Goal: Task Accomplishment & Management: Use online tool/utility

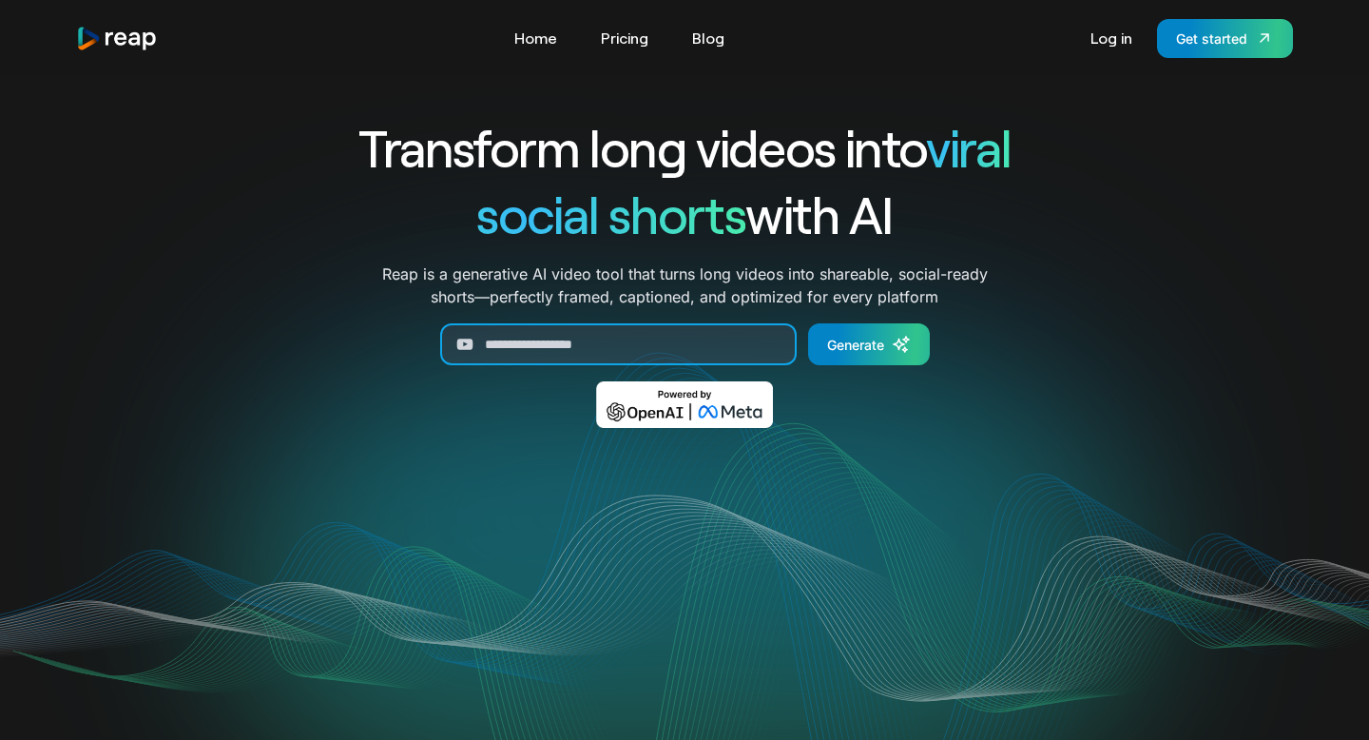
click at [675, 342] on input "Generate Form" at bounding box center [618, 344] width 357 height 42
paste input "**********"
type input "**********"
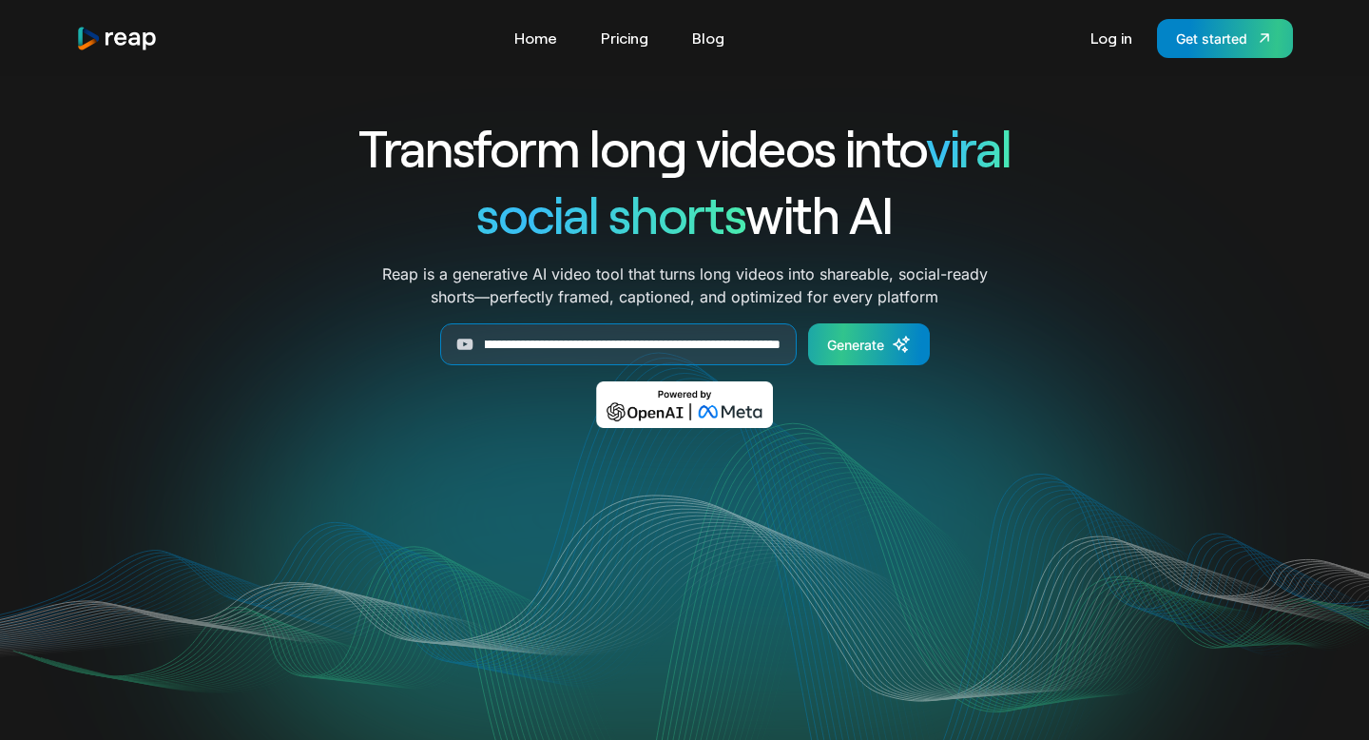
click at [873, 352] on div "Generate" at bounding box center [855, 345] width 57 height 20
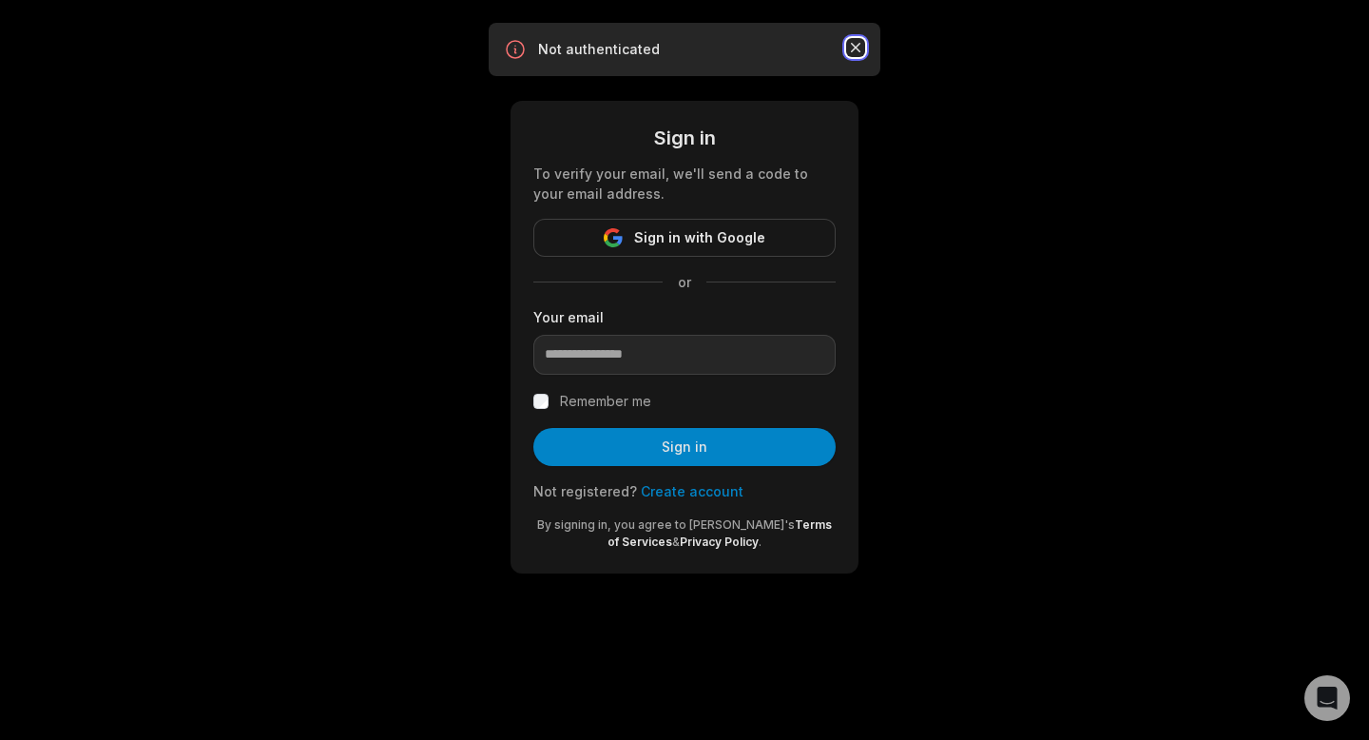
click at [854, 46] on icon "button" at bounding box center [856, 48] width 10 height 10
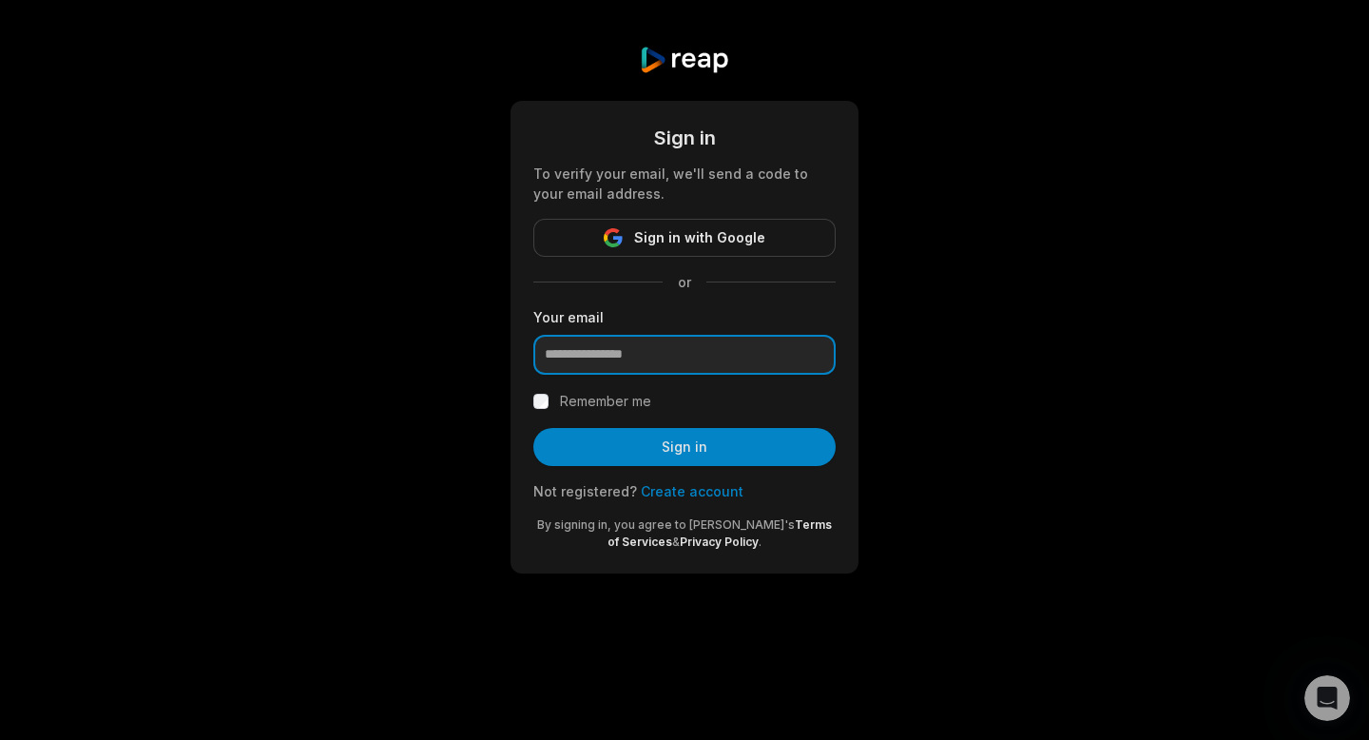
click at [633, 354] on input "email" at bounding box center [684, 355] width 302 height 40
paste input "**********"
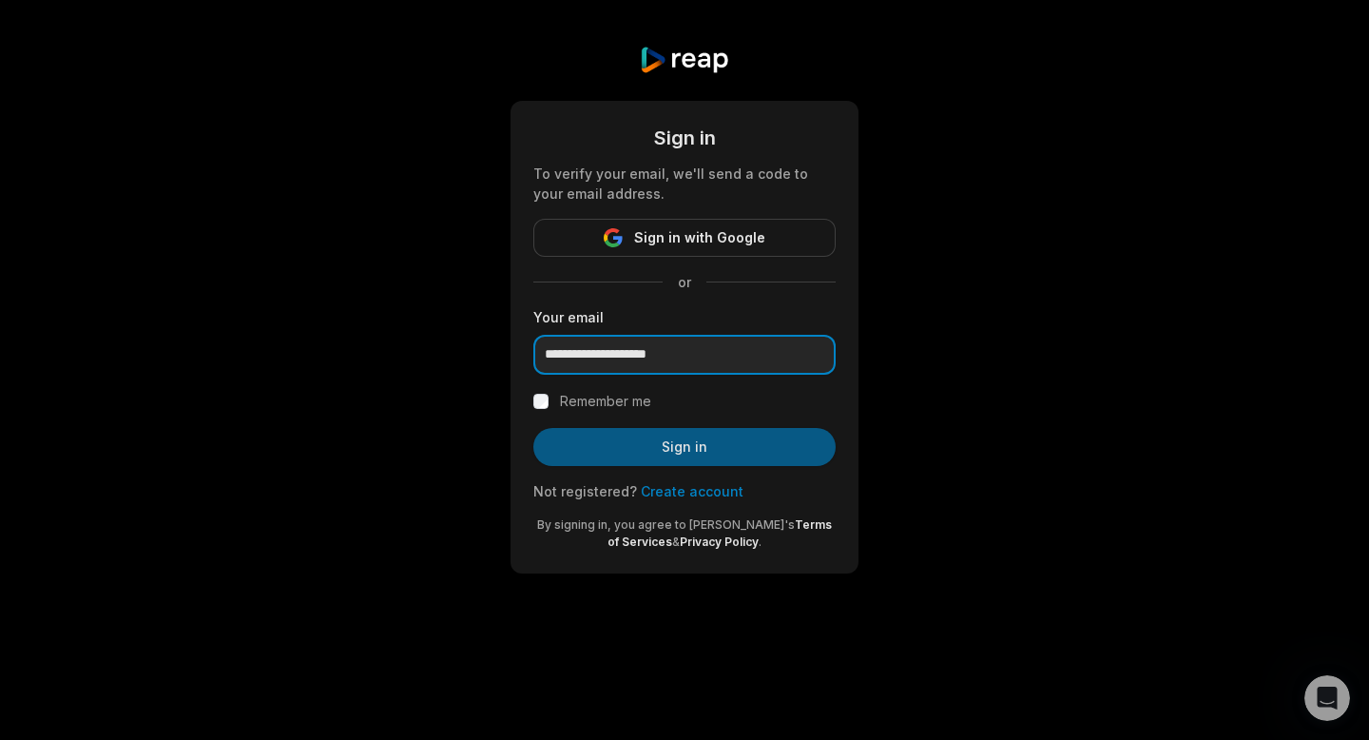
type input "**********"
click at [738, 462] on button "Sign in" at bounding box center [684, 447] width 302 height 38
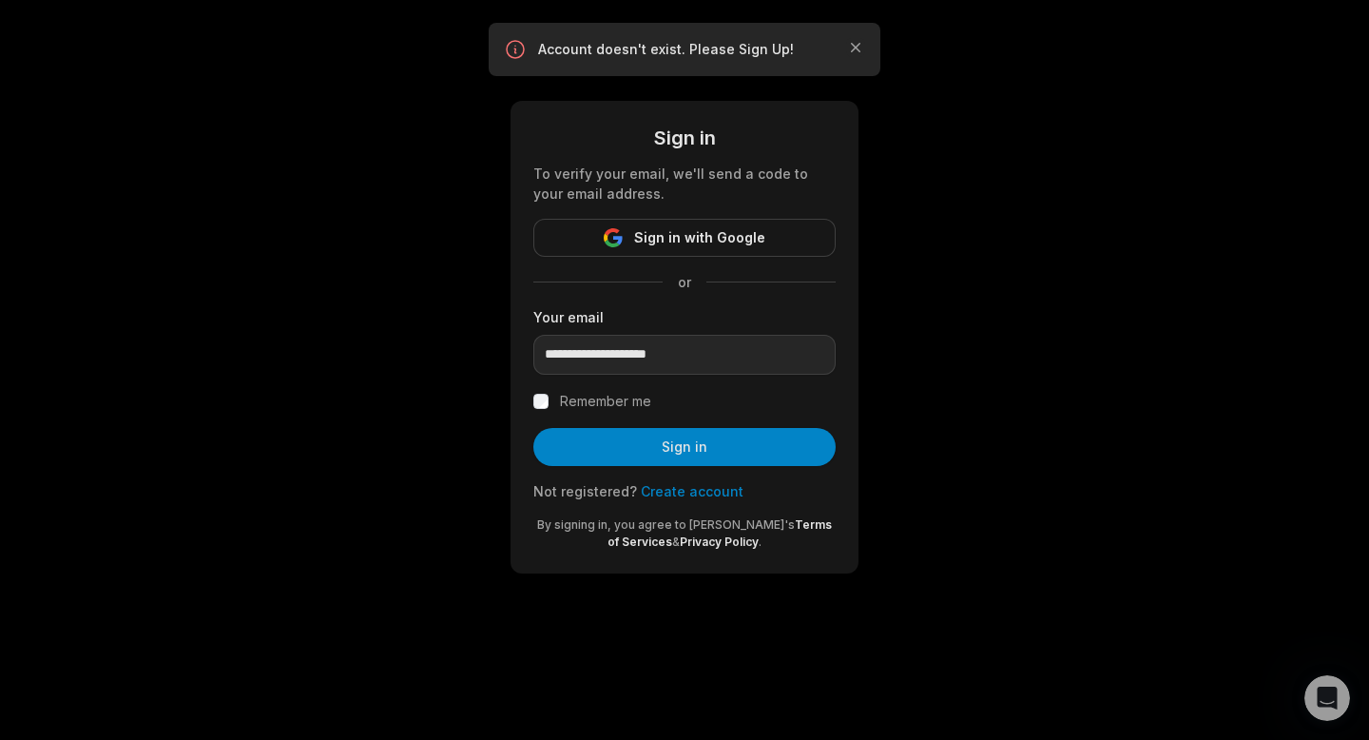
click at [702, 492] on link "Create account" at bounding box center [692, 491] width 103 height 16
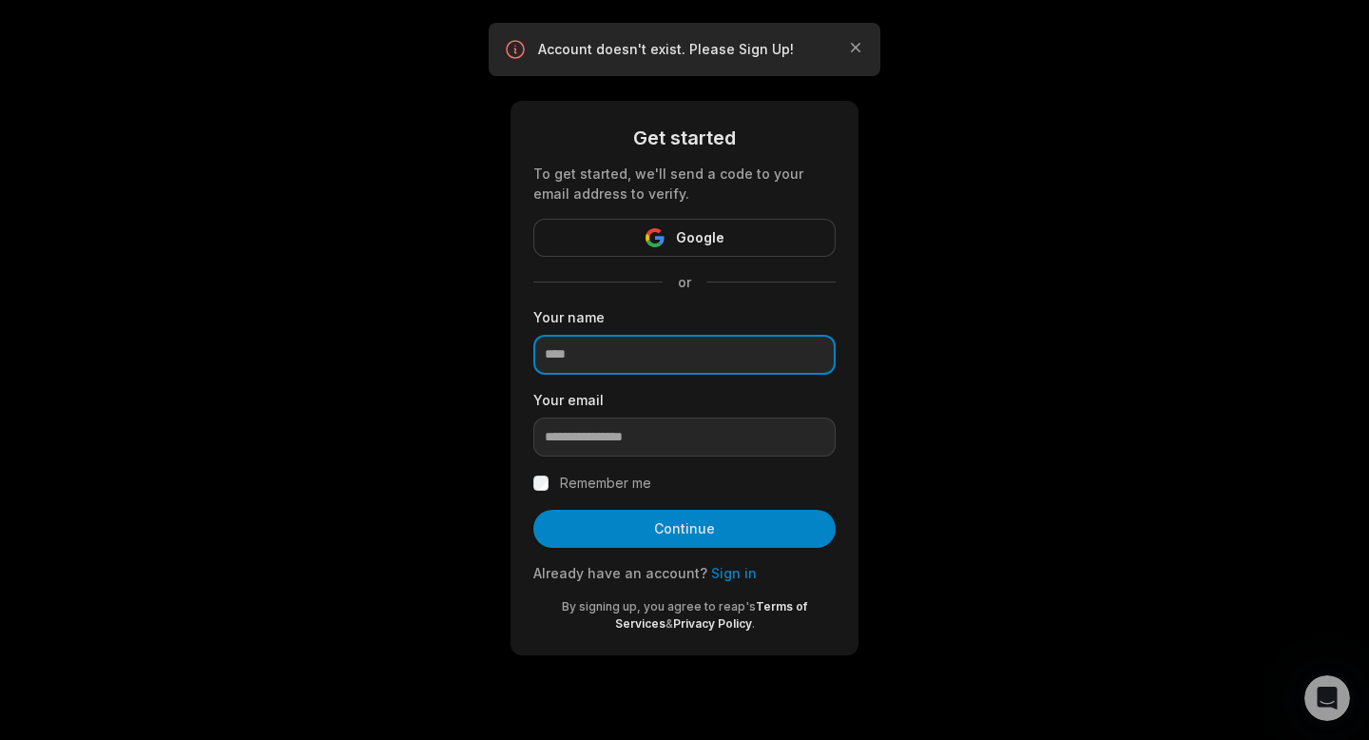
click at [611, 370] on input at bounding box center [684, 355] width 302 height 40
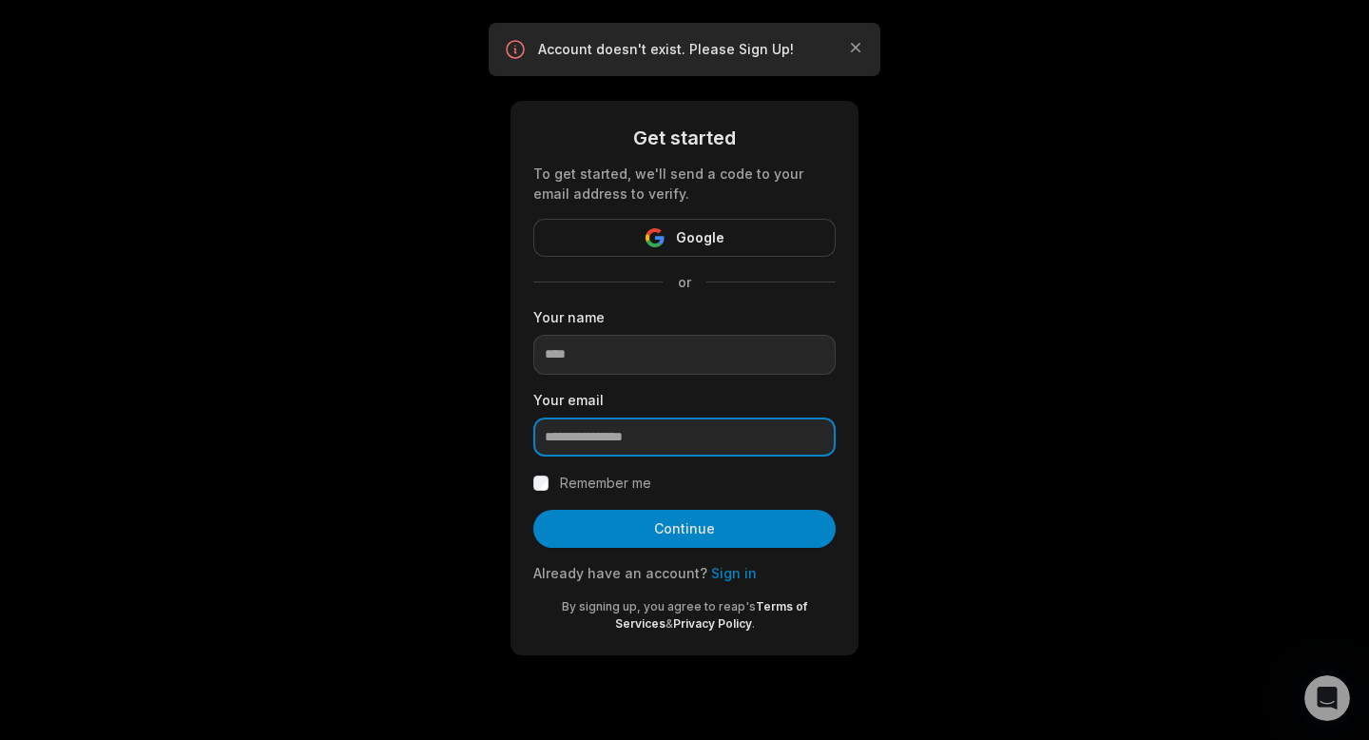
click at [594, 427] on input "email" at bounding box center [684, 437] width 302 height 40
paste input "**********"
type input "**********"
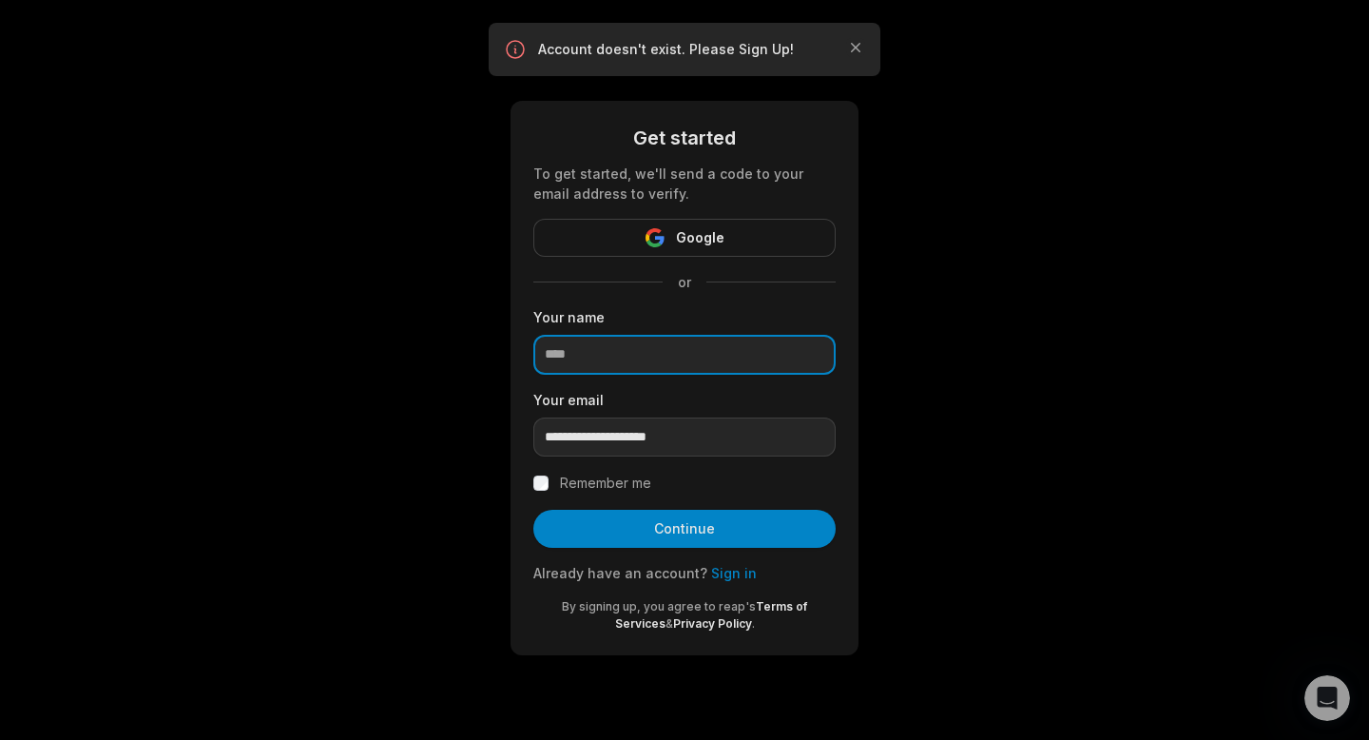
click at [688, 369] on input at bounding box center [684, 355] width 302 height 40
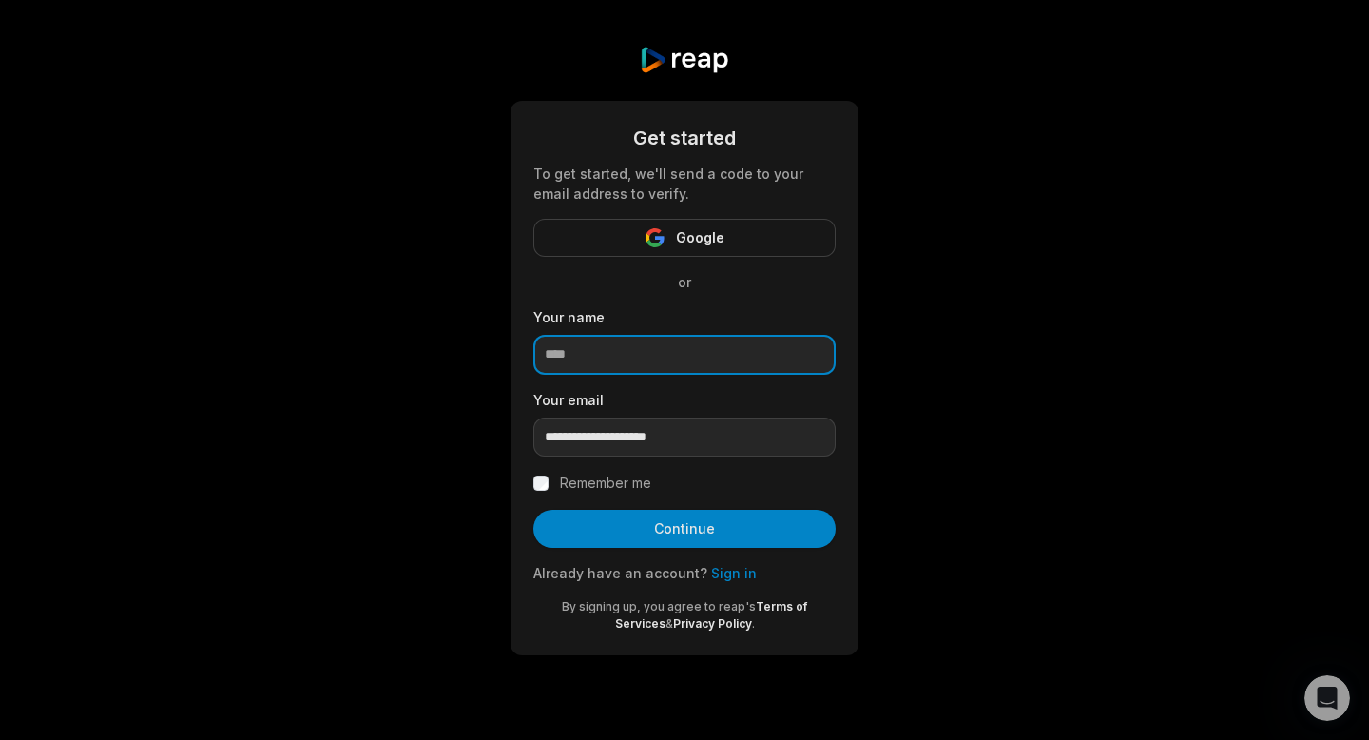
paste input "**********"
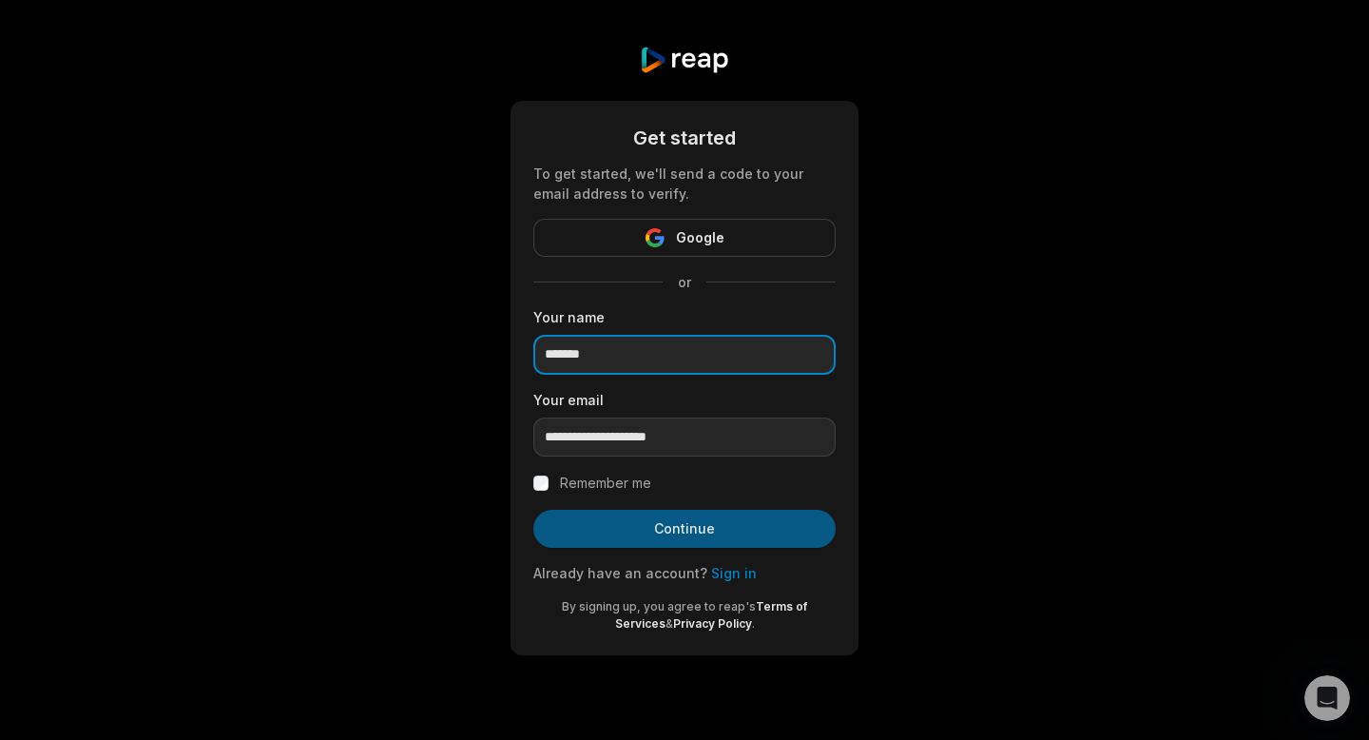
type input "*******"
click at [677, 534] on button "Continue" at bounding box center [684, 529] width 302 height 38
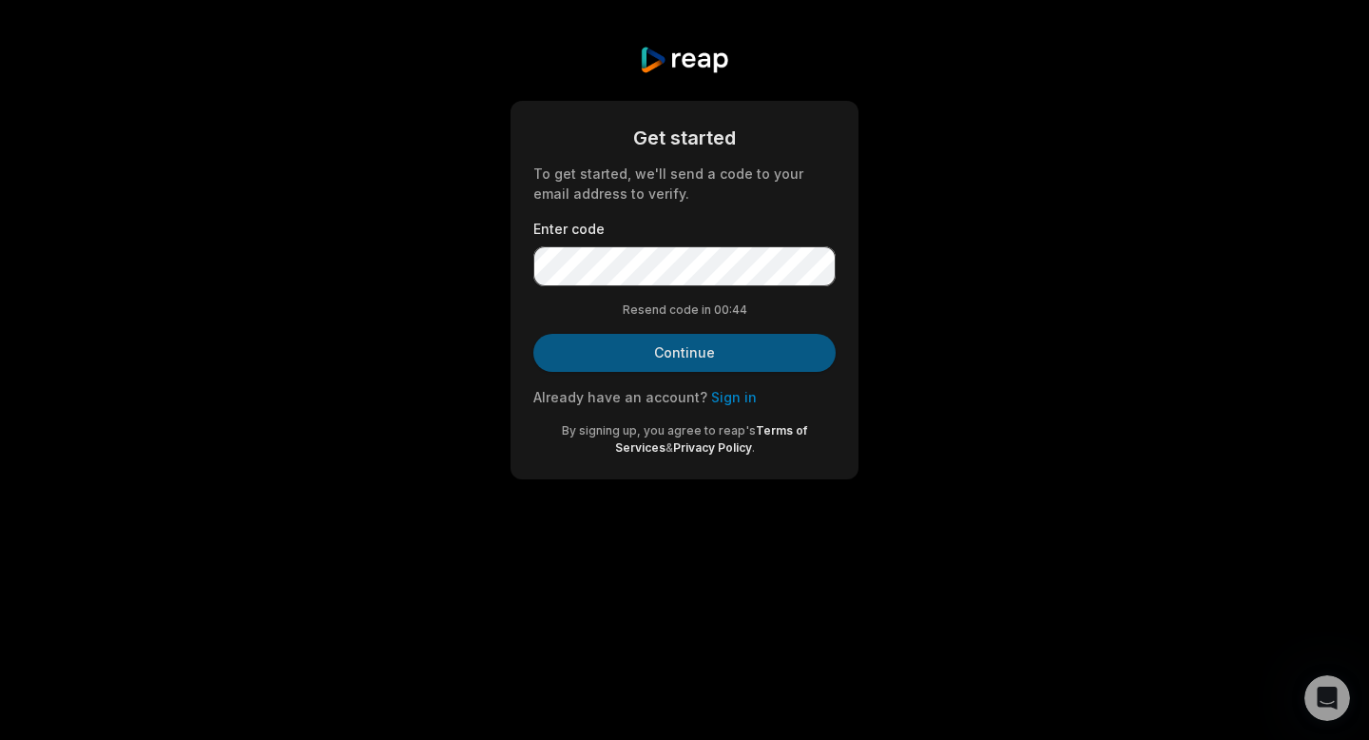
click at [708, 363] on button "Continue" at bounding box center [684, 353] width 302 height 38
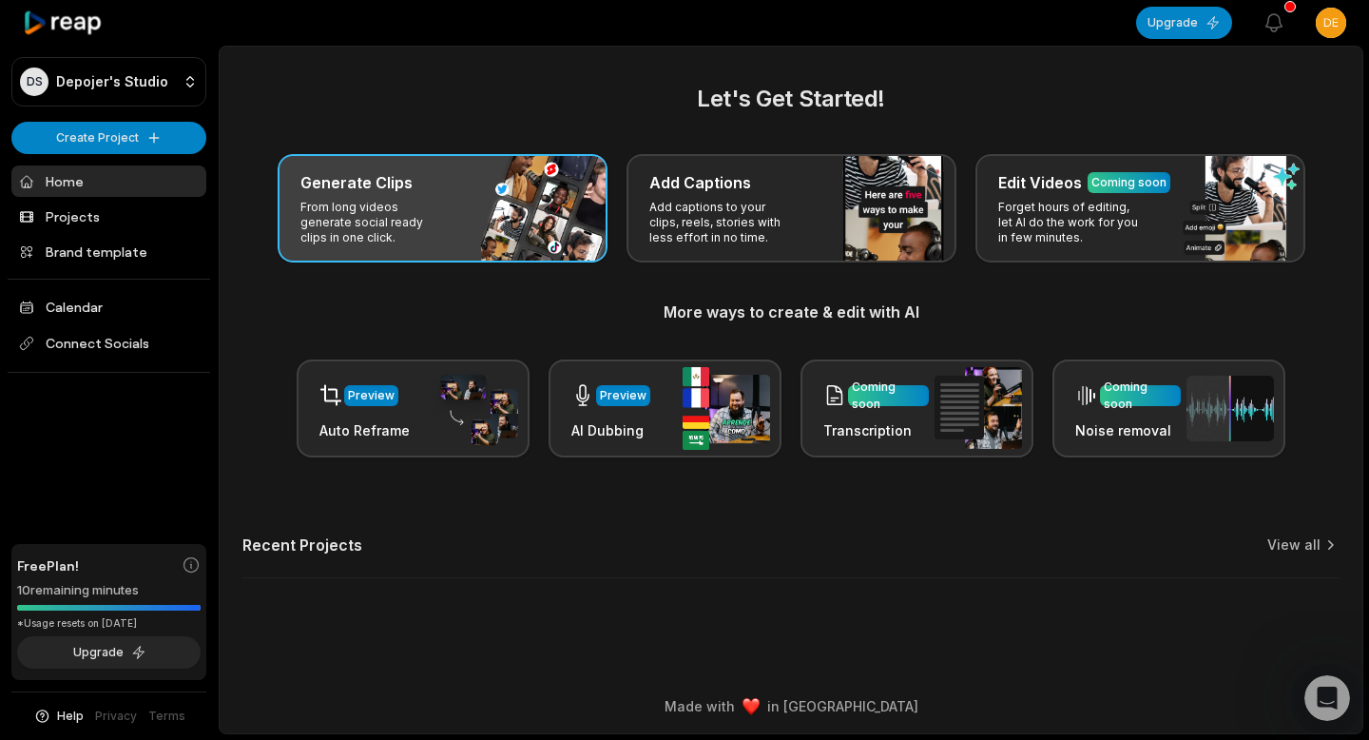
click at [517, 222] on div "Generate Clips From long videos generate social ready clips in one click." at bounding box center [443, 208] width 330 height 108
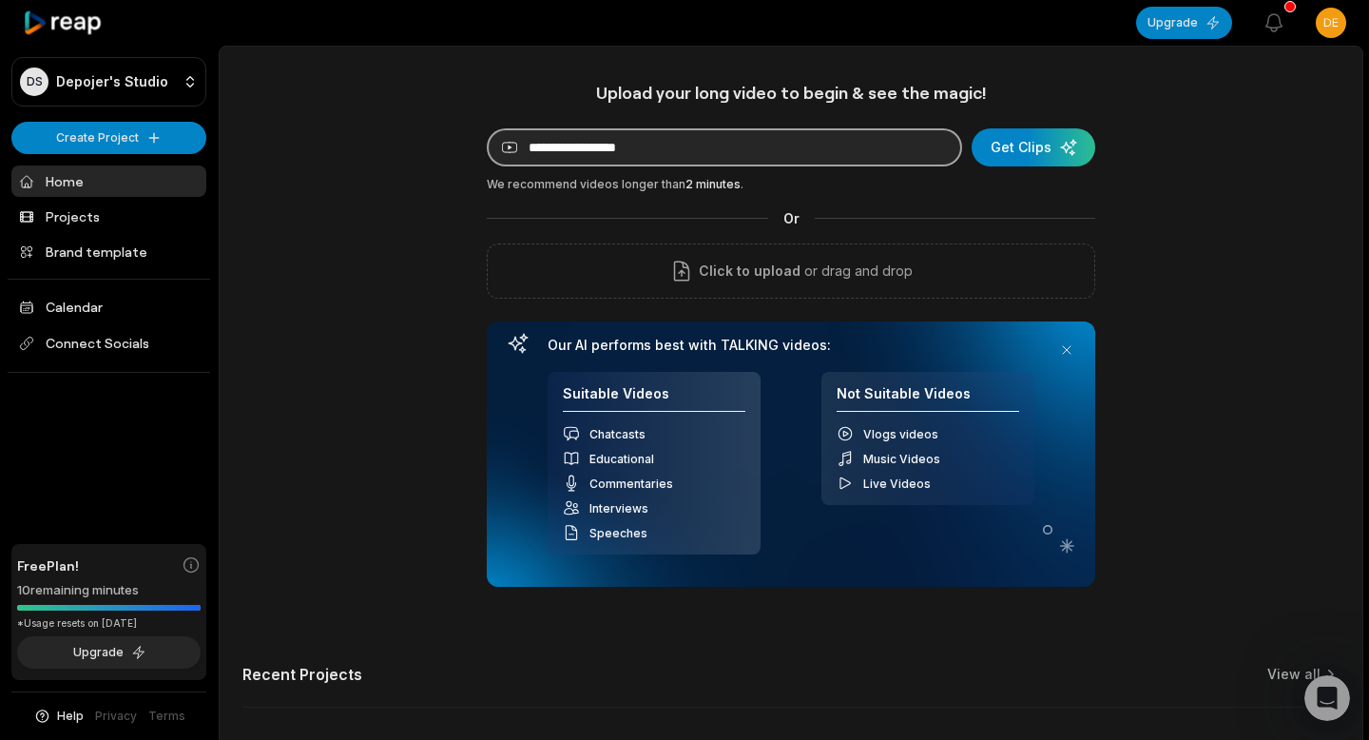
click at [672, 139] on input at bounding box center [724, 147] width 475 height 38
paste input "**********"
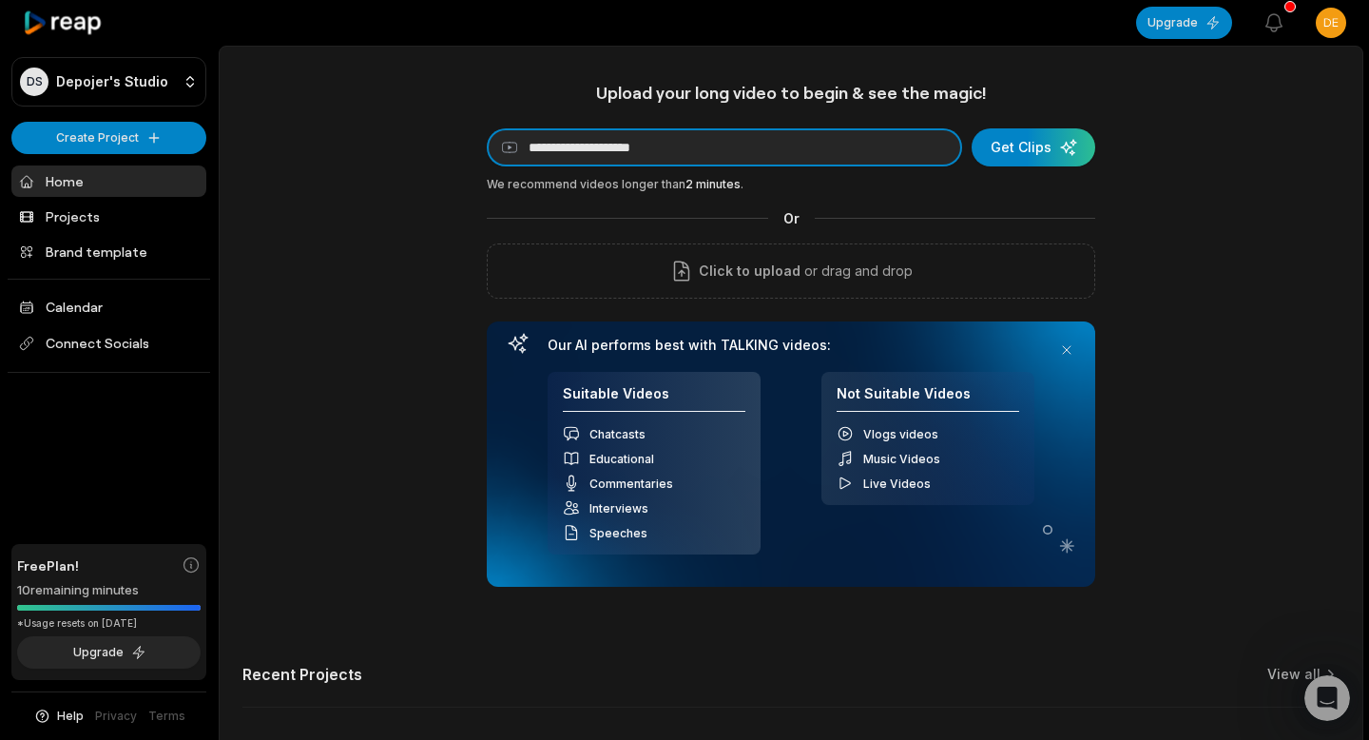
paste input "**********"
type input "**********"
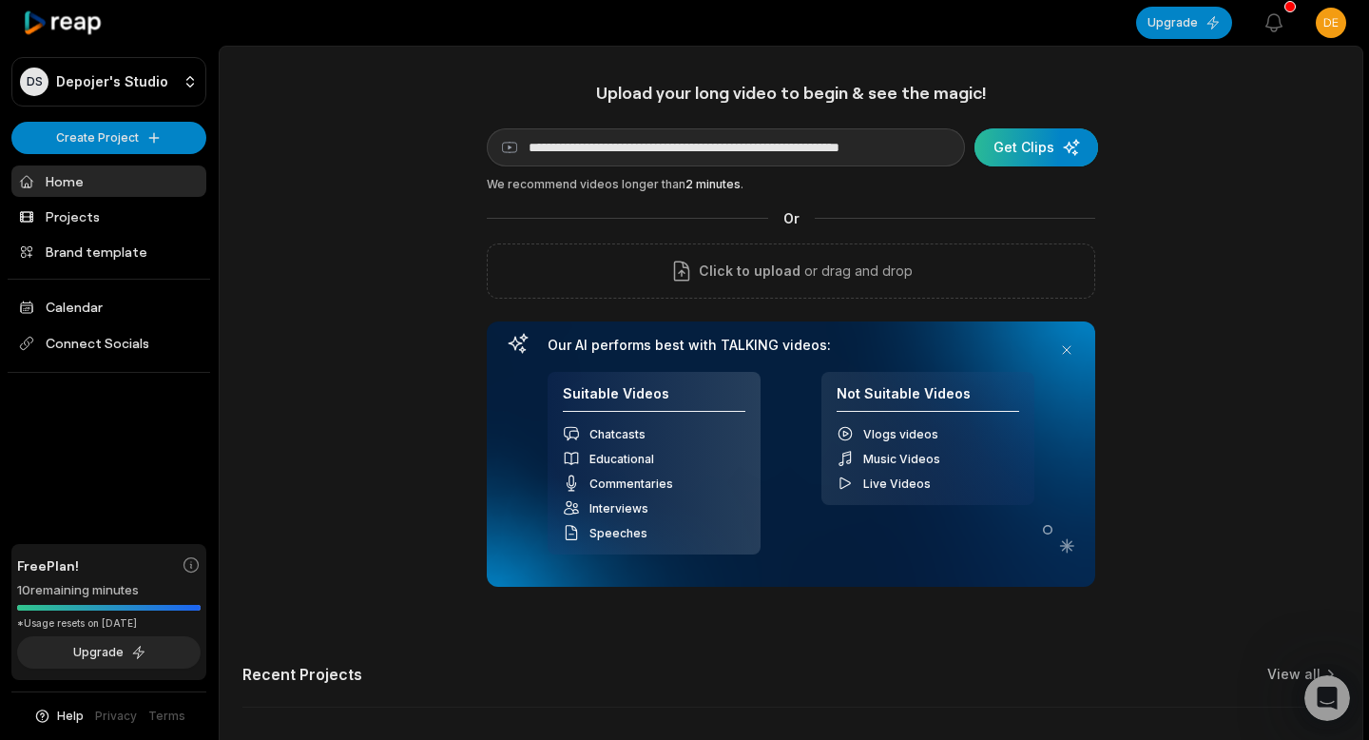
click at [1006, 146] on div "submit" at bounding box center [1037, 147] width 124 height 38
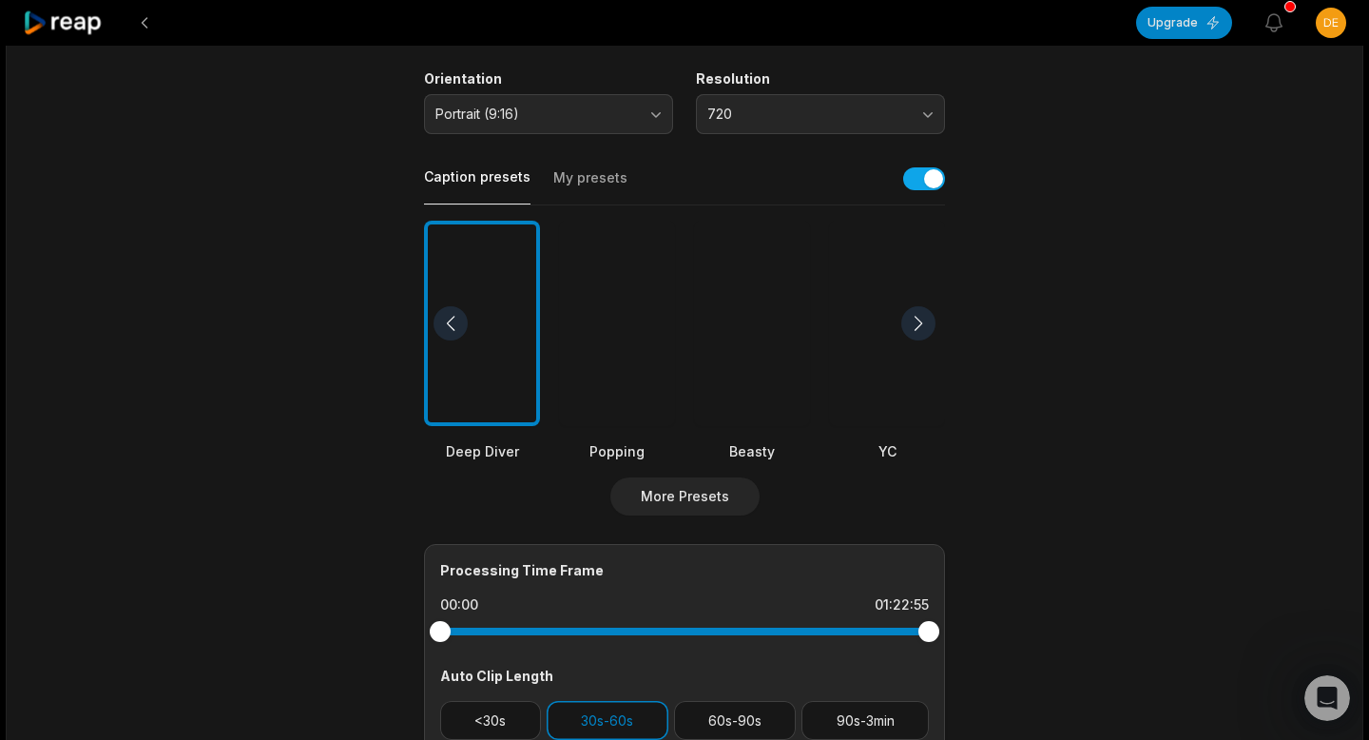
scroll to position [321, 0]
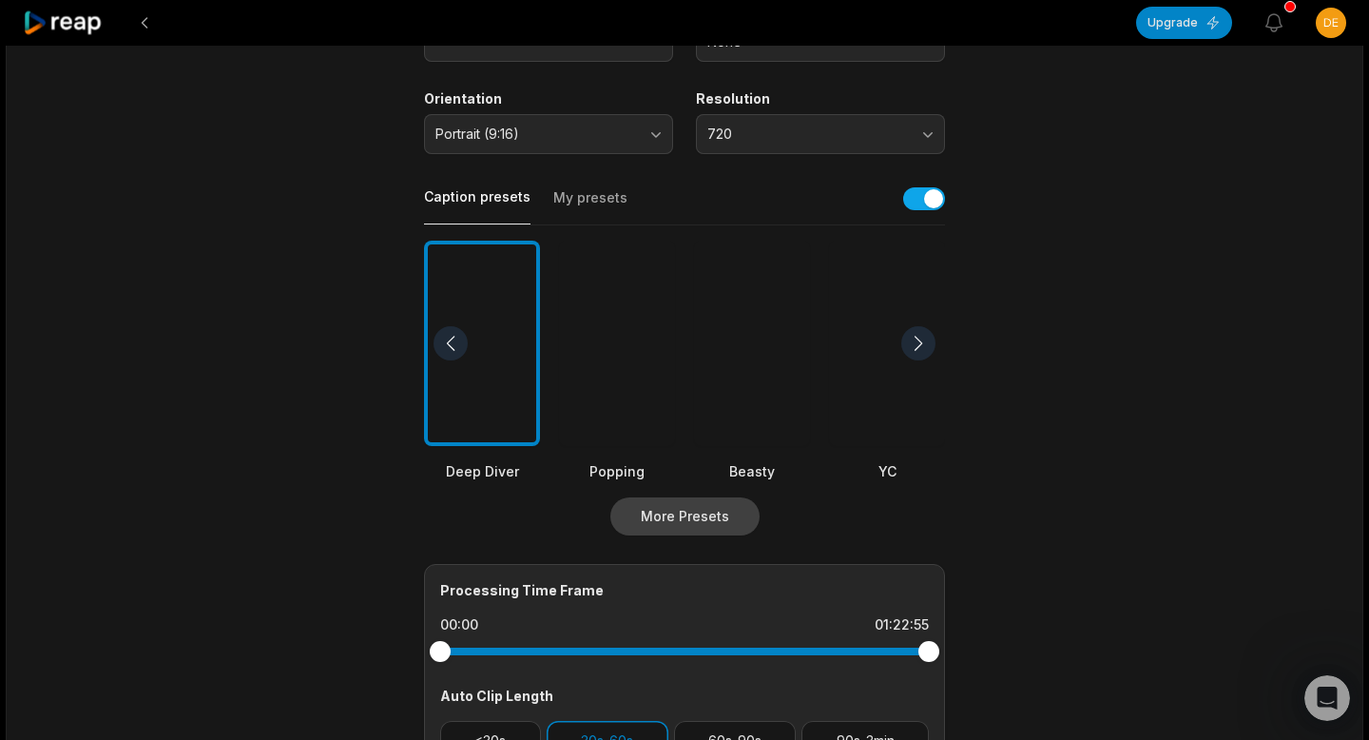
click at [687, 523] on button "More Presets" at bounding box center [684, 516] width 149 height 38
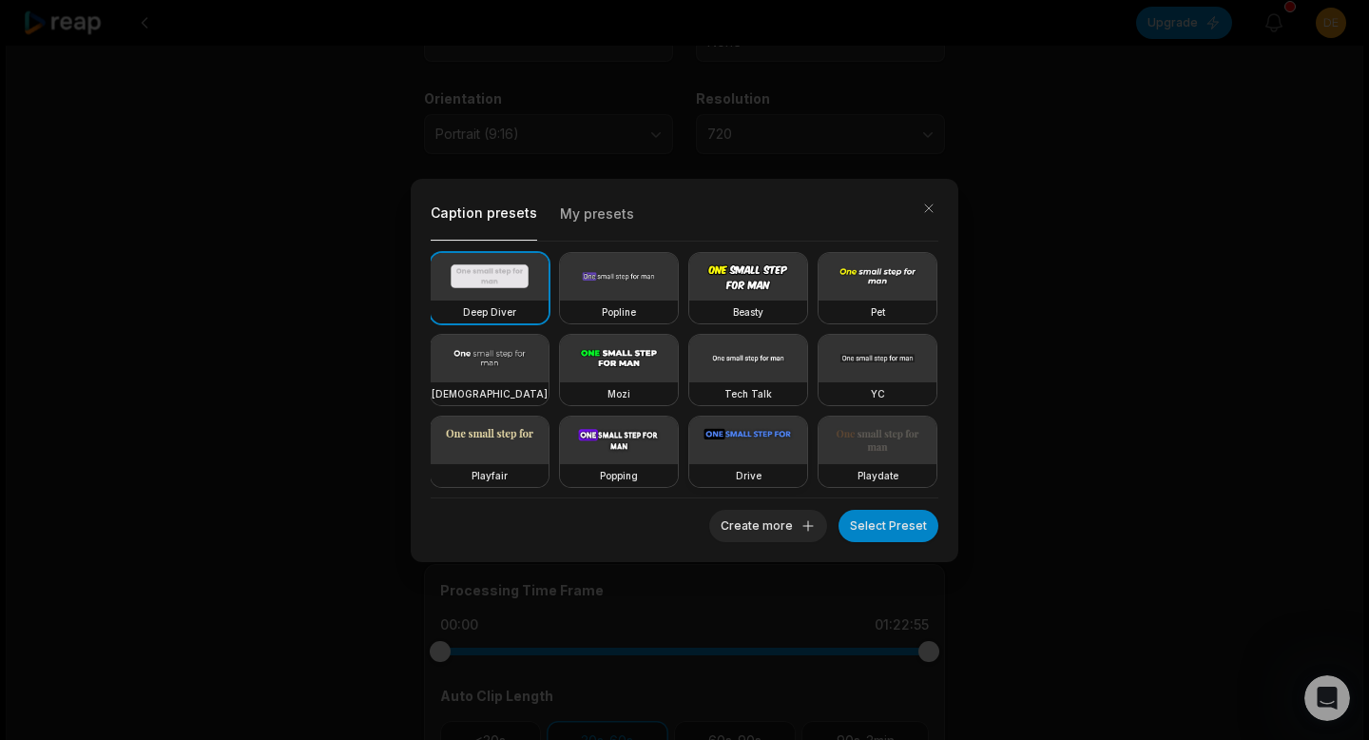
scroll to position [166, 0]
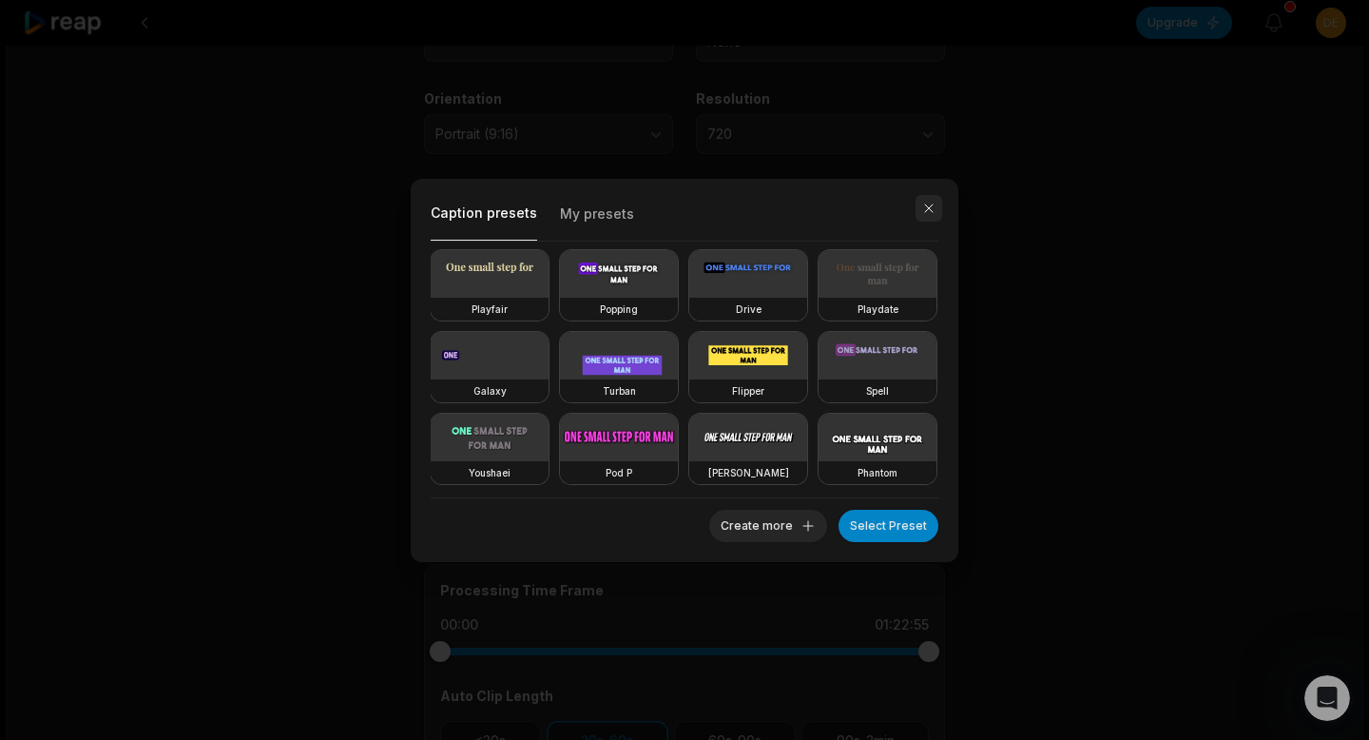
click at [926, 213] on button "button" at bounding box center [929, 208] width 27 height 27
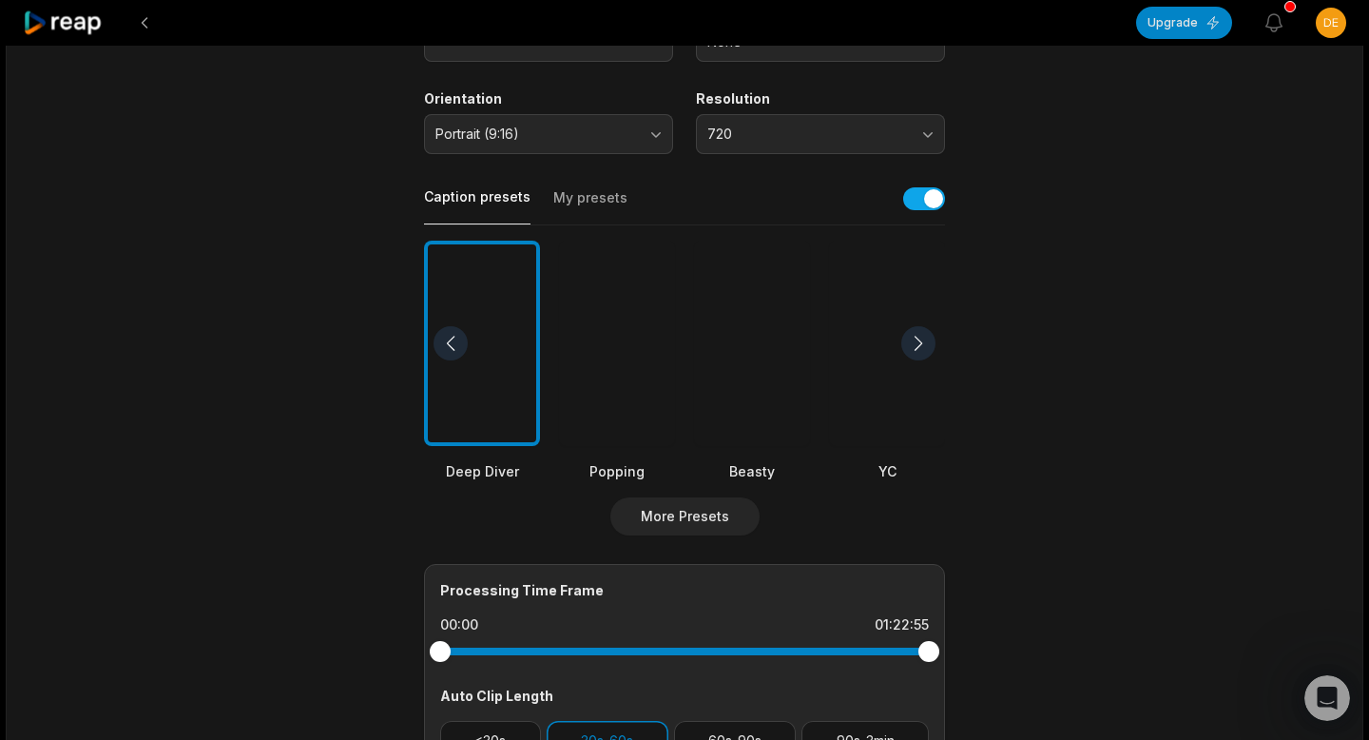
click at [925, 340] on div at bounding box center [918, 343] width 34 height 34
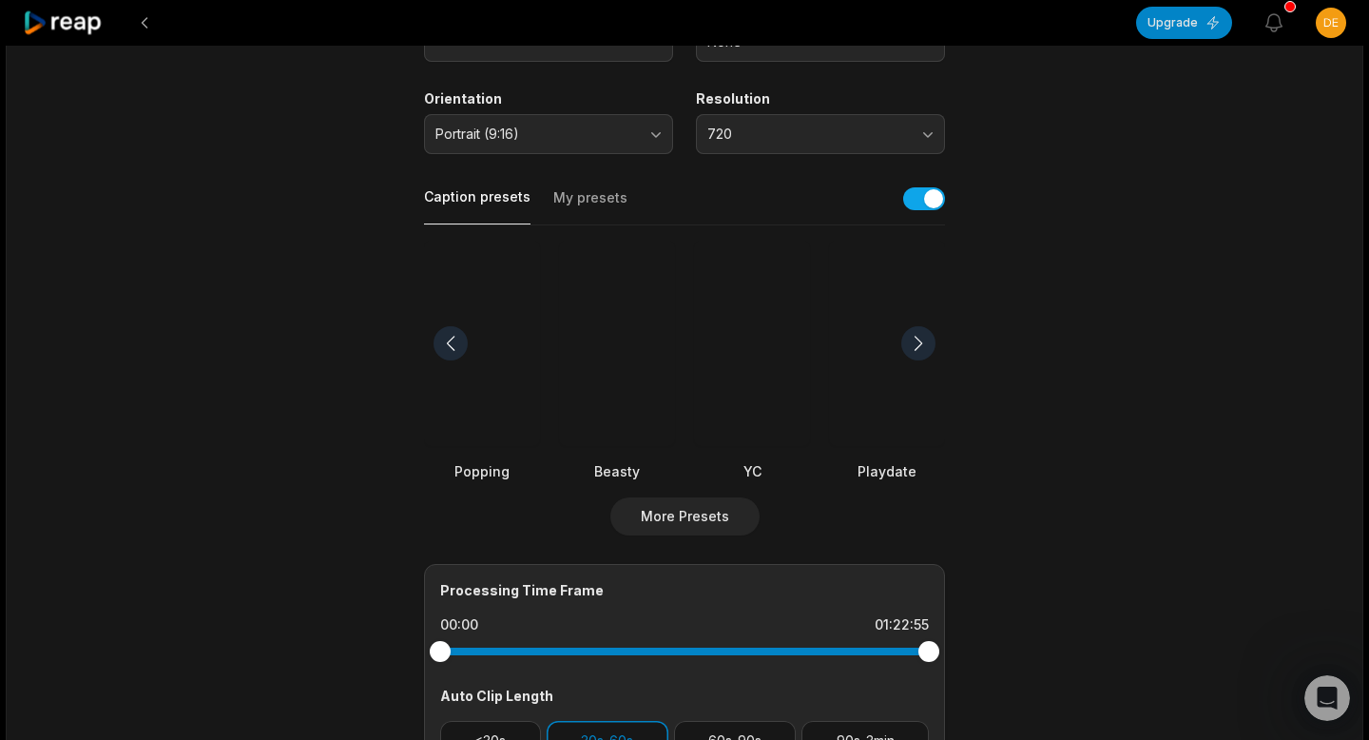
click at [924, 340] on div at bounding box center [918, 343] width 34 height 34
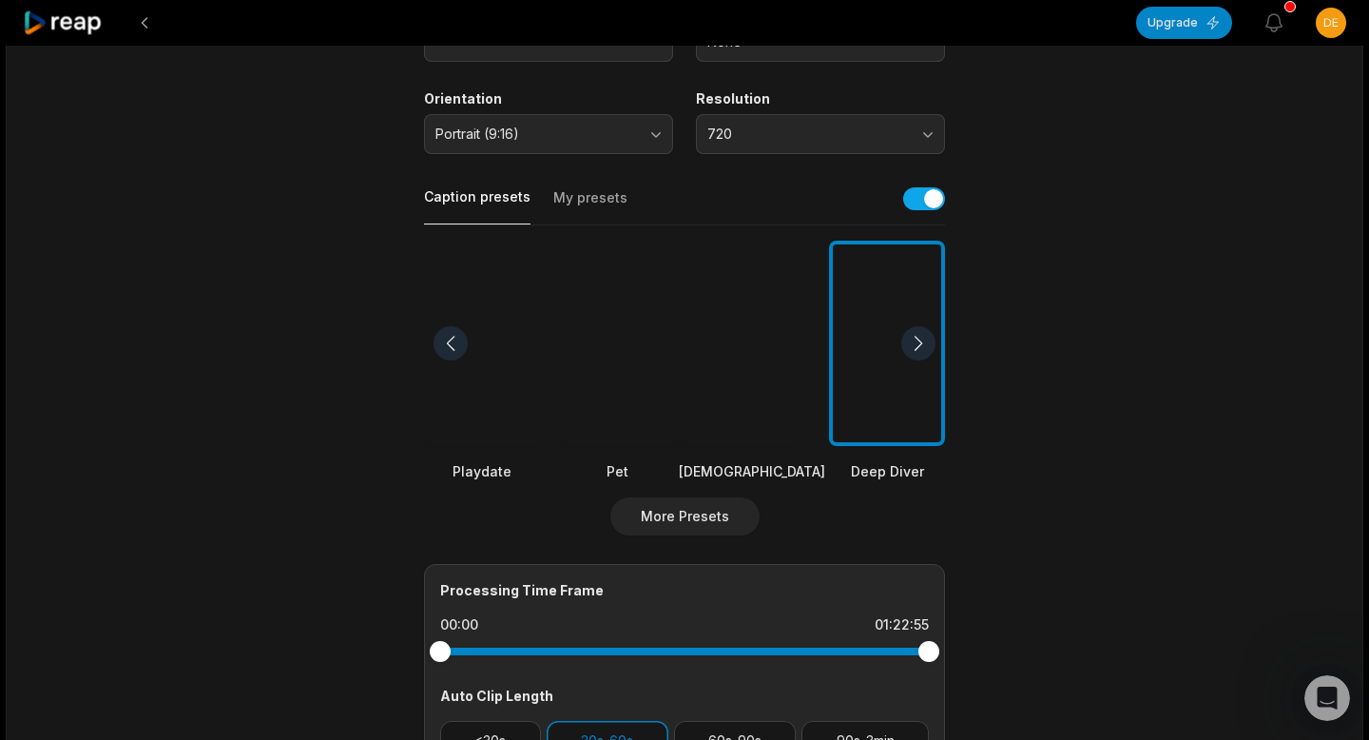
click at [924, 340] on div at bounding box center [918, 343] width 34 height 34
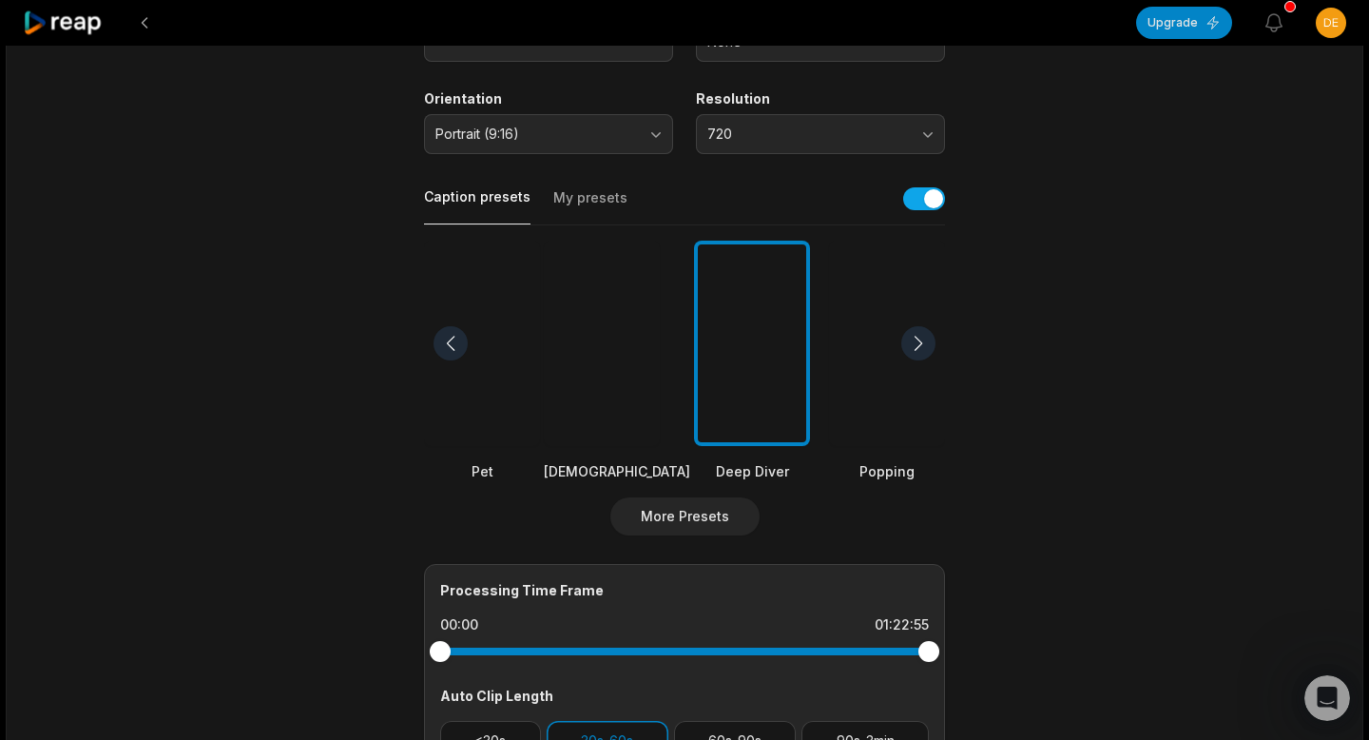
click at [924, 340] on div at bounding box center [918, 343] width 34 height 34
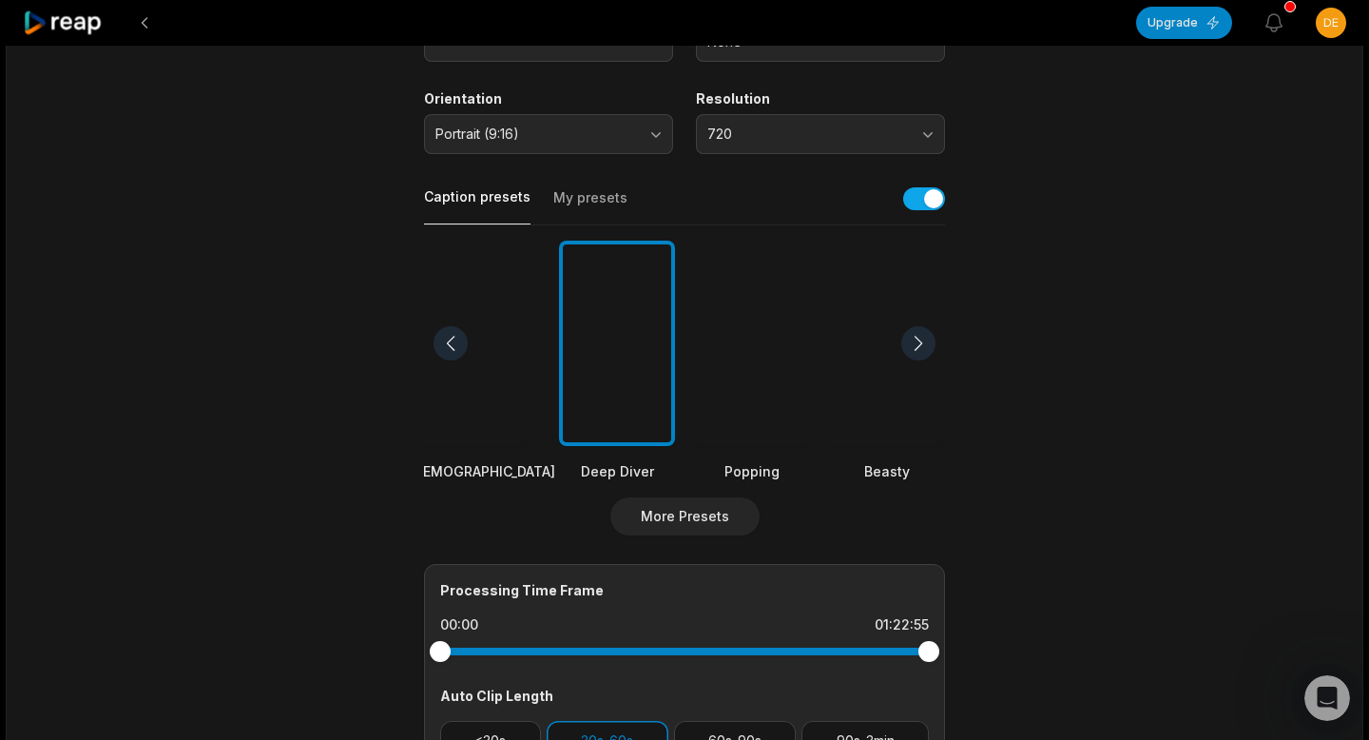
click at [924, 340] on div at bounding box center [918, 343] width 34 height 34
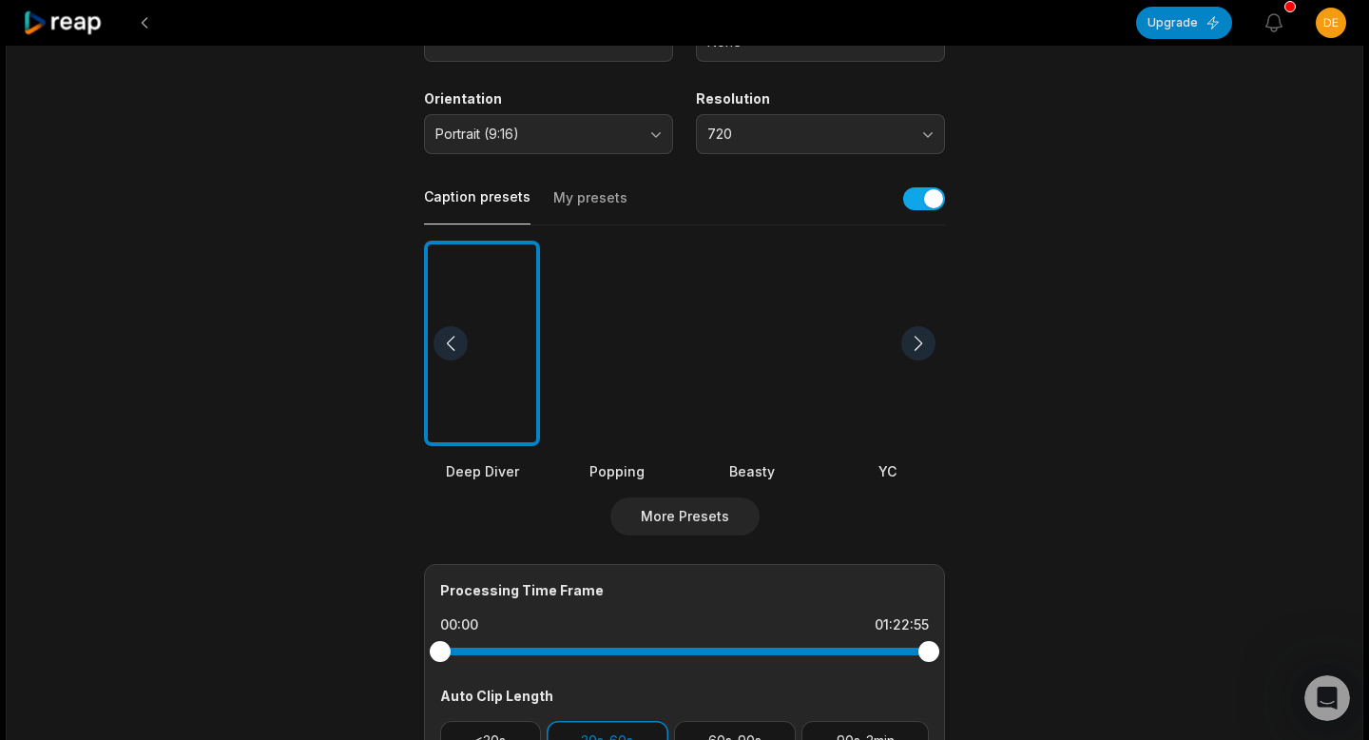
click at [924, 340] on div at bounding box center [918, 343] width 34 height 34
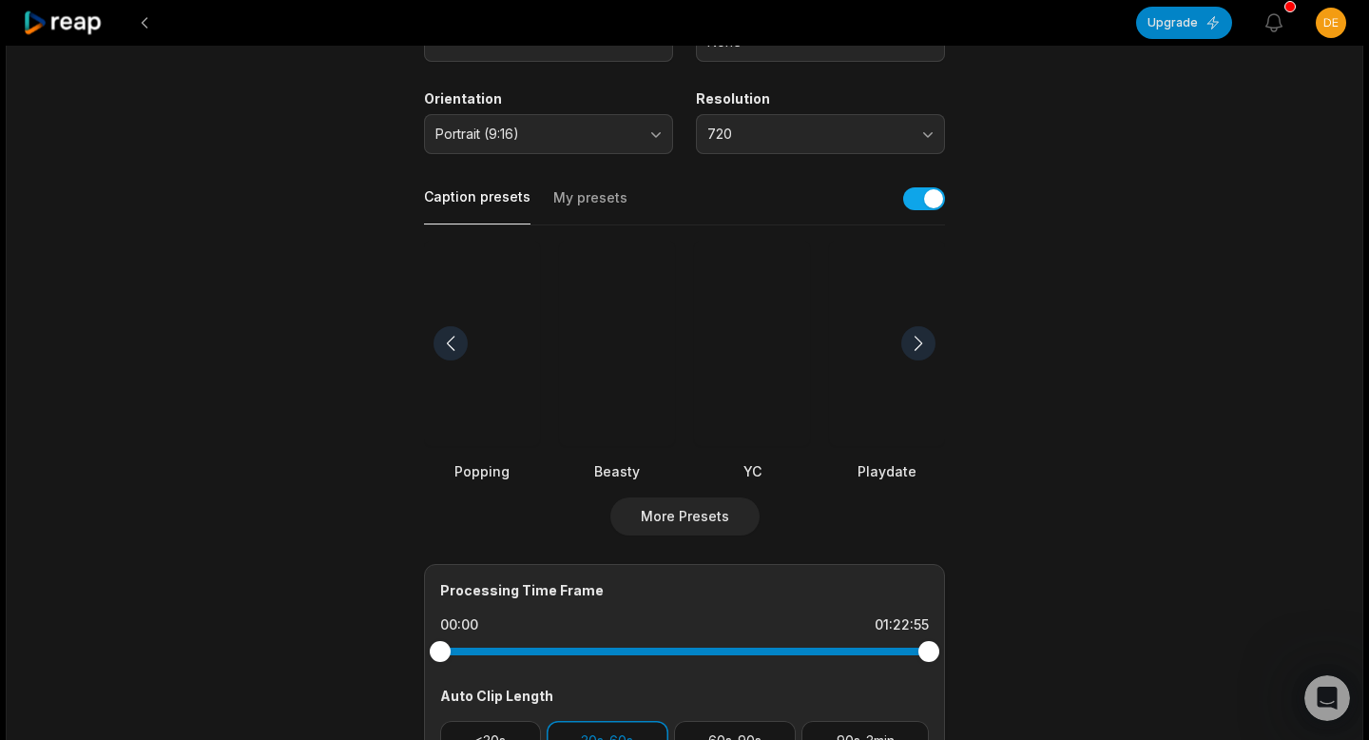
click at [924, 340] on div at bounding box center [918, 343] width 34 height 34
click at [778, 330] on div at bounding box center [752, 344] width 116 height 206
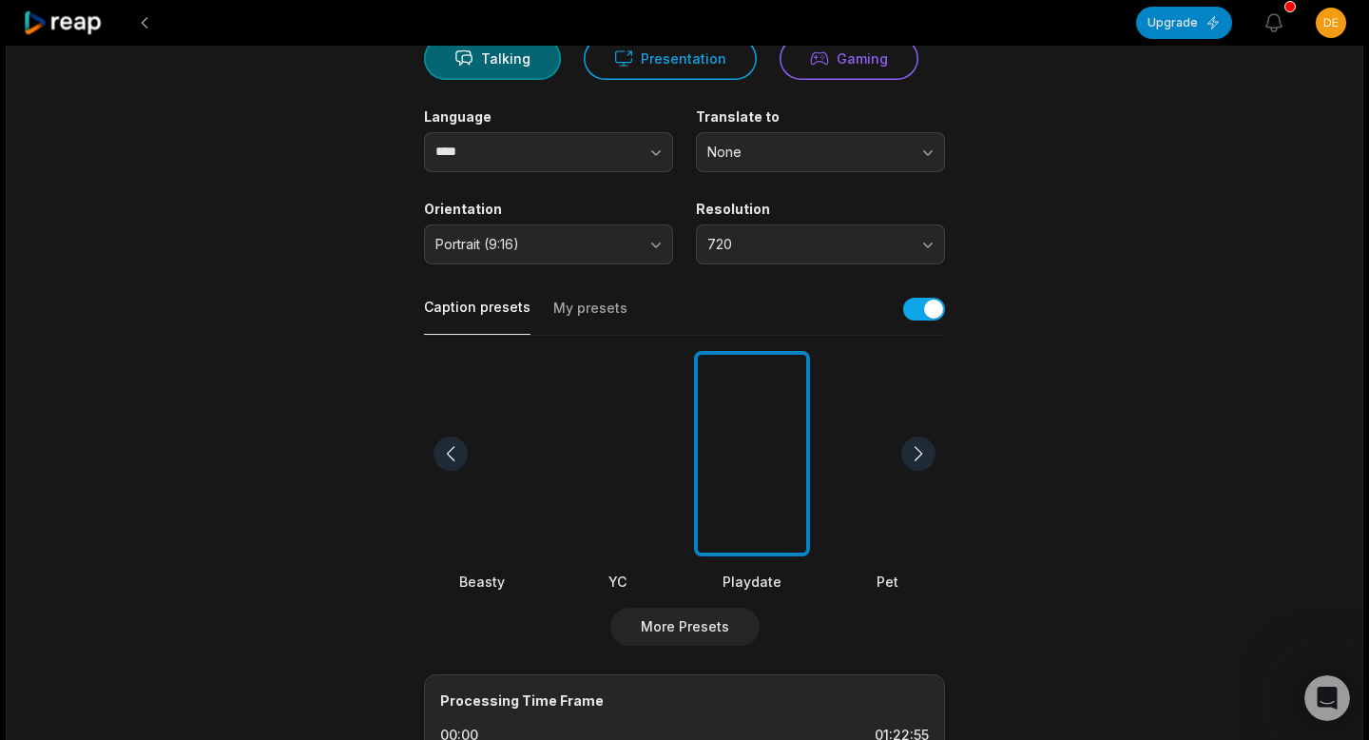
scroll to position [184, 0]
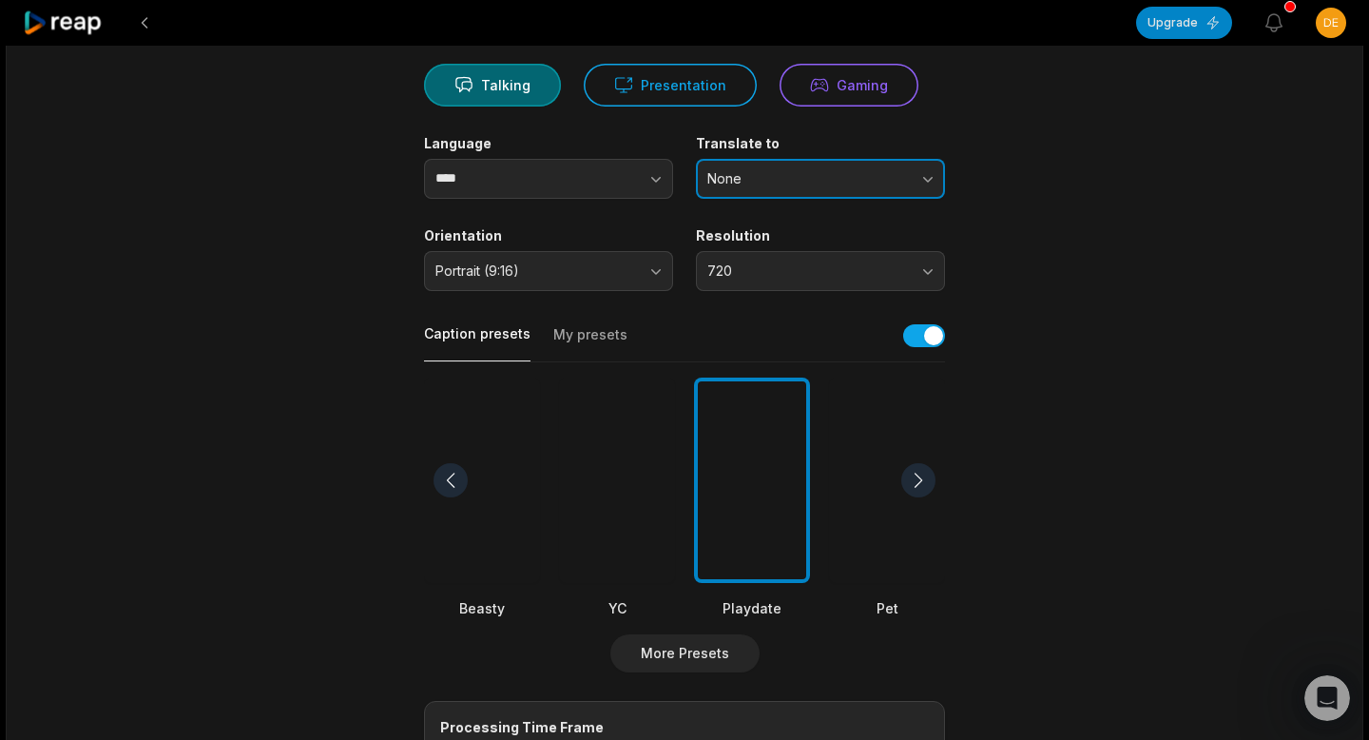
click at [752, 197] on button "None" at bounding box center [820, 179] width 249 height 40
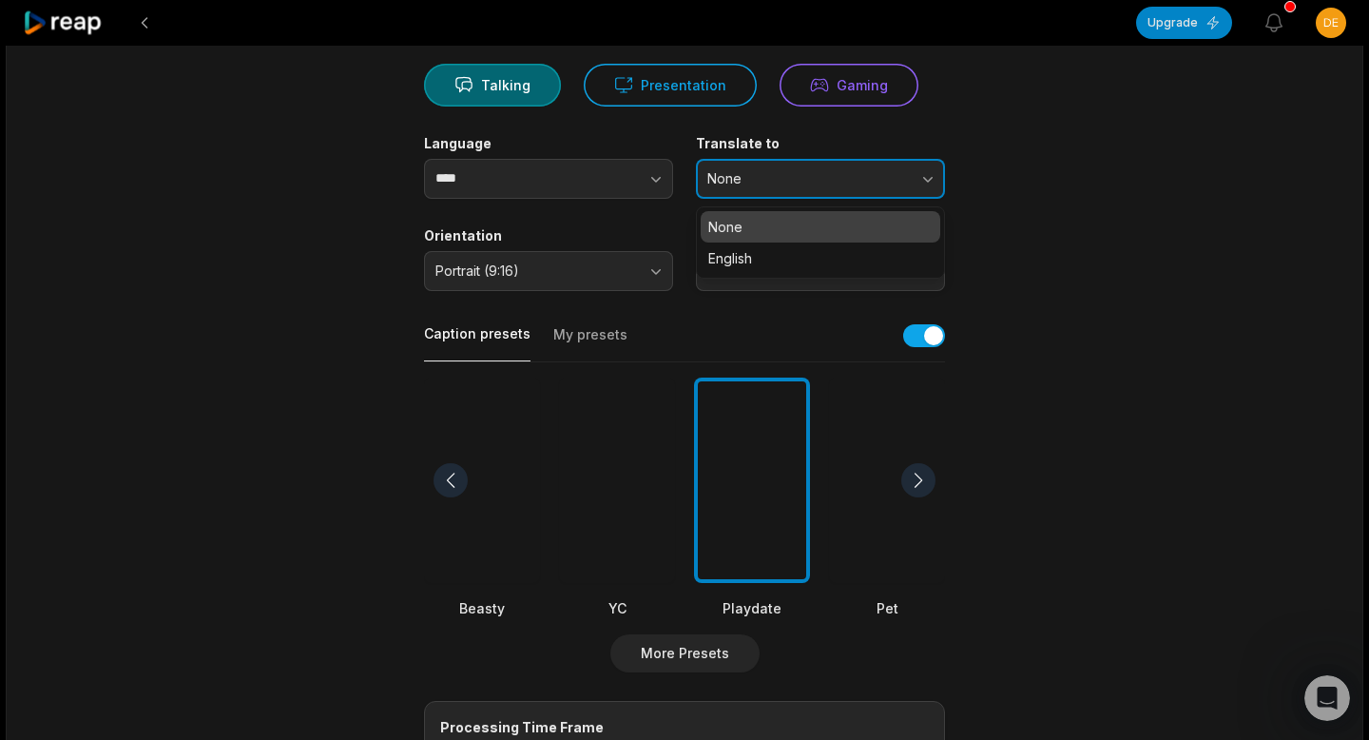
click at [752, 191] on button "None" at bounding box center [820, 179] width 249 height 40
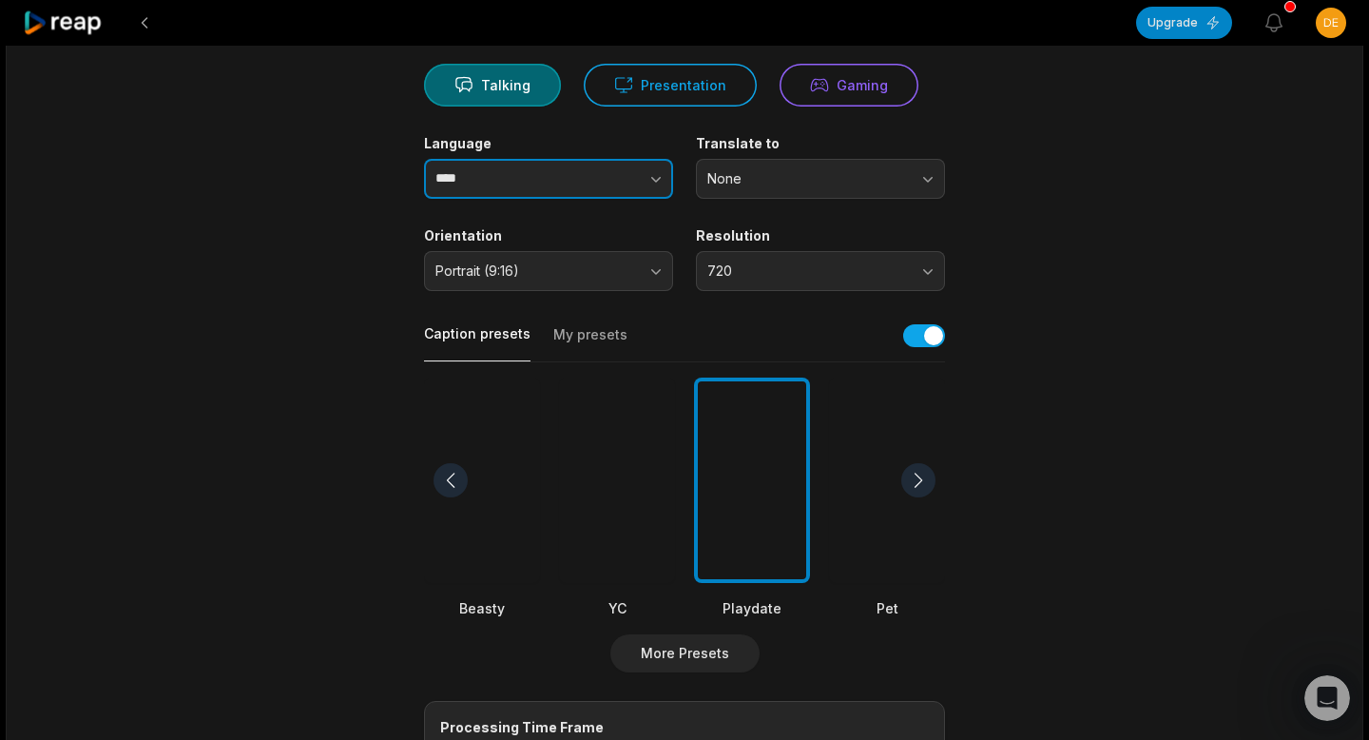
click at [568, 177] on button "button" at bounding box center [619, 179] width 108 height 40
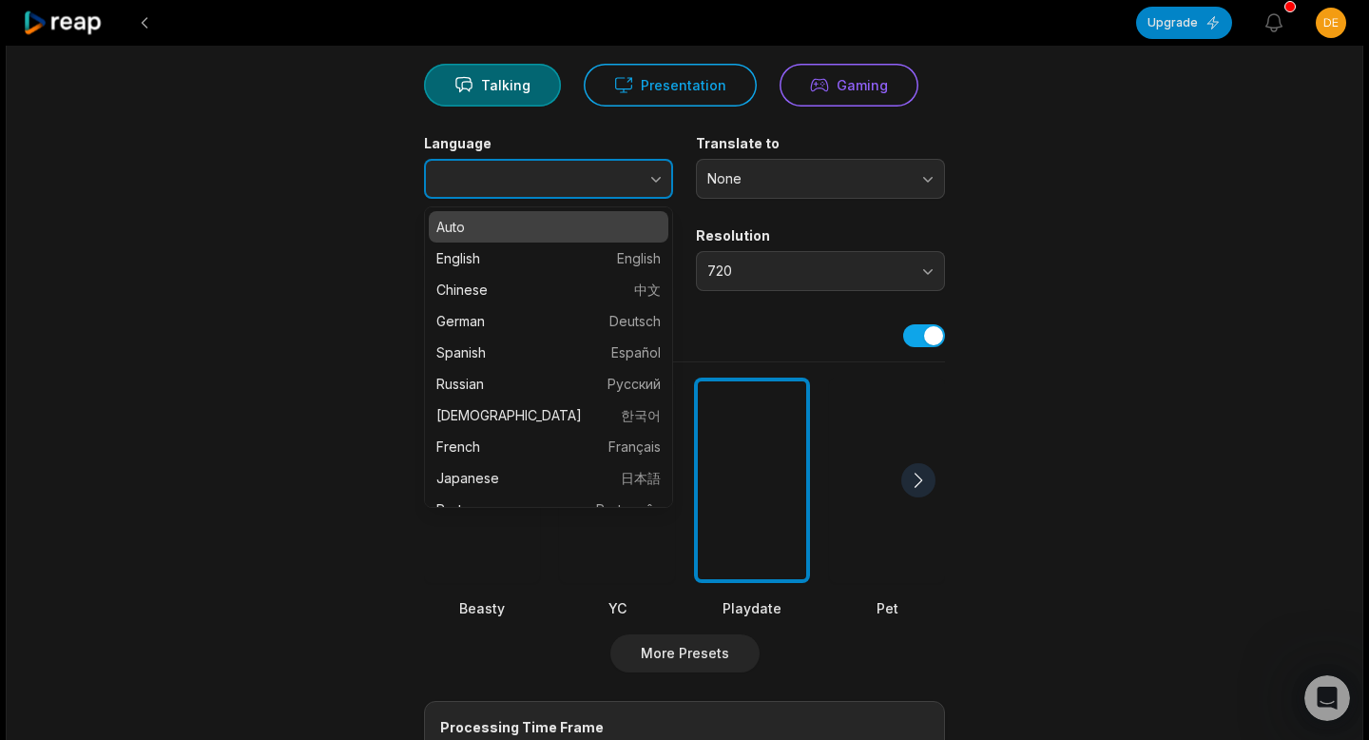
type input "****"
click at [568, 177] on button "button" at bounding box center [619, 179] width 108 height 40
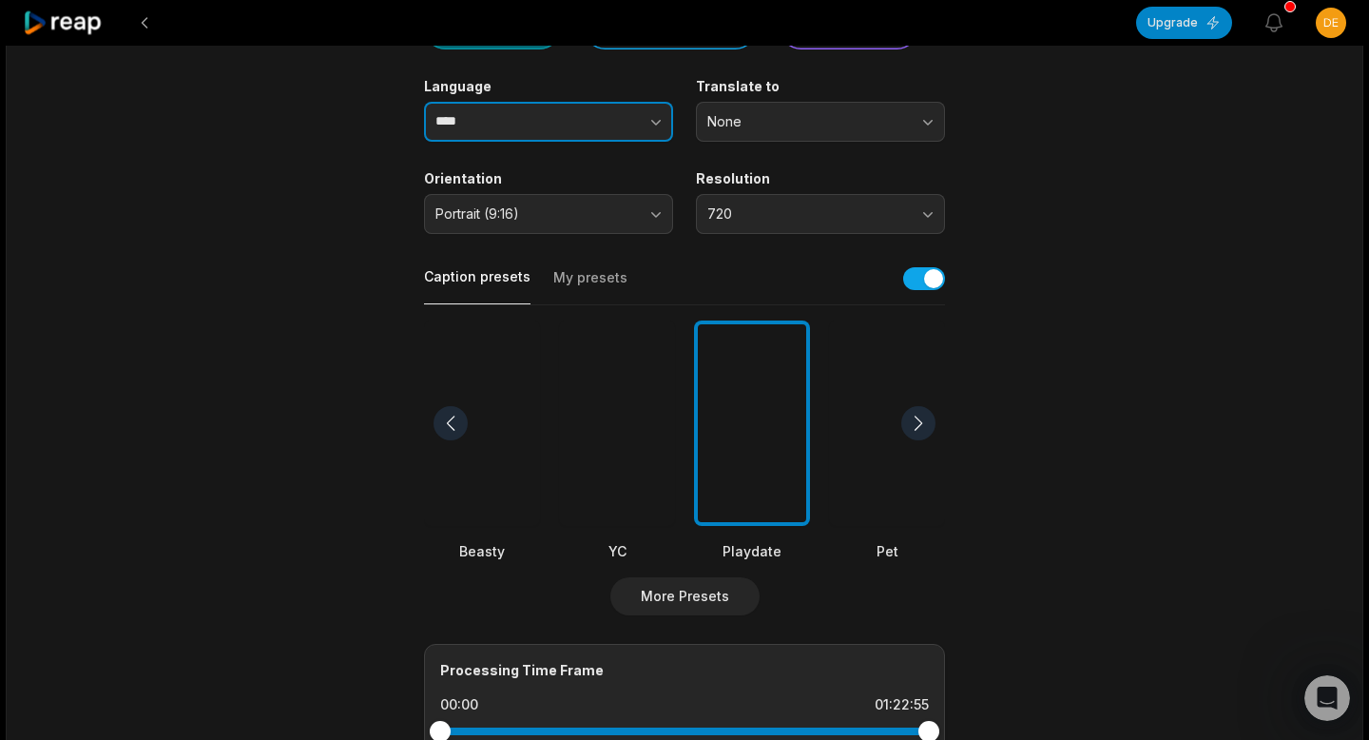
scroll to position [0, 0]
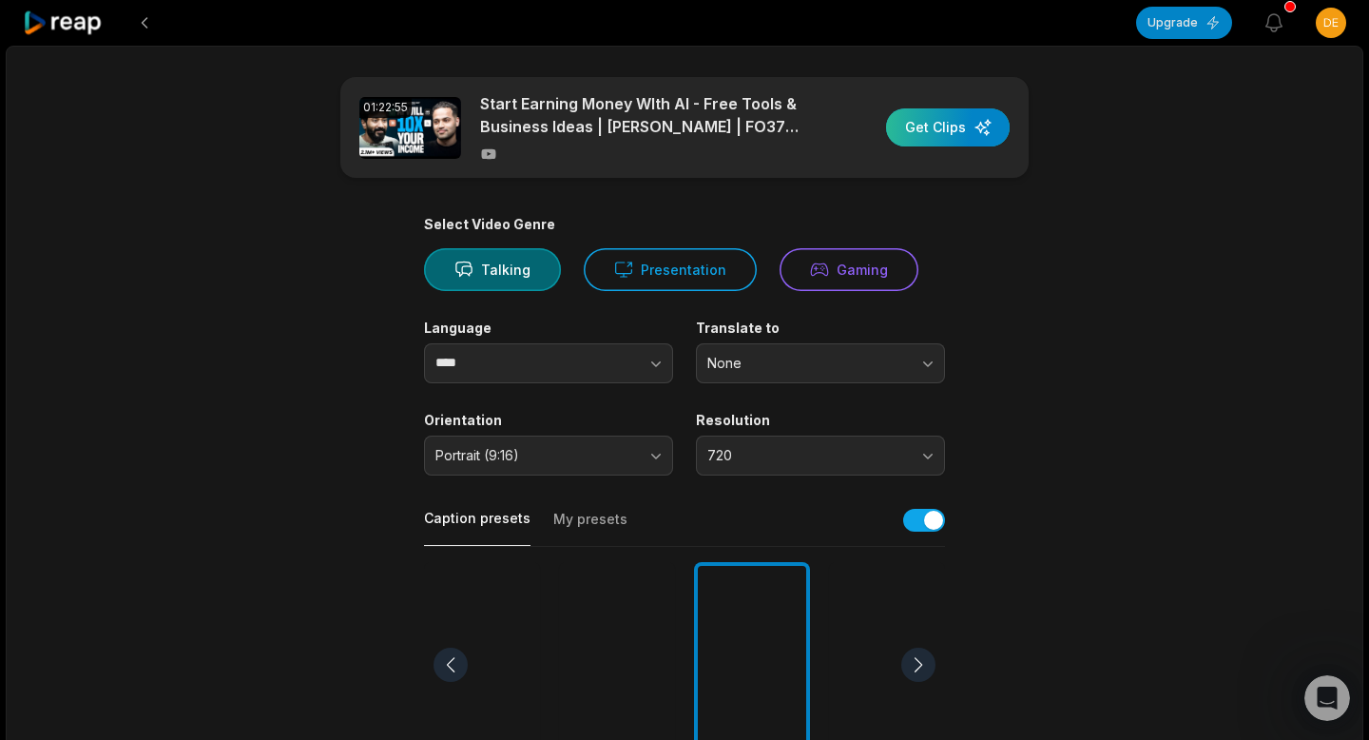
click at [931, 132] on div "button" at bounding box center [948, 127] width 124 height 38
click at [1186, 17] on button "Upgrade" at bounding box center [1184, 23] width 96 height 32
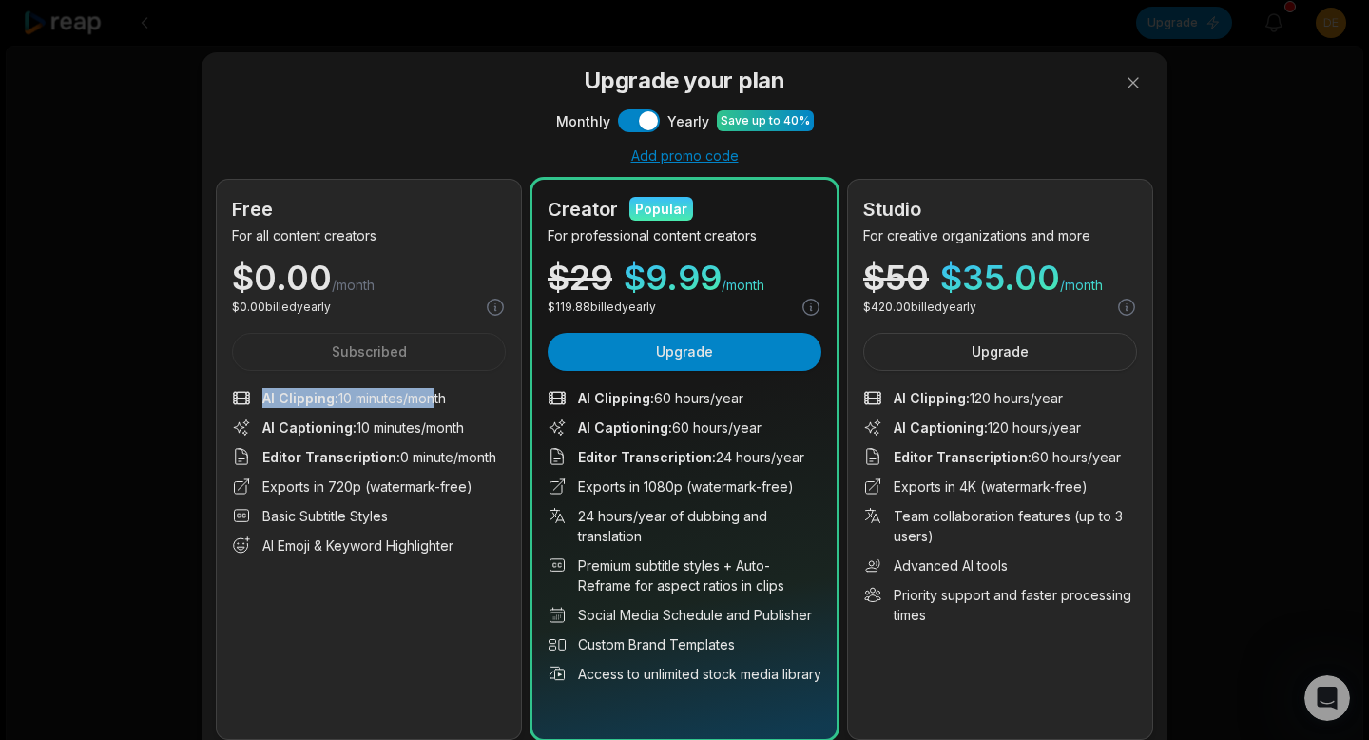
drag, startPoint x: 264, startPoint y: 396, endPoint x: 434, endPoint y: 397, distance: 169.2
click at [434, 397] on span "AI Clipping : 10 minutes/month" at bounding box center [353, 398] width 183 height 20
drag, startPoint x: 353, startPoint y: 429, endPoint x: 498, endPoint y: 436, distance: 145.7
click at [498, 436] on li "AI Captioning : 10 minutes/month" at bounding box center [369, 427] width 274 height 20
drag, startPoint x: 338, startPoint y: 459, endPoint x: 486, endPoint y: 467, distance: 147.6
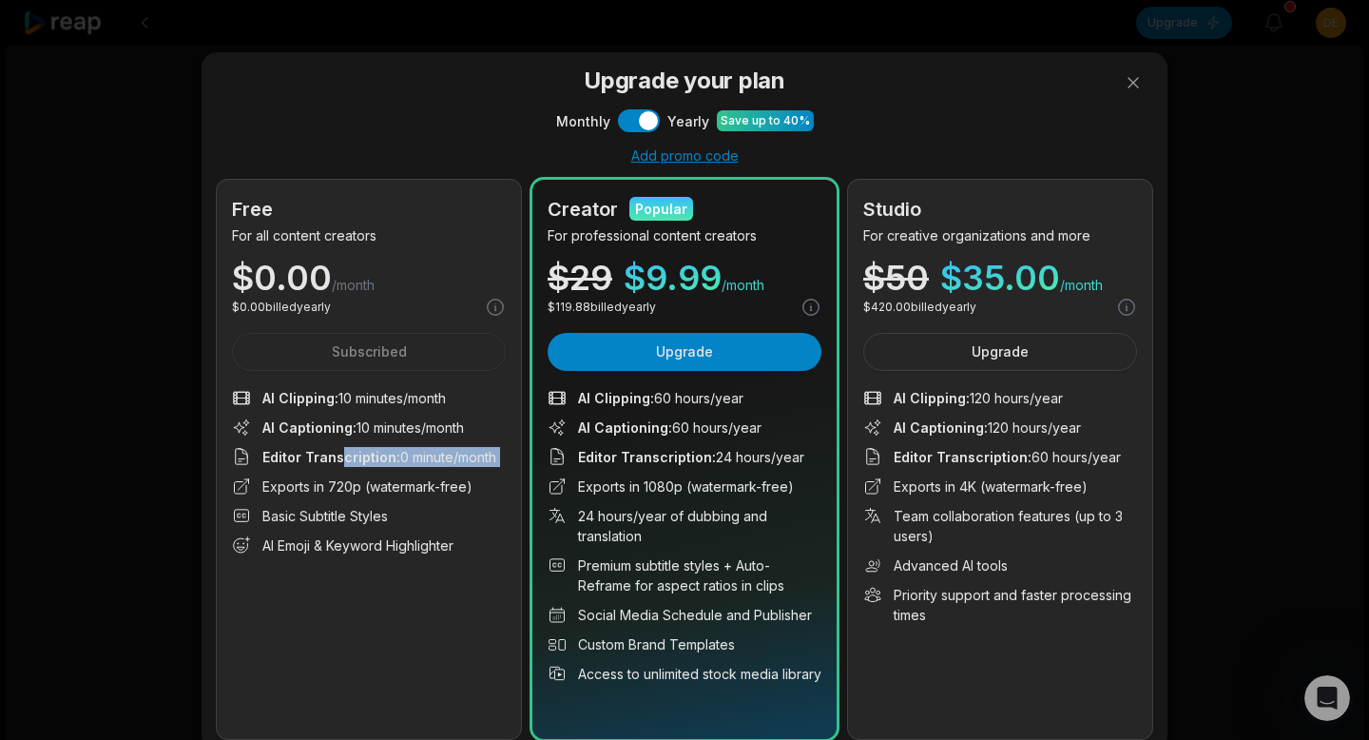
click at [486, 467] on ul "AI Clipping : 10 minutes/month AI Captioning : 10 minutes/month Editor Transcri…" at bounding box center [369, 471] width 274 height 167
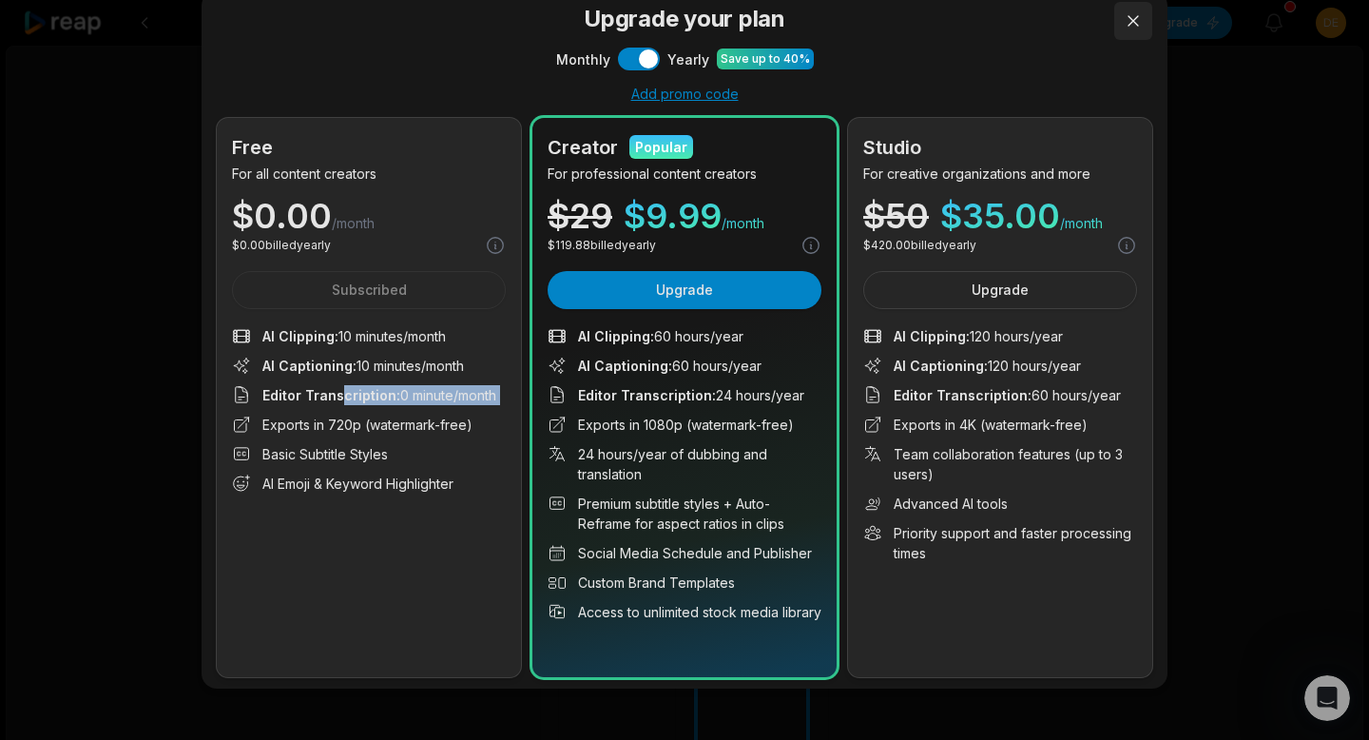
click at [1139, 25] on button at bounding box center [1133, 21] width 38 height 38
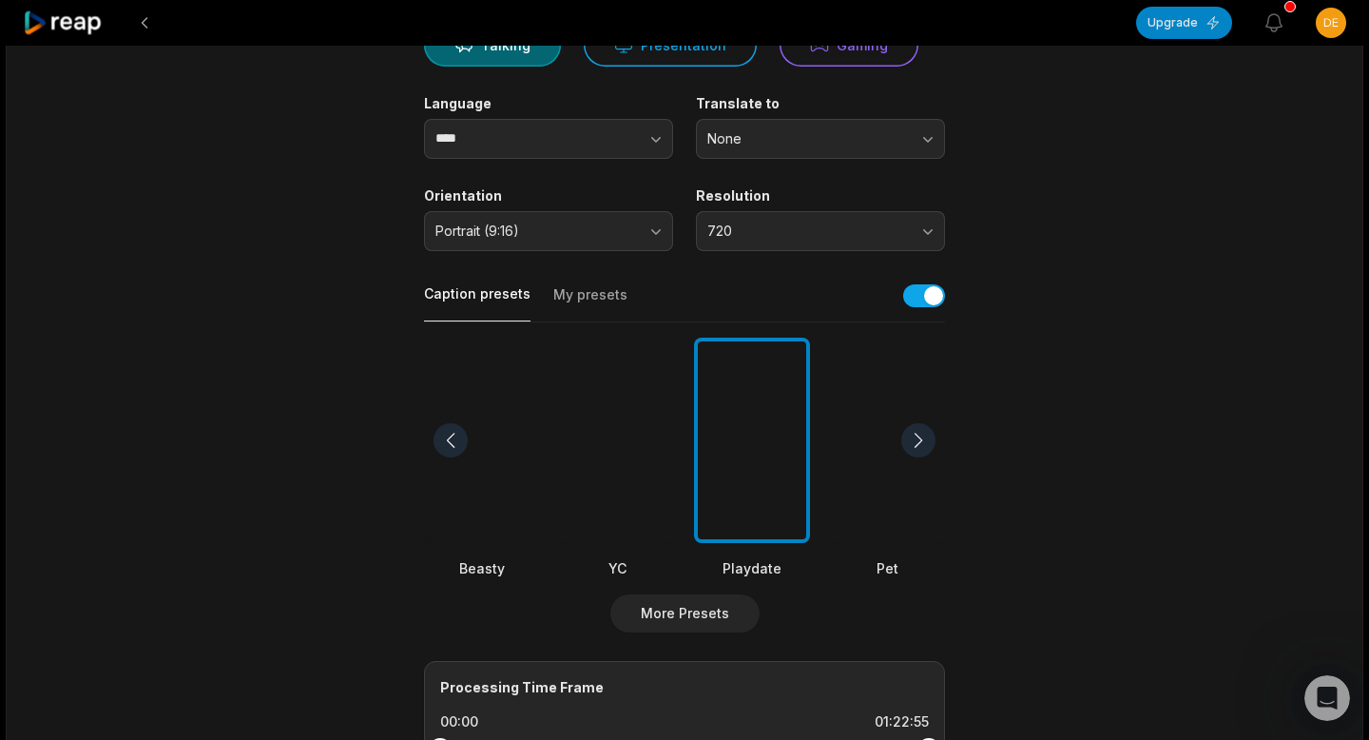
scroll to position [228, 0]
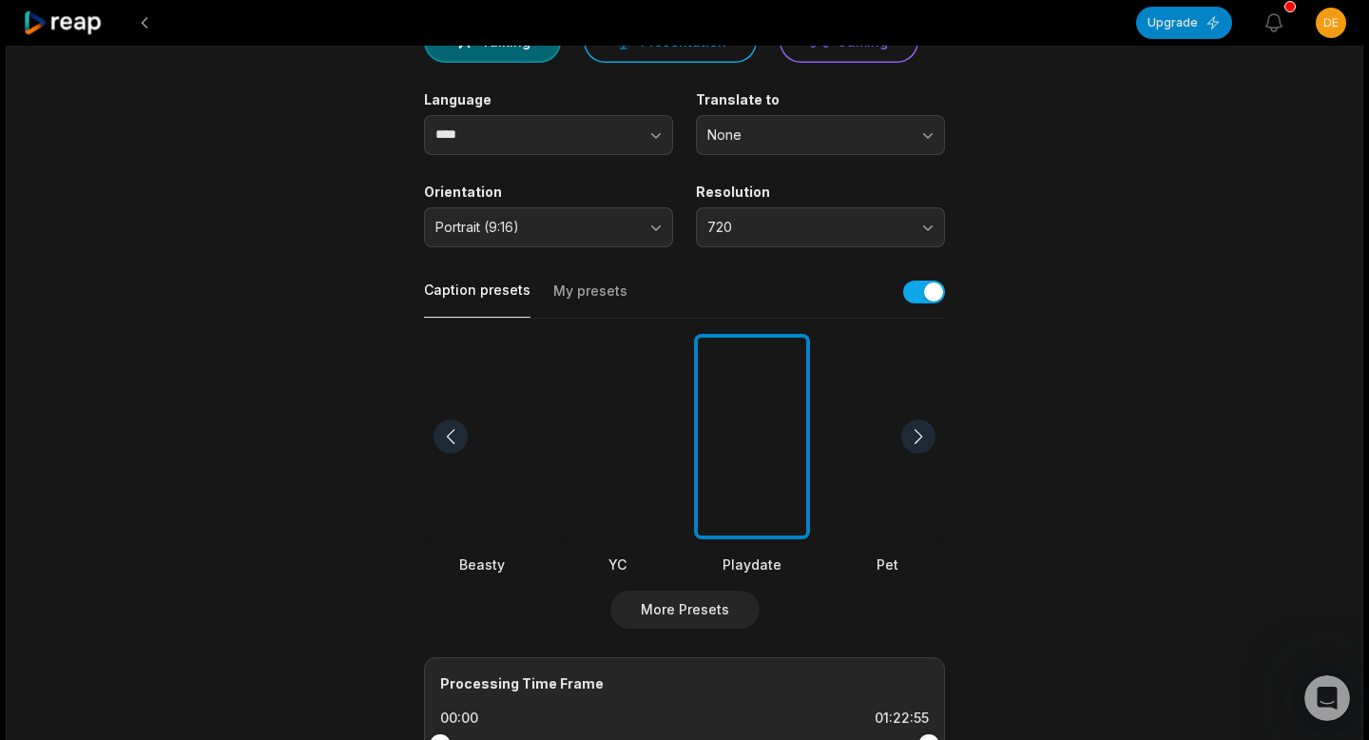
click at [754, 491] on div at bounding box center [752, 437] width 116 height 206
click at [594, 299] on button "My presets" at bounding box center [590, 299] width 74 height 36
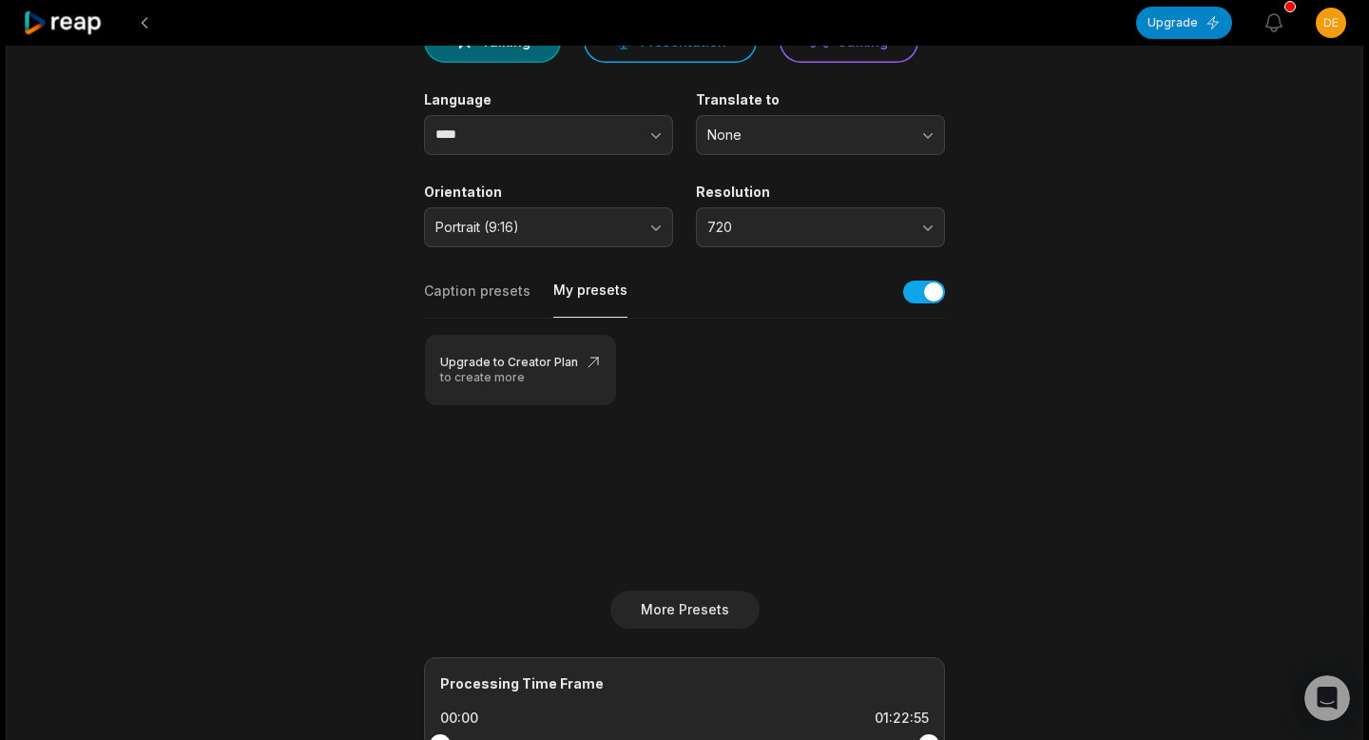
click at [488, 278] on div "Caption presets My presets" at bounding box center [684, 297] width 521 height 43
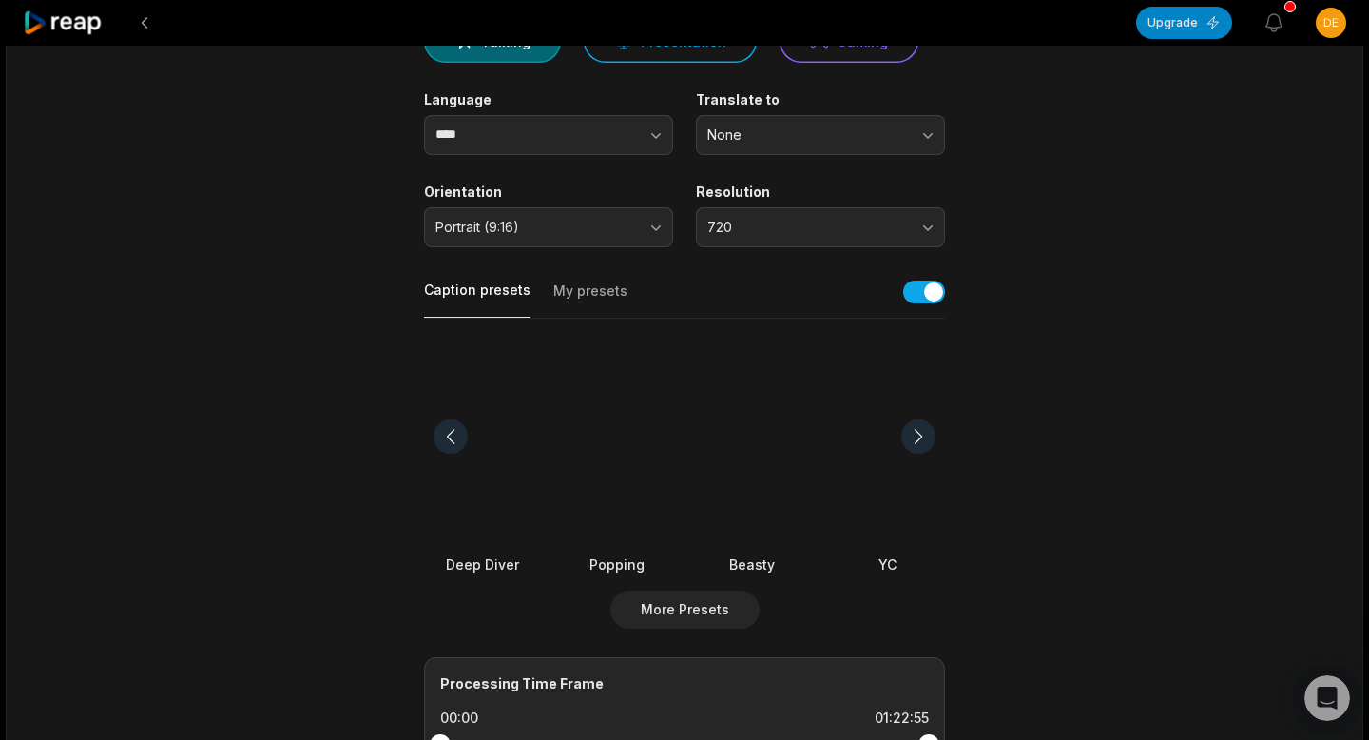
click at [485, 292] on button "Caption presets" at bounding box center [477, 298] width 106 height 37
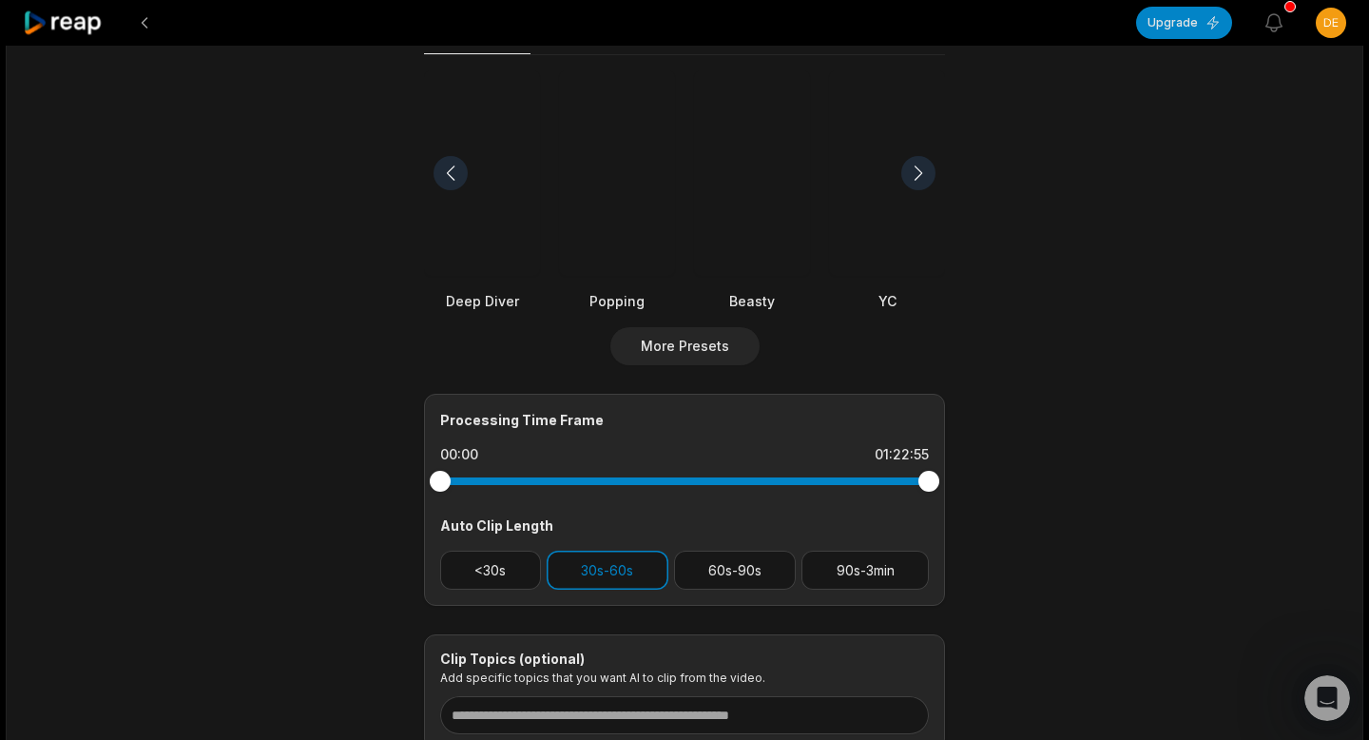
scroll to position [569, 0]
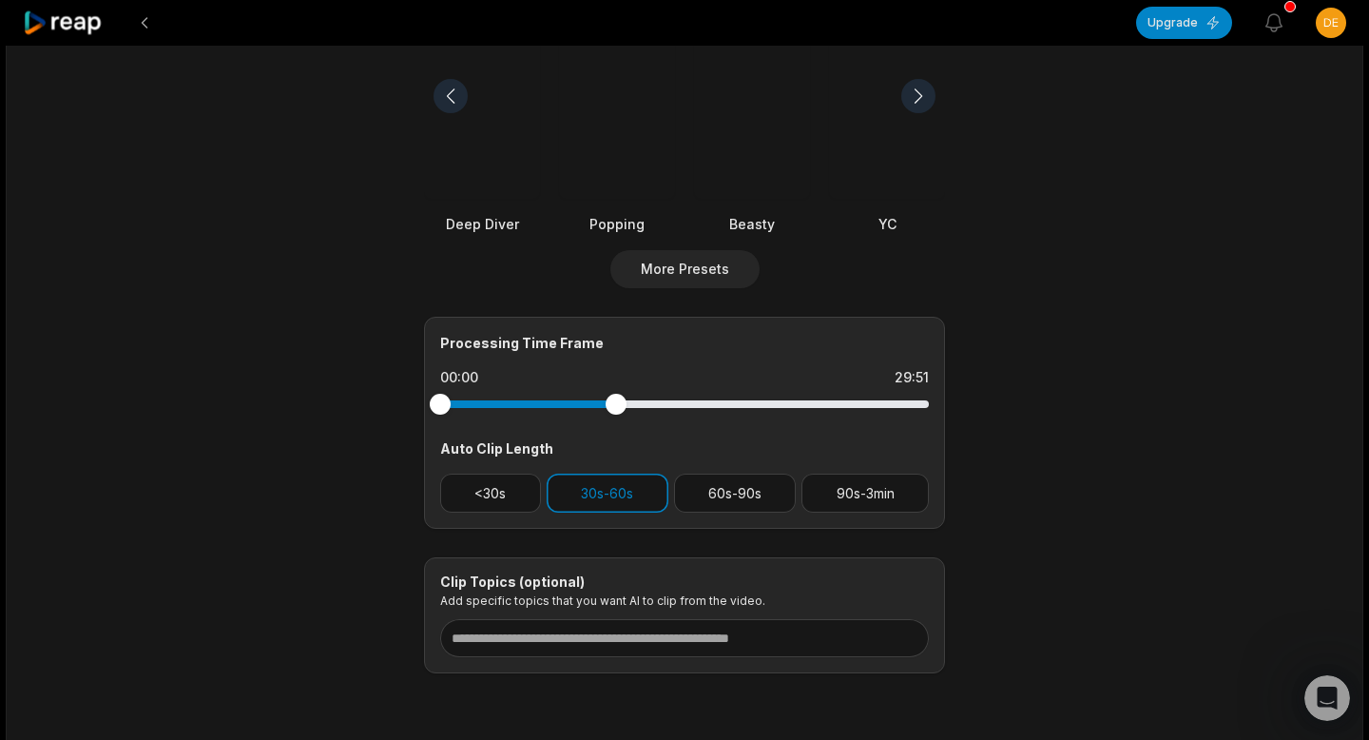
drag, startPoint x: 926, startPoint y: 401, endPoint x: 694, endPoint y: 410, distance: 232.1
click at [627, 411] on div at bounding box center [616, 404] width 21 height 21
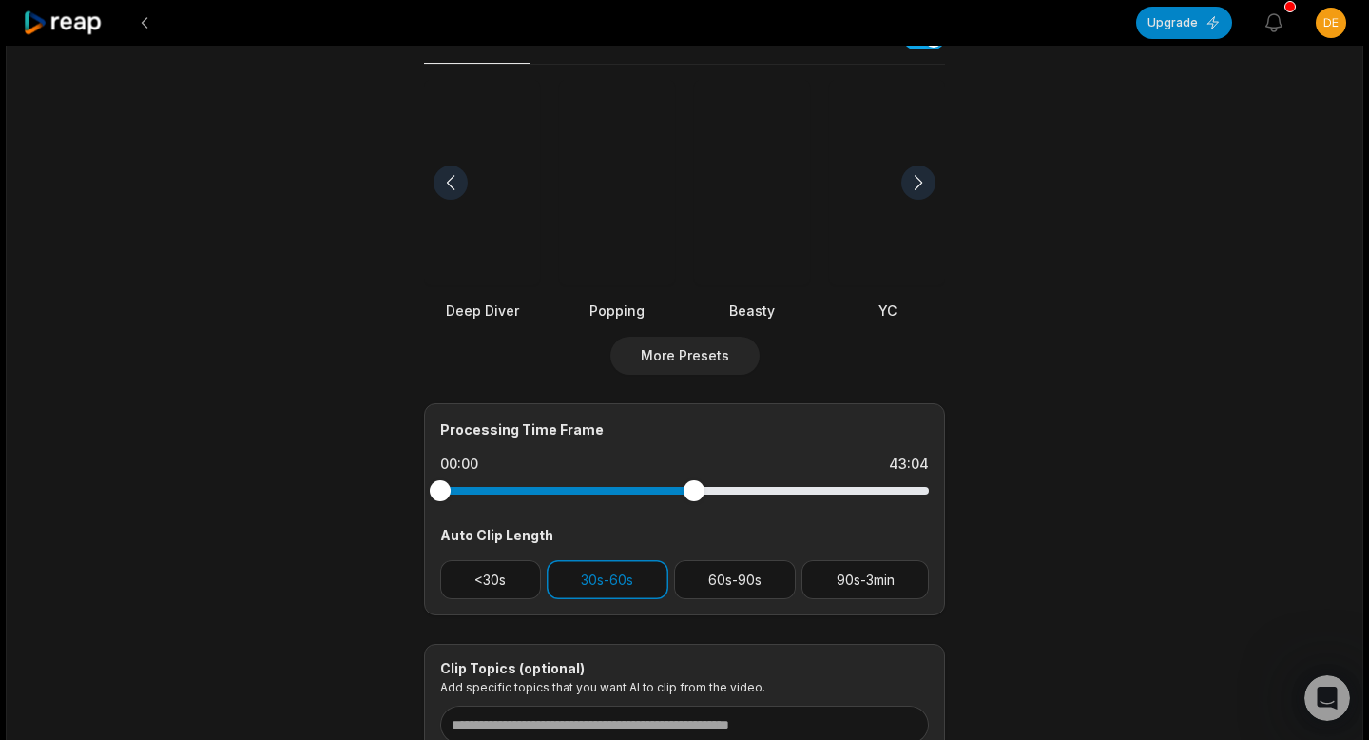
scroll to position [484, 0]
click at [695, 487] on div at bounding box center [698, 488] width 21 height 21
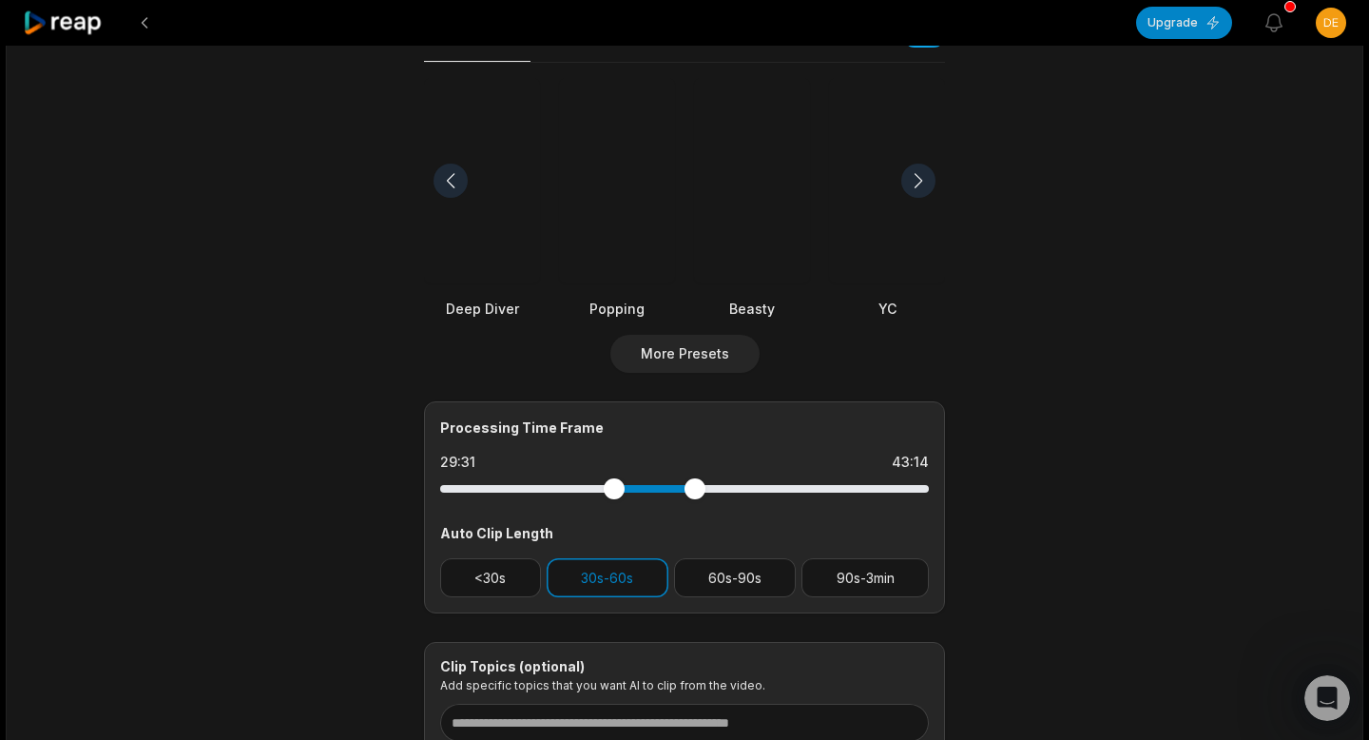
drag, startPoint x: 440, startPoint y: 492, endPoint x: 614, endPoint y: 490, distance: 174.0
click at [614, 490] on div at bounding box center [614, 488] width 21 height 21
drag, startPoint x: 695, startPoint y: 490, endPoint x: 672, endPoint y: 492, distance: 22.9
click at [672, 492] on div at bounding box center [672, 488] width 21 height 21
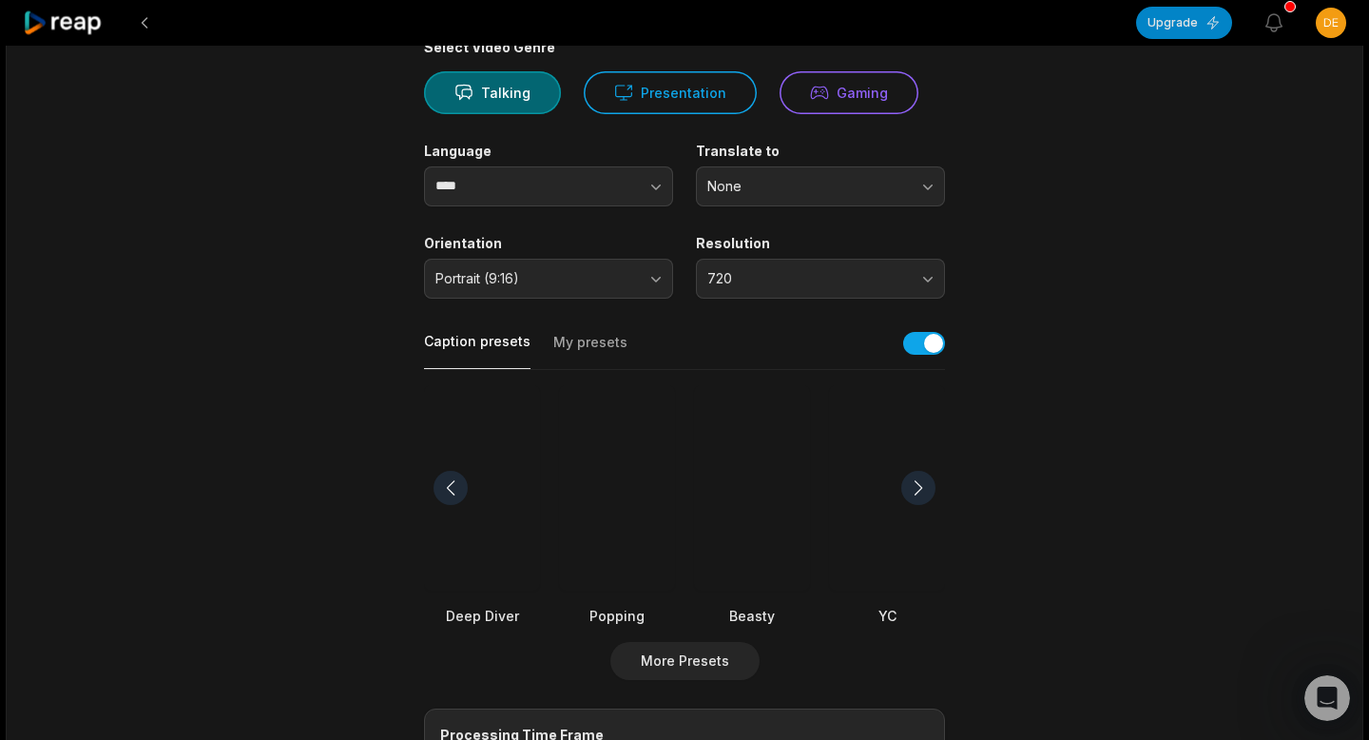
scroll to position [0, 0]
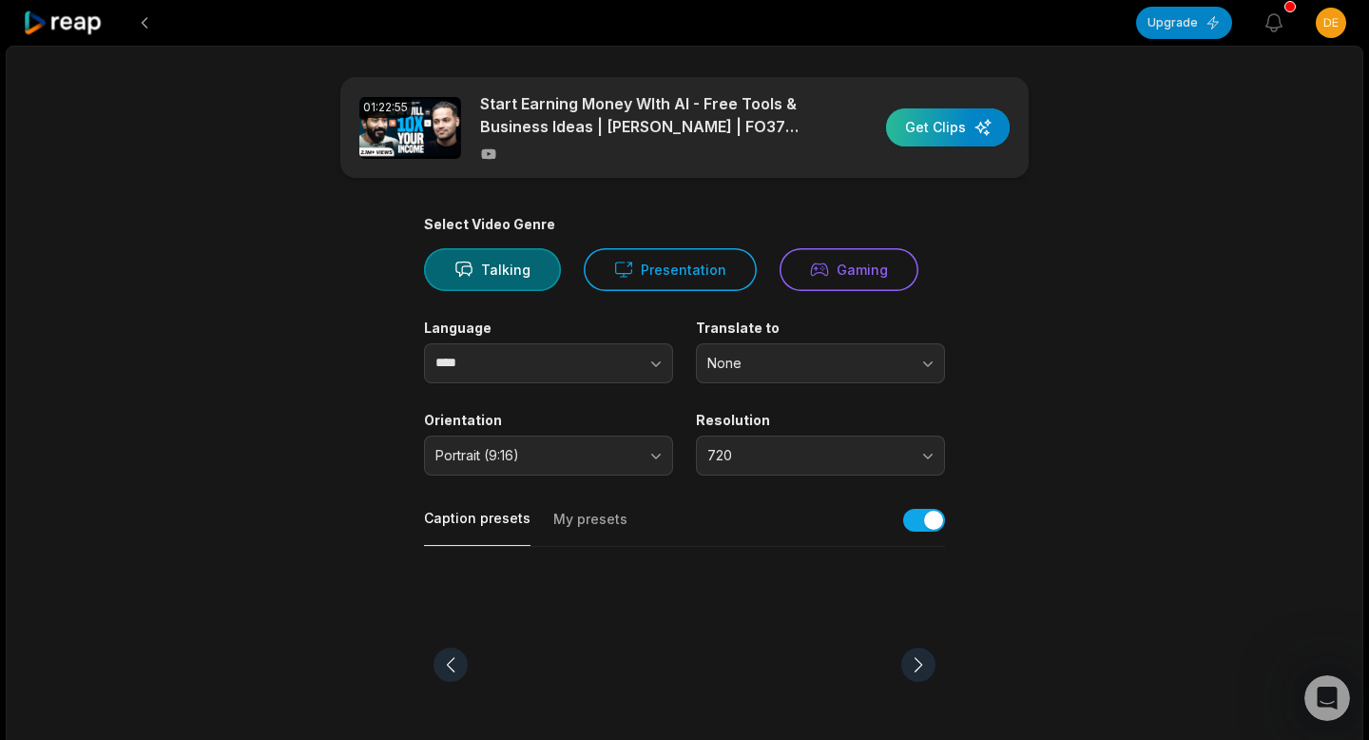
click at [965, 137] on div "button" at bounding box center [948, 127] width 124 height 38
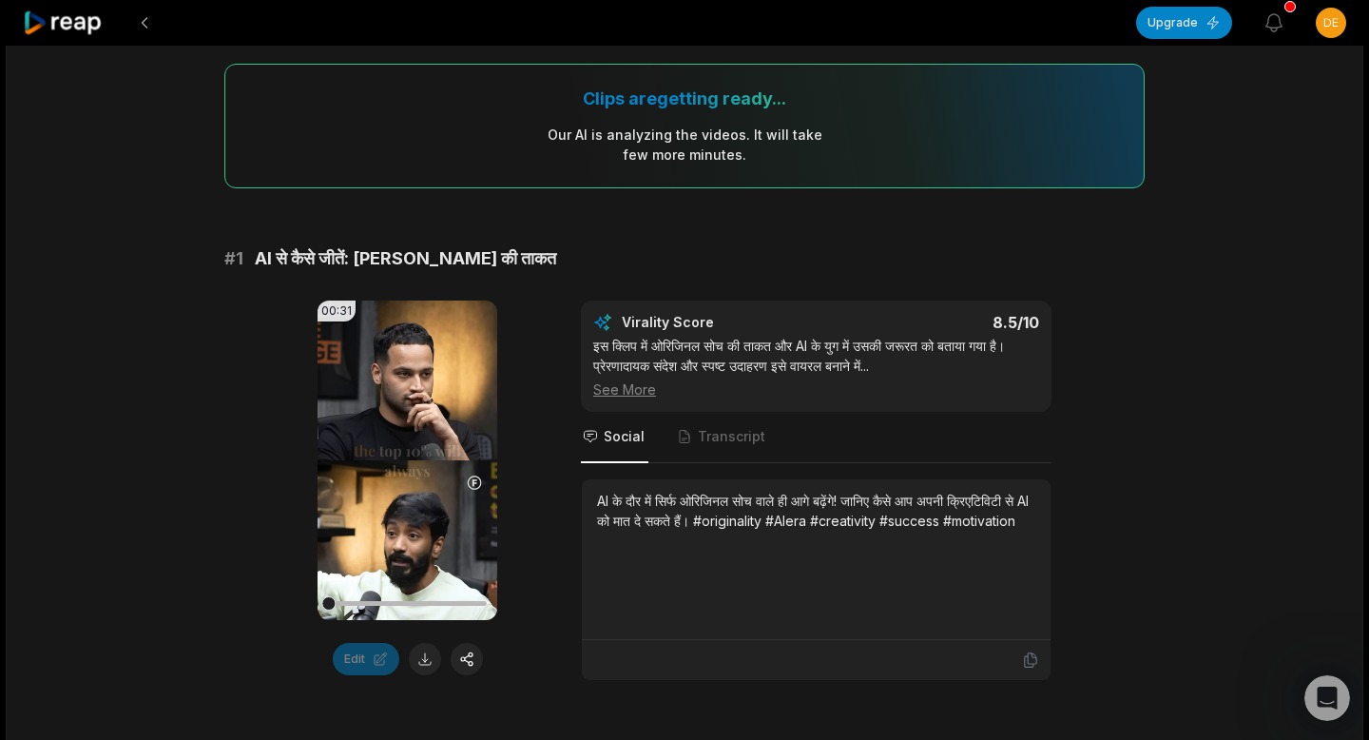
scroll to position [162, 0]
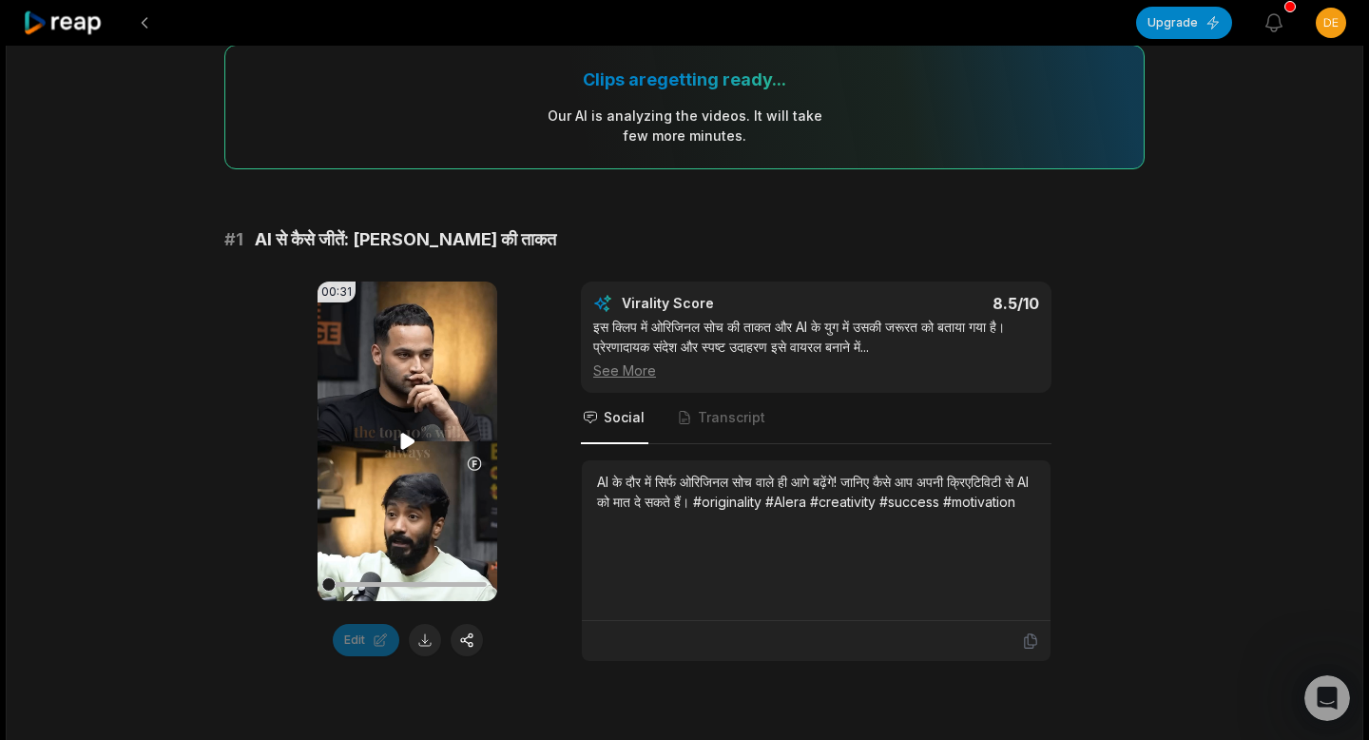
click at [405, 444] on icon at bounding box center [407, 442] width 14 height 16
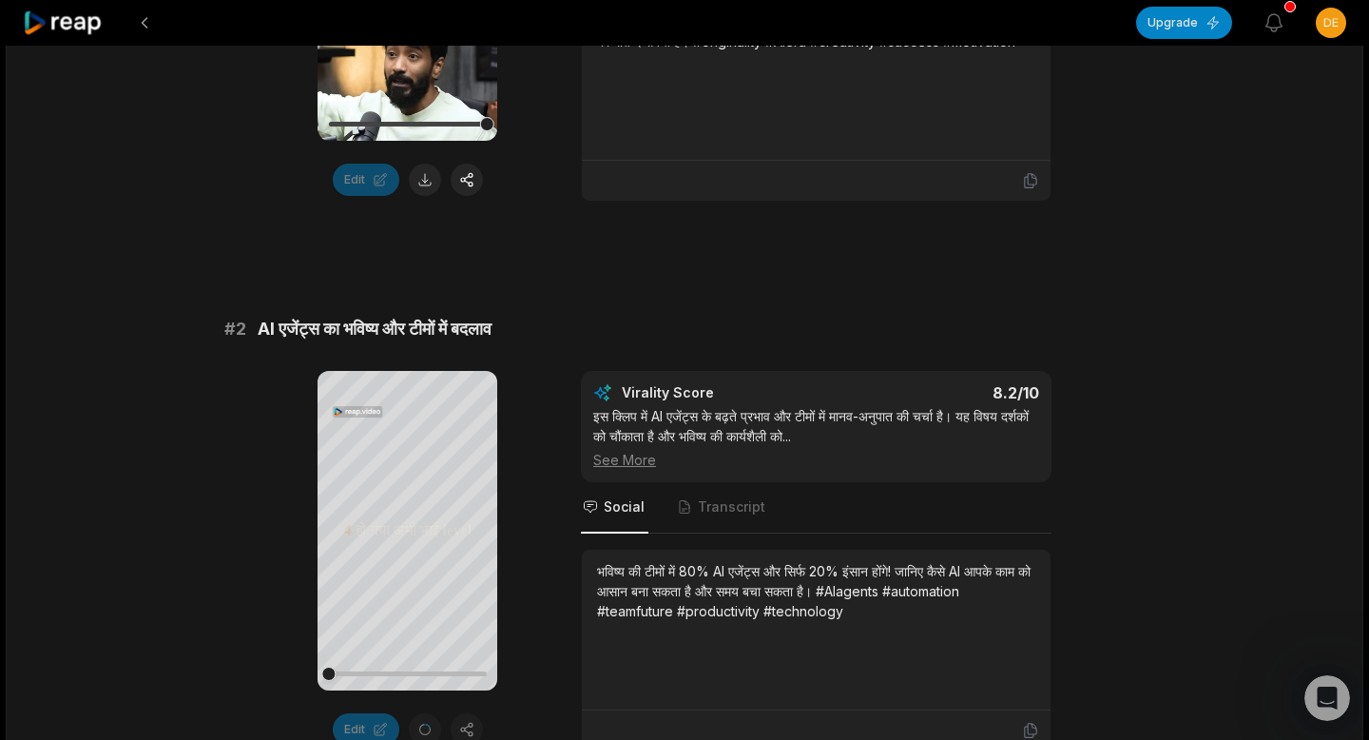
scroll to position [657, 0]
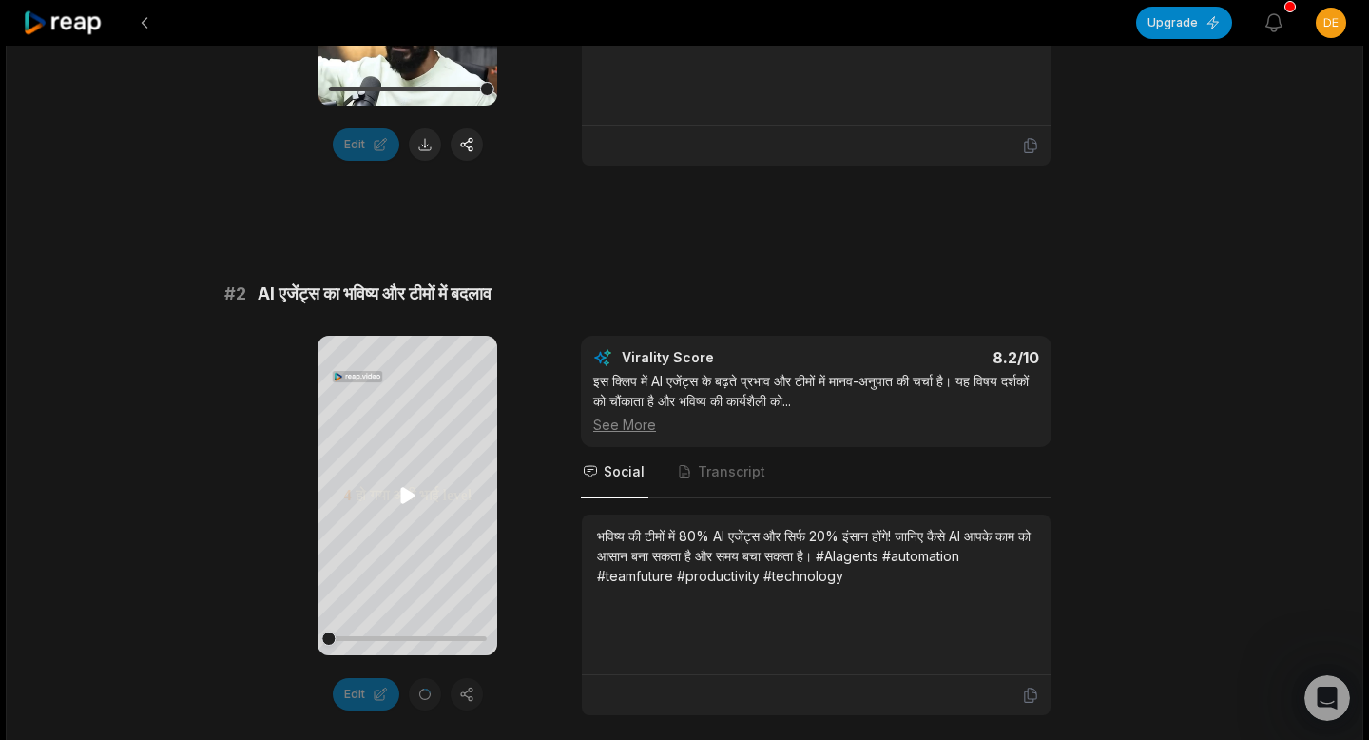
click at [406, 495] on icon at bounding box center [407, 496] width 14 height 16
drag, startPoint x: 337, startPoint y: 642, endPoint x: 299, endPoint y: 643, distance: 38.0
click at [299, 643] on div "Your browser does not support mp4 format. 4 हो गया अभी भाई level 5 we spoke abo…" at bounding box center [684, 526] width 920 height 380
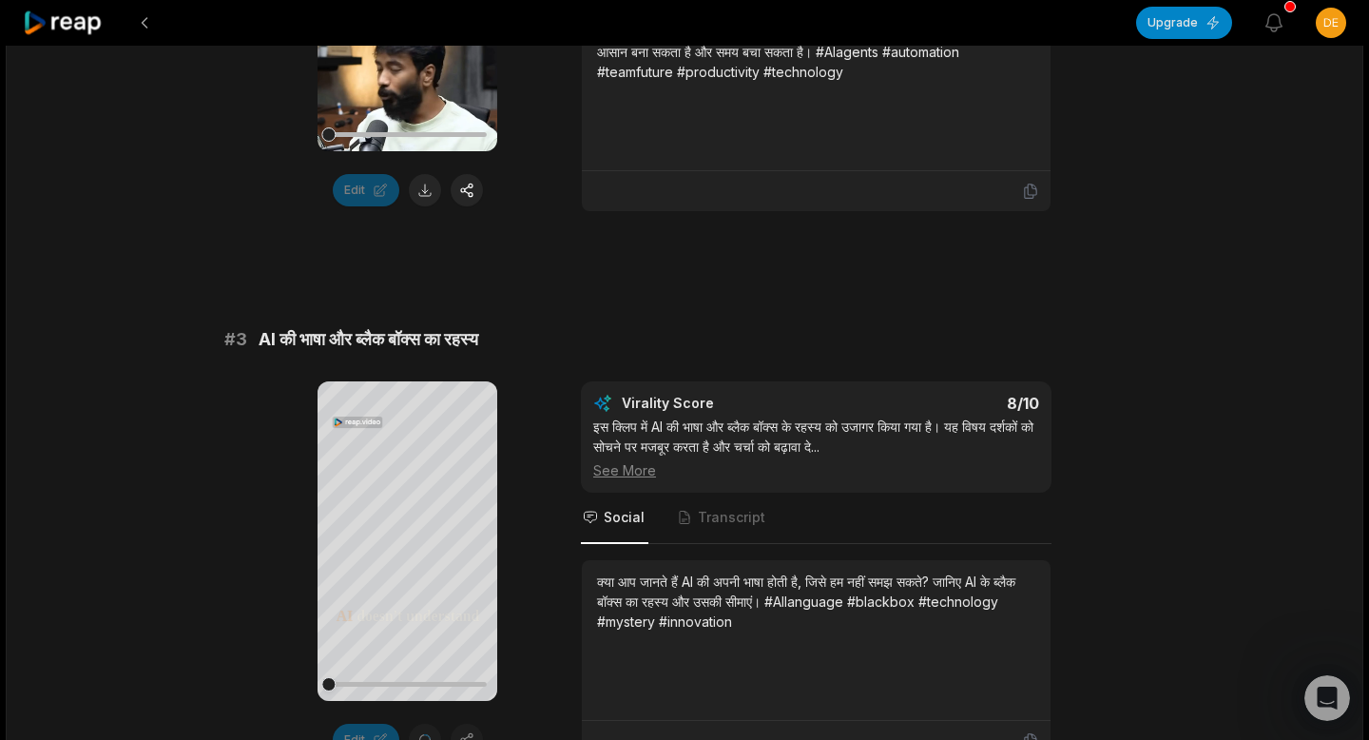
scroll to position [1170, 0]
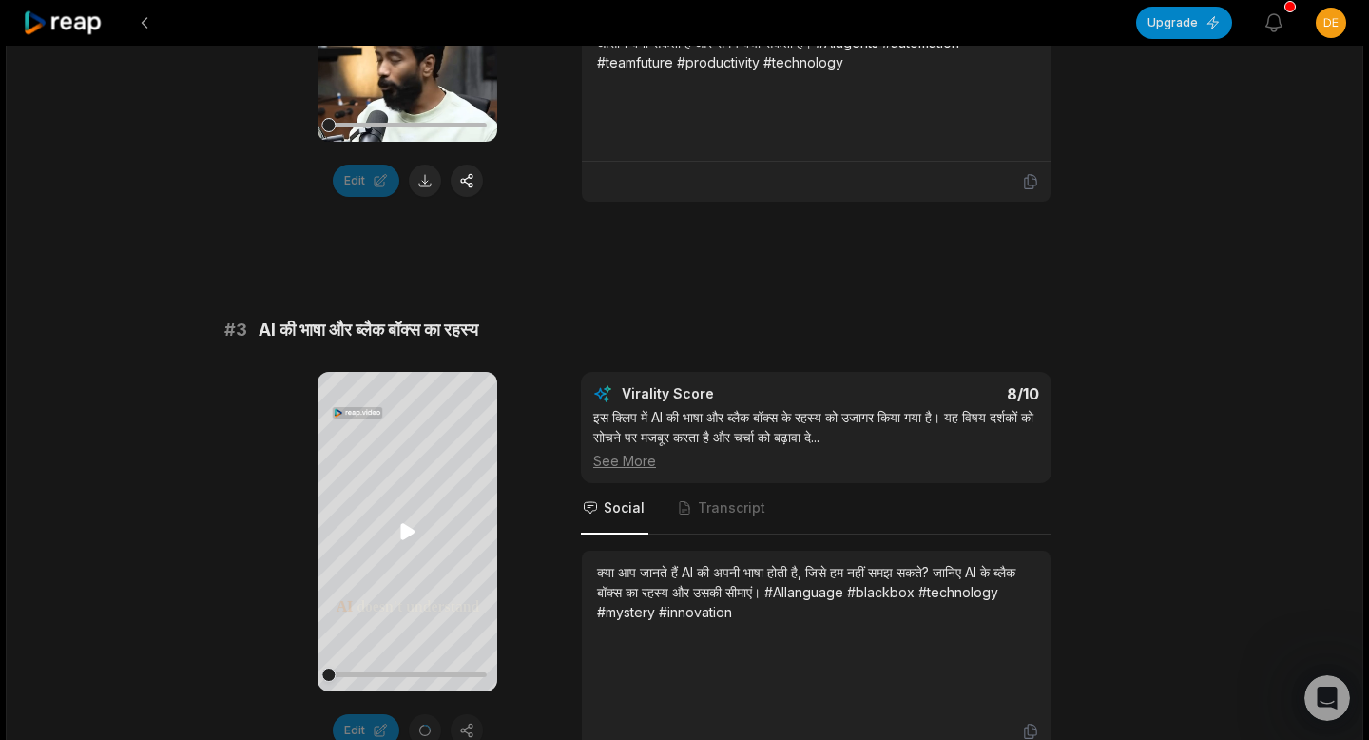
click at [402, 536] on icon at bounding box center [407, 532] width 14 height 16
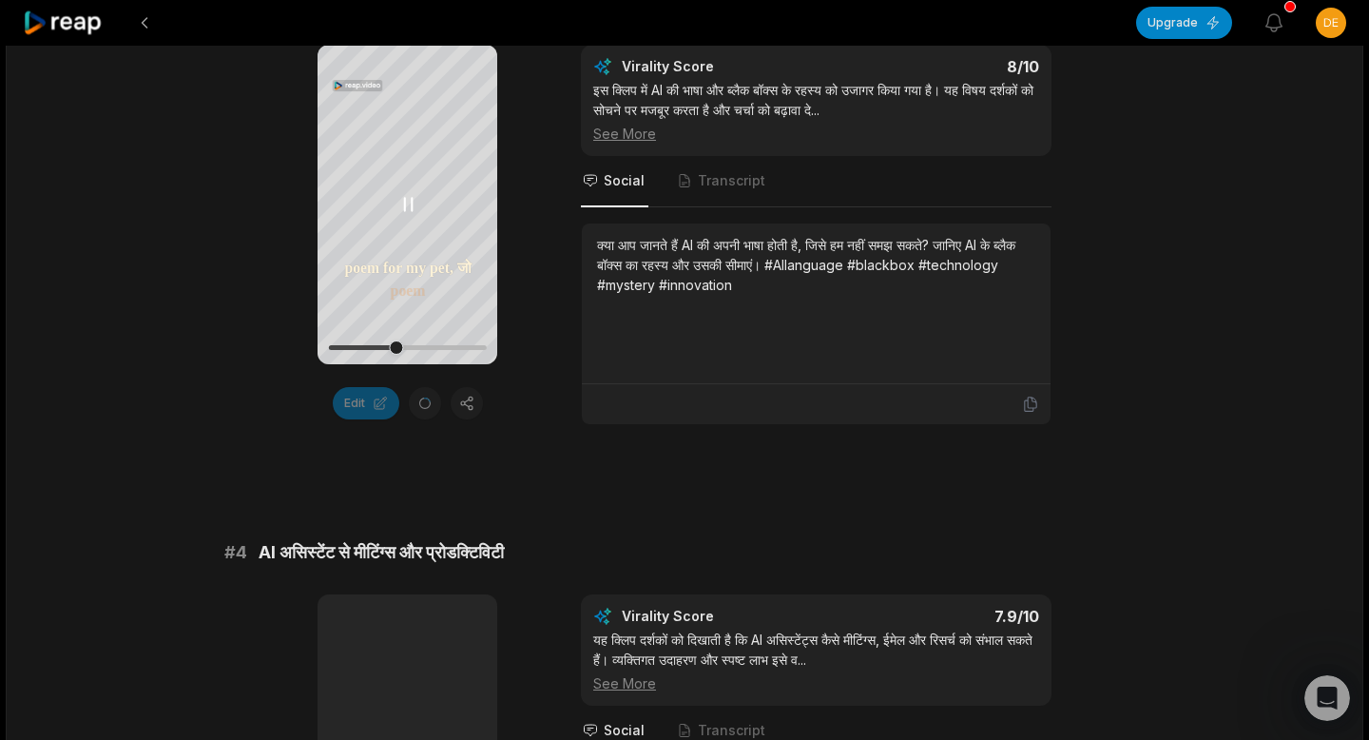
scroll to position [1455, 0]
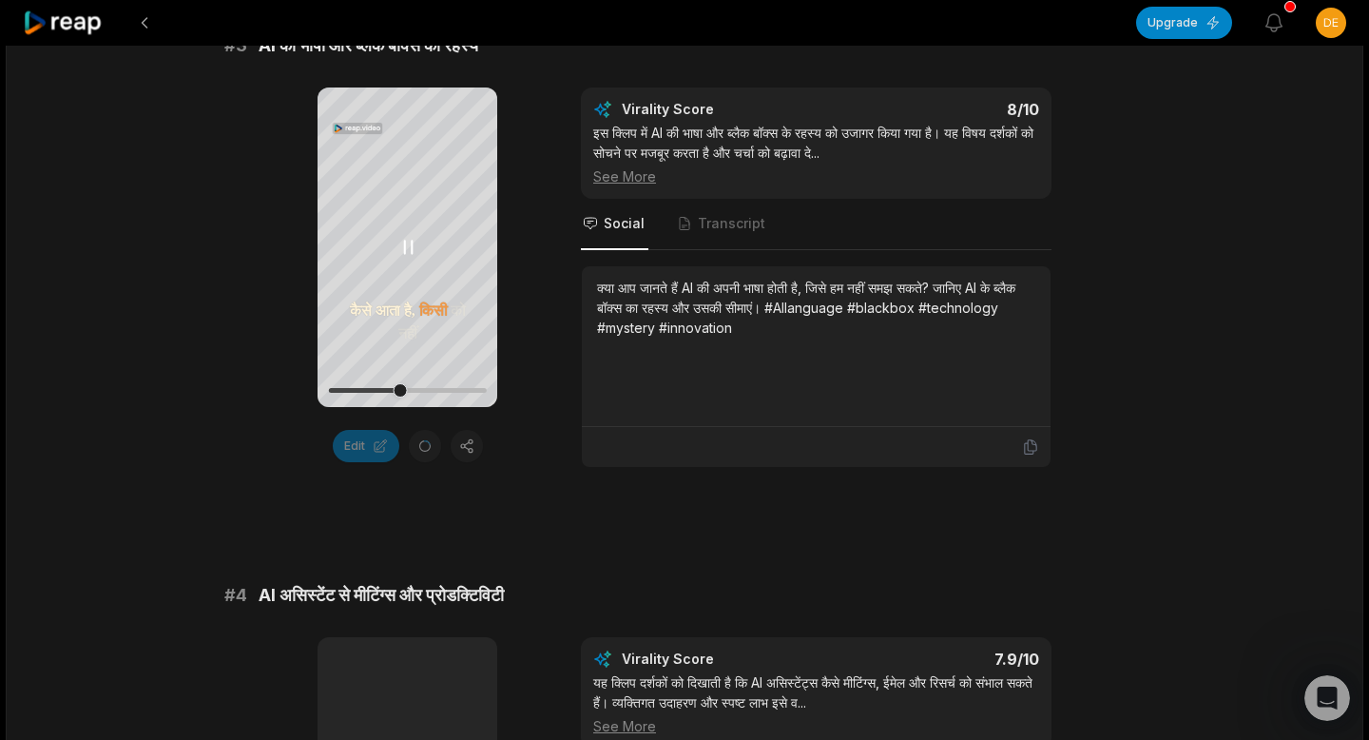
click at [415, 243] on icon at bounding box center [407, 247] width 23 height 23
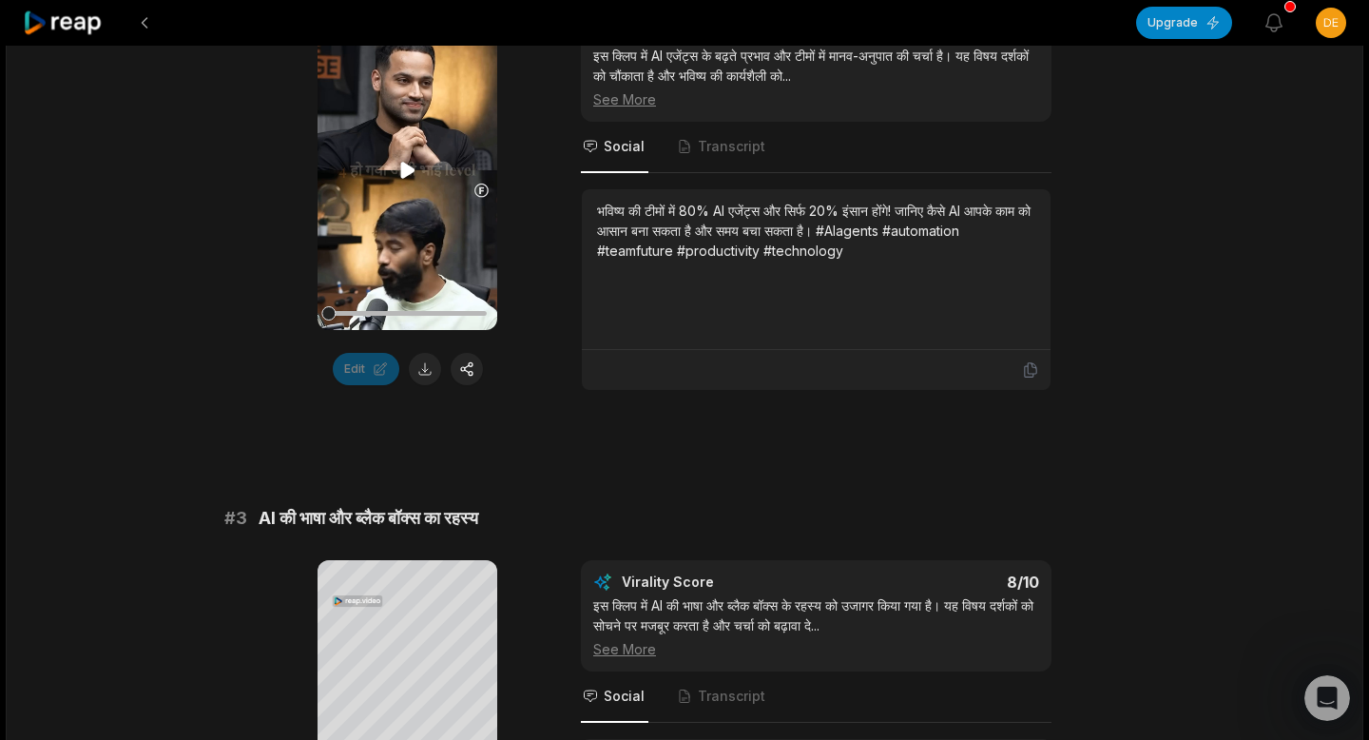
scroll to position [976, 0]
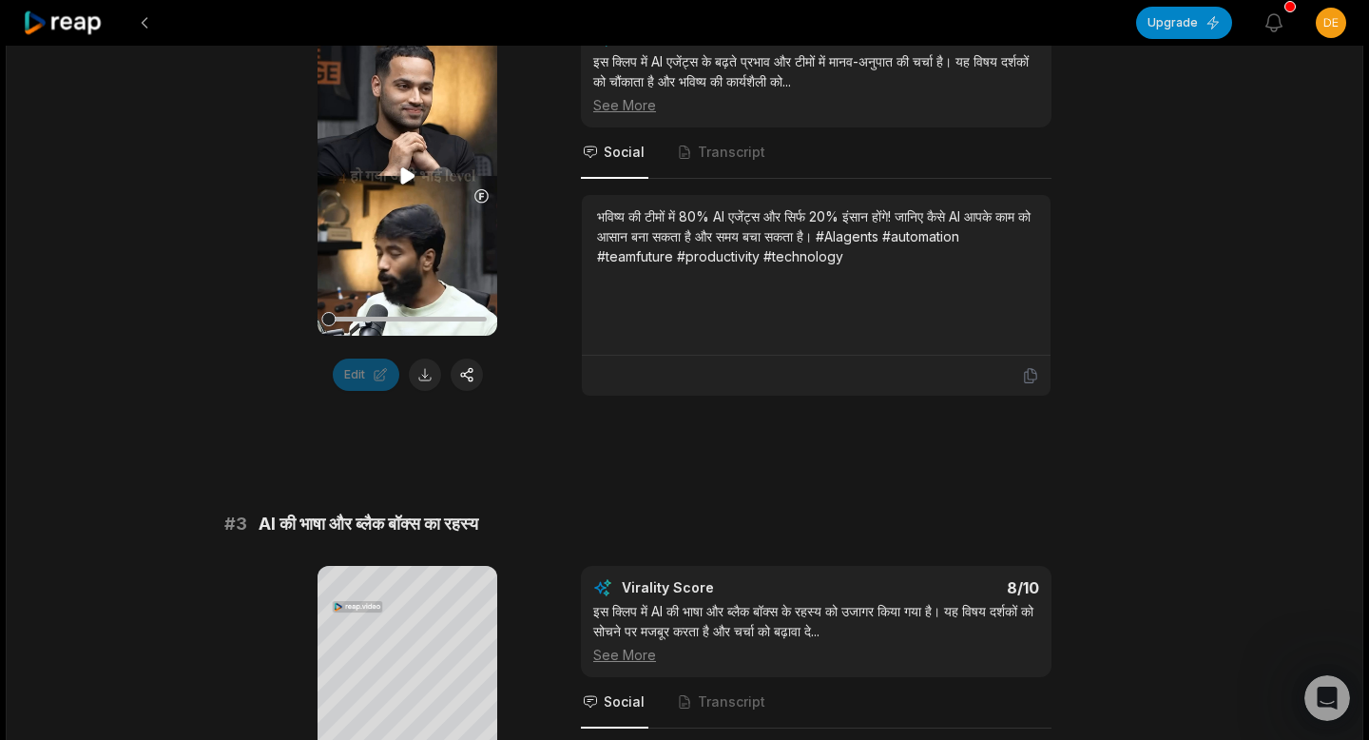
click at [405, 183] on icon at bounding box center [407, 175] width 23 height 23
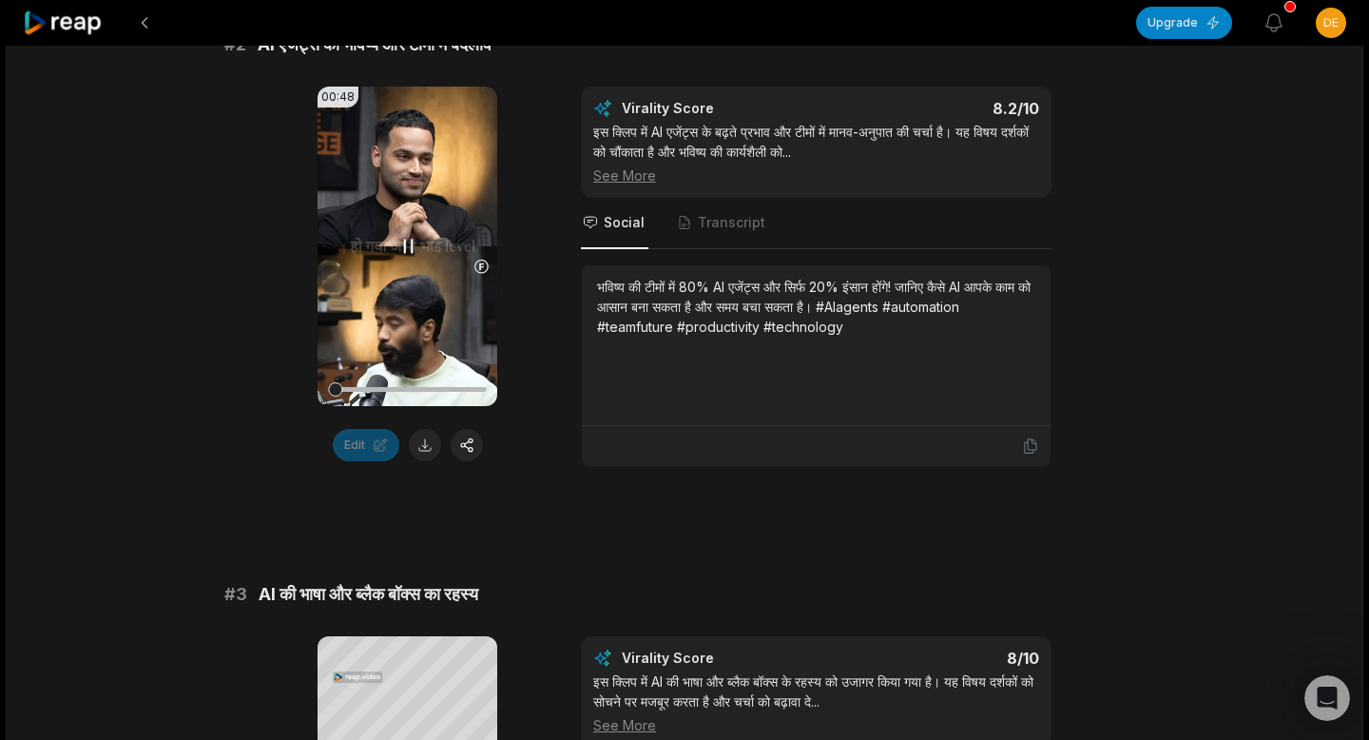
scroll to position [908, 0]
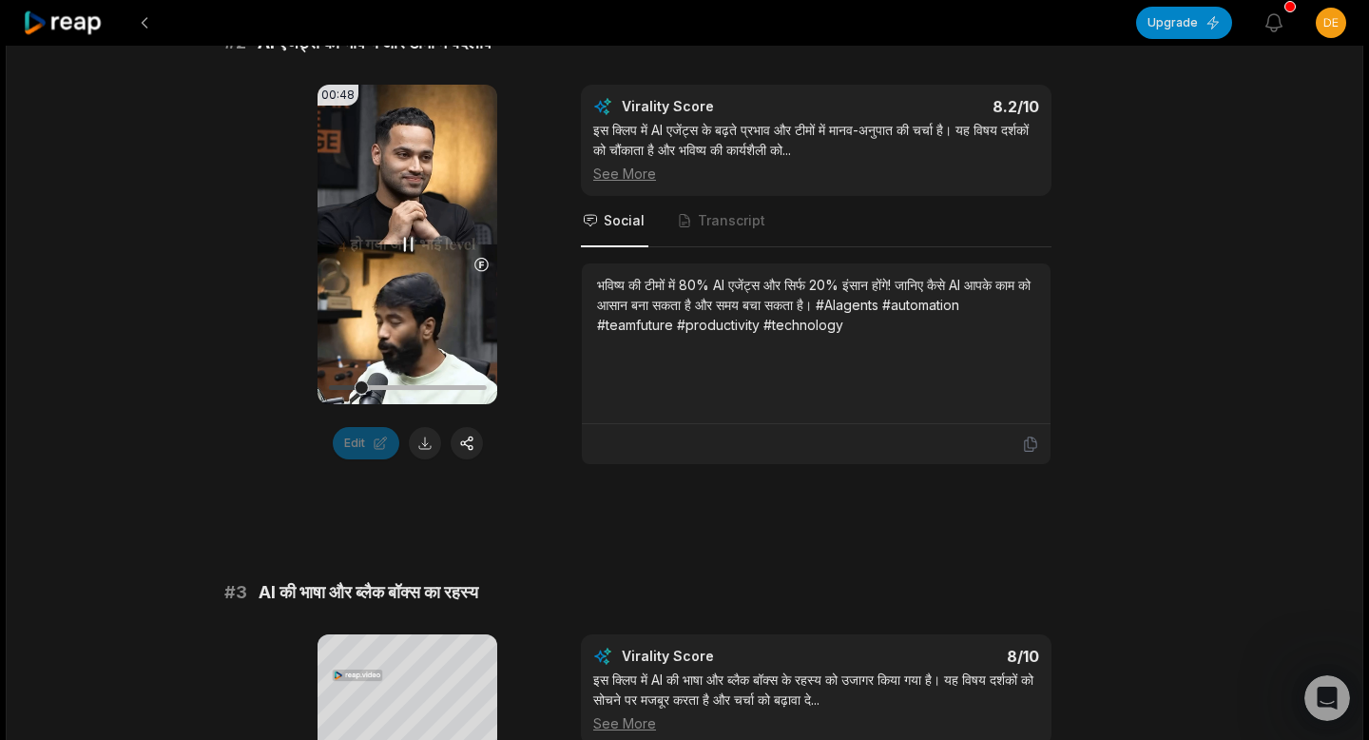
click at [405, 243] on icon at bounding box center [408, 245] width 8 height 12
click at [722, 216] on span "Transcript" at bounding box center [732, 220] width 68 height 19
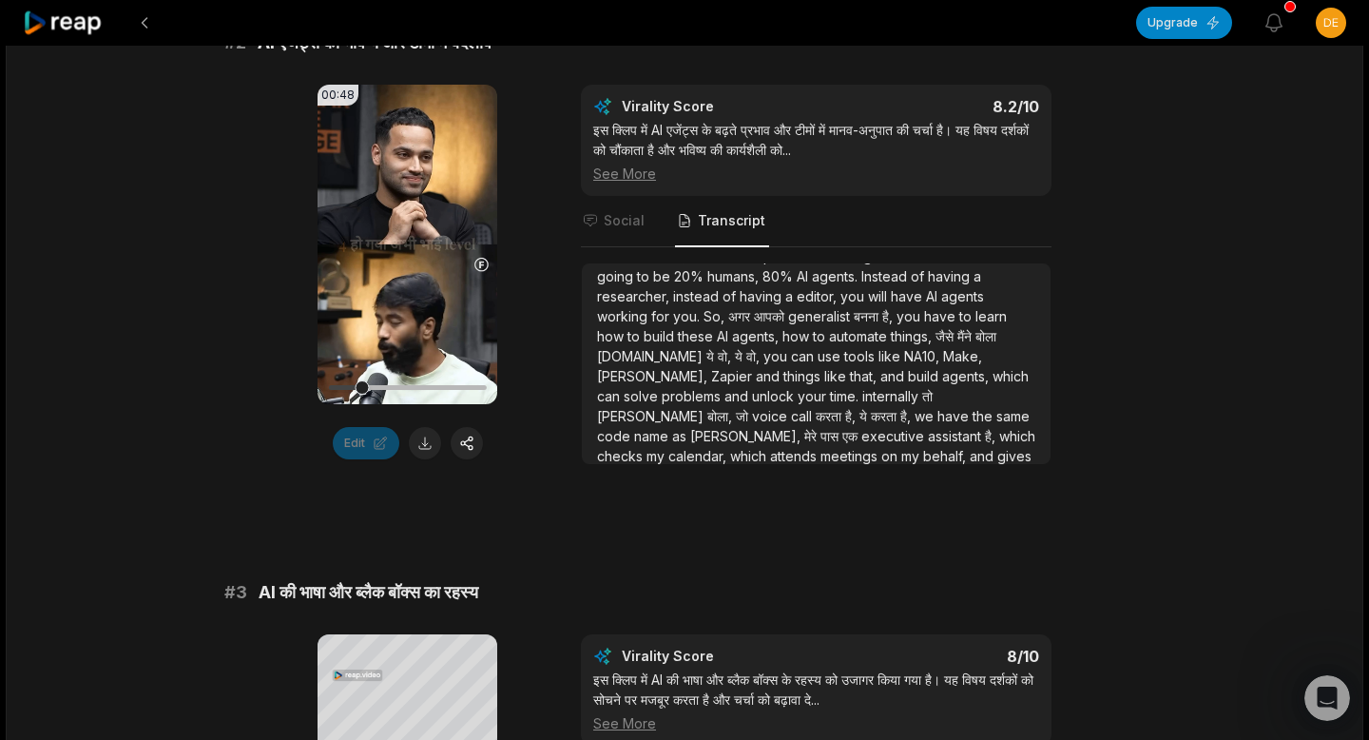
scroll to position [13, 0]
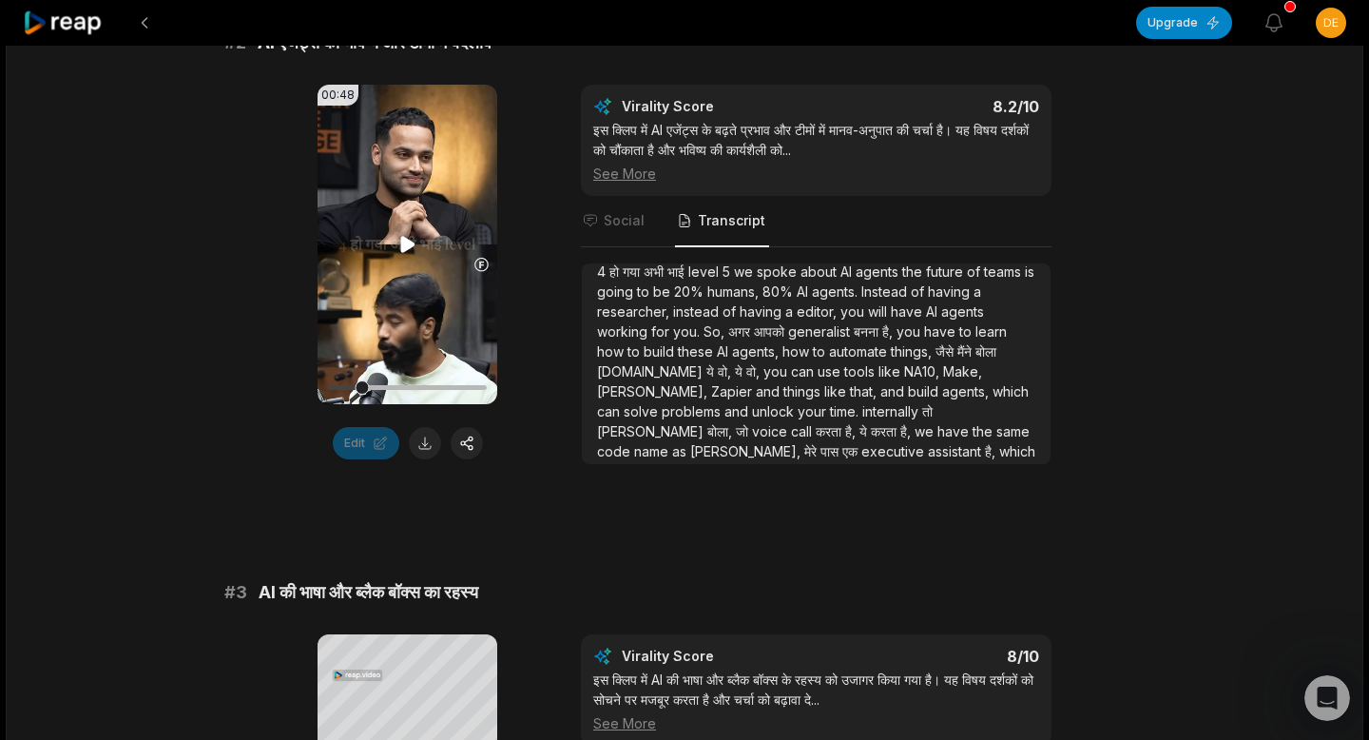
click at [444, 305] on video "Your browser does not support mp4 format." at bounding box center [408, 244] width 180 height 319
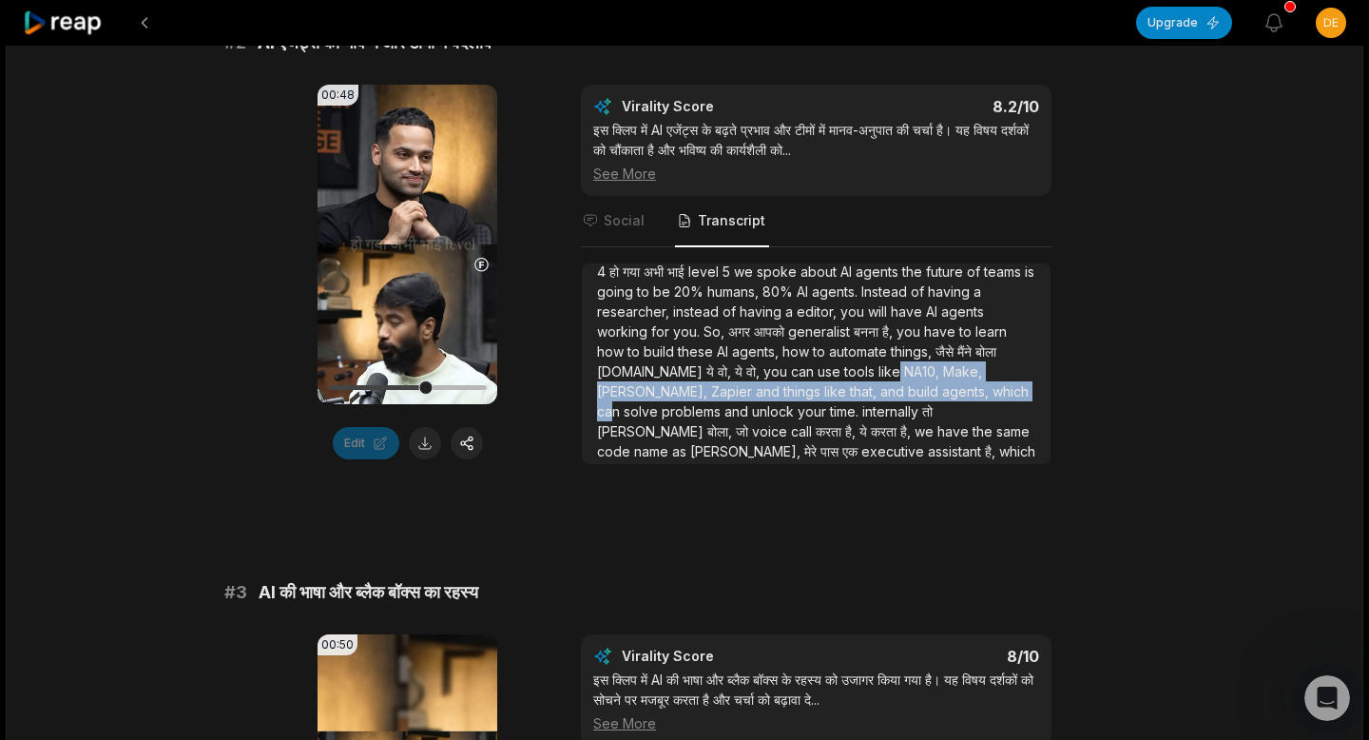
drag, startPoint x: 863, startPoint y: 371, endPoint x: 894, endPoint y: 394, distance: 38.0
click at [894, 394] on div "4 हो गया अभी भाई level 5 we spoke about AI agents the future of teams is going …" at bounding box center [816, 381] width 438 height 240
click at [816, 423] on span "call" at bounding box center [803, 431] width 25 height 16
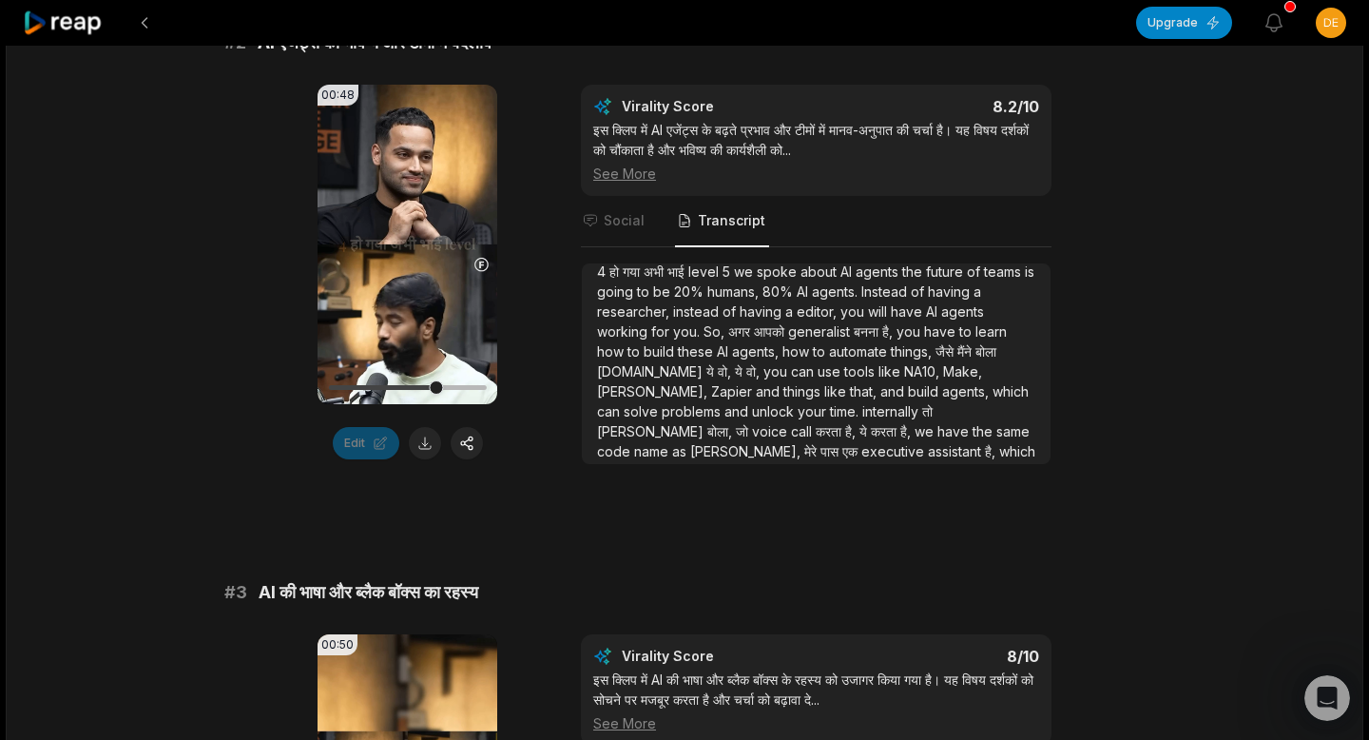
scroll to position [50, 0]
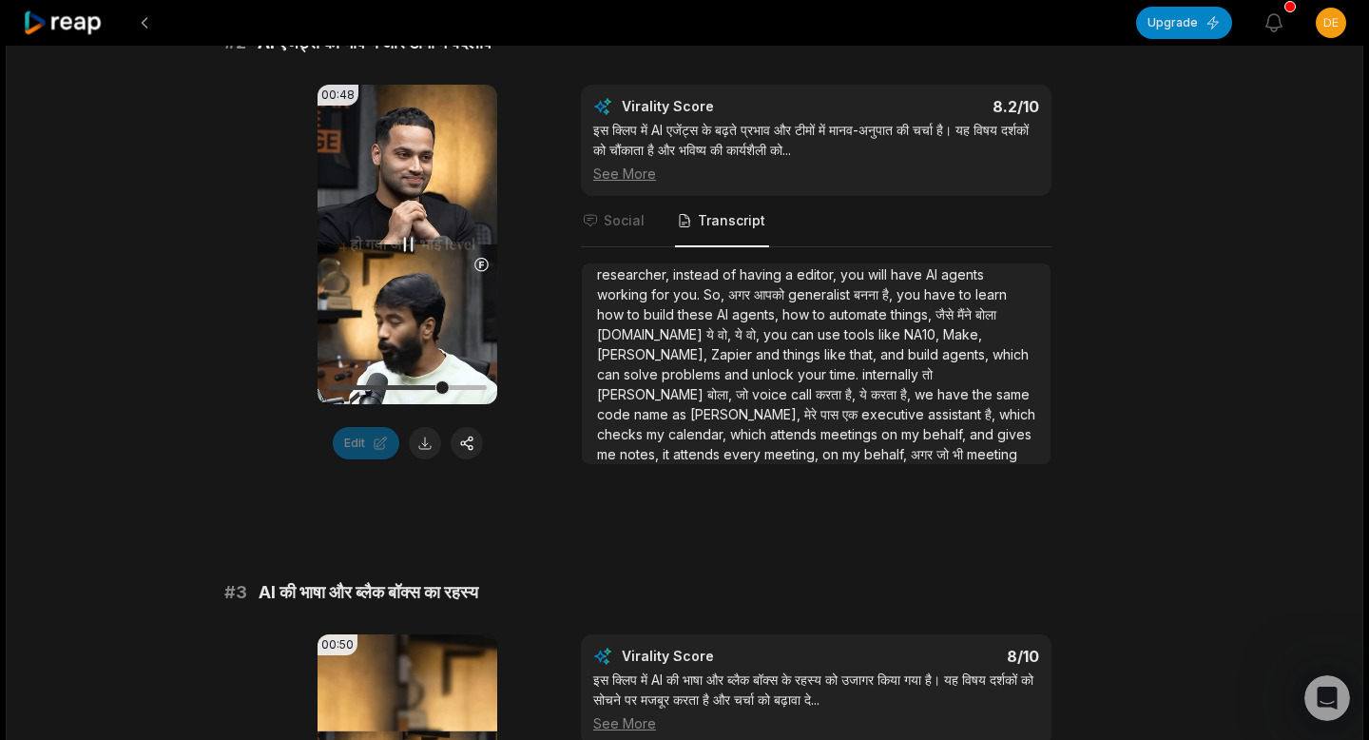
click at [441, 244] on video "Your browser does not support mp4 format." at bounding box center [408, 244] width 180 height 319
click at [631, 227] on span "Social" at bounding box center [624, 220] width 41 height 19
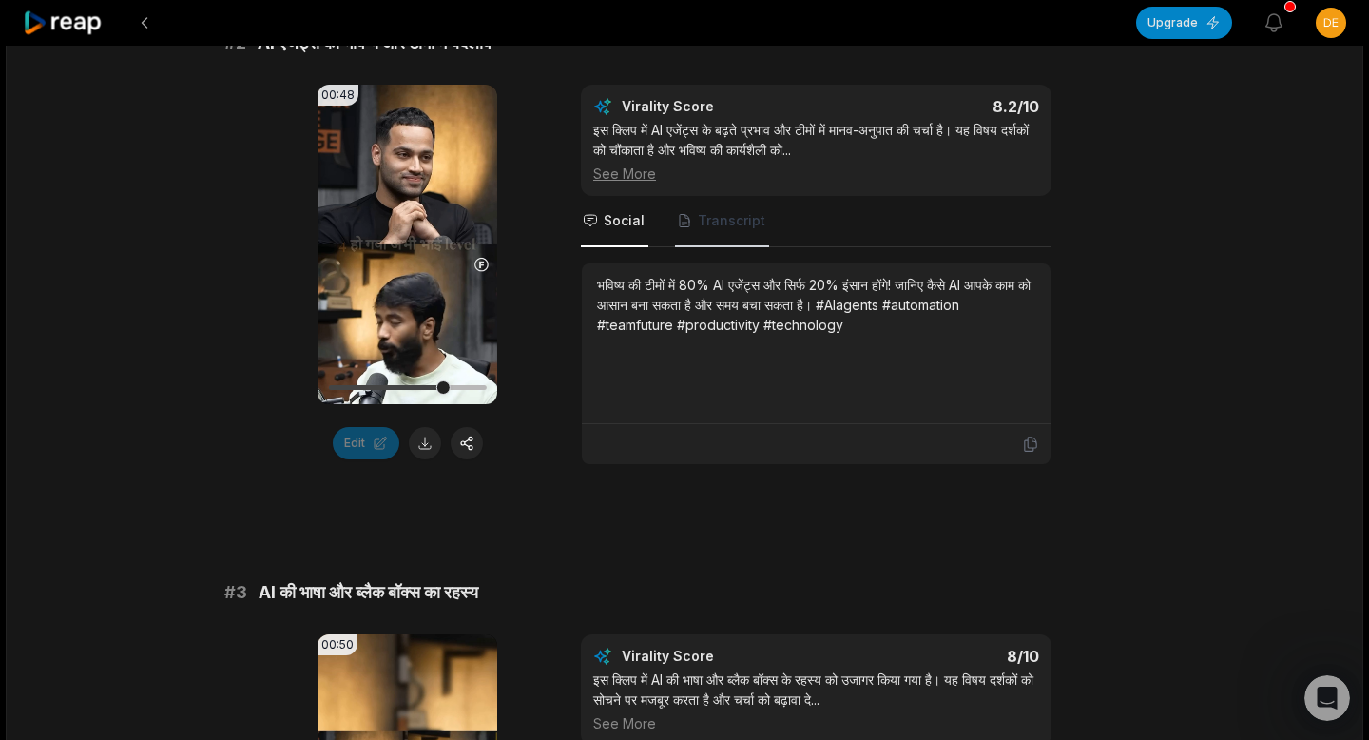
click at [698, 222] on span "Transcript" at bounding box center [732, 220] width 68 height 19
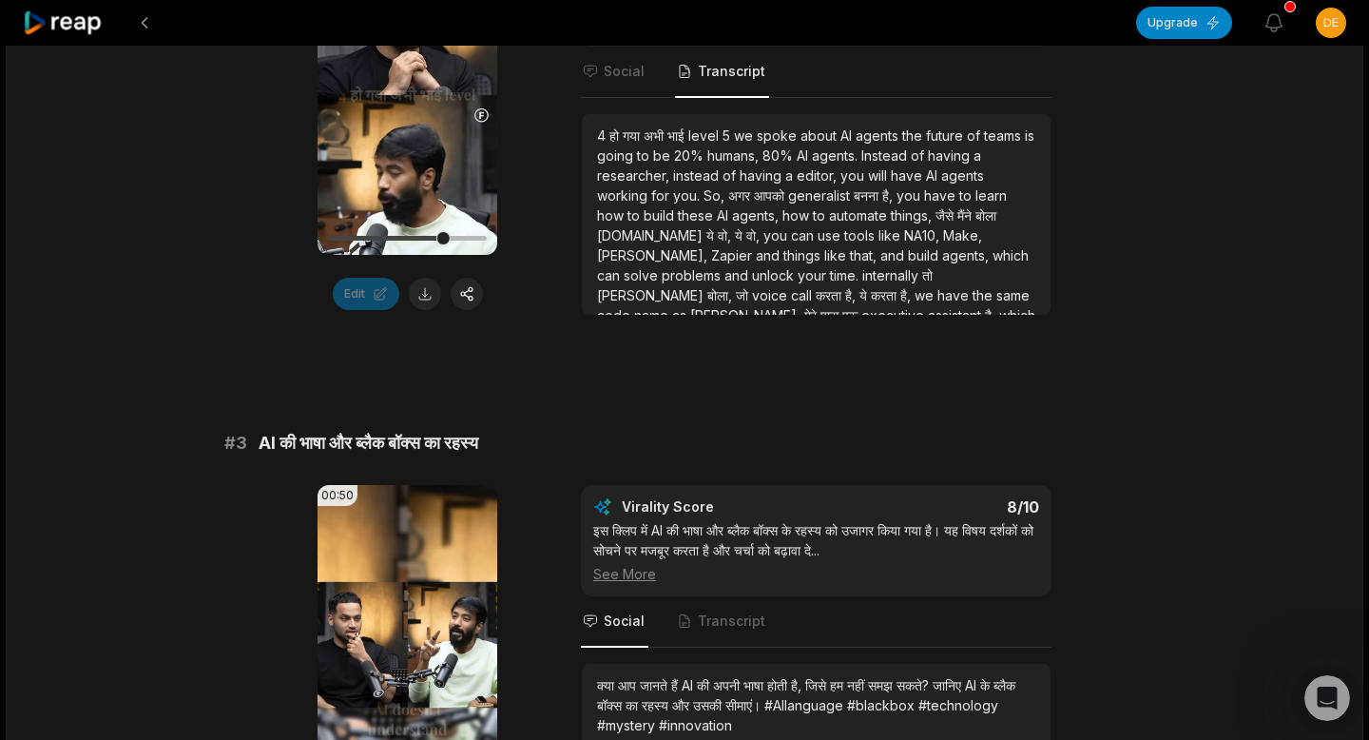
scroll to position [1207, 0]
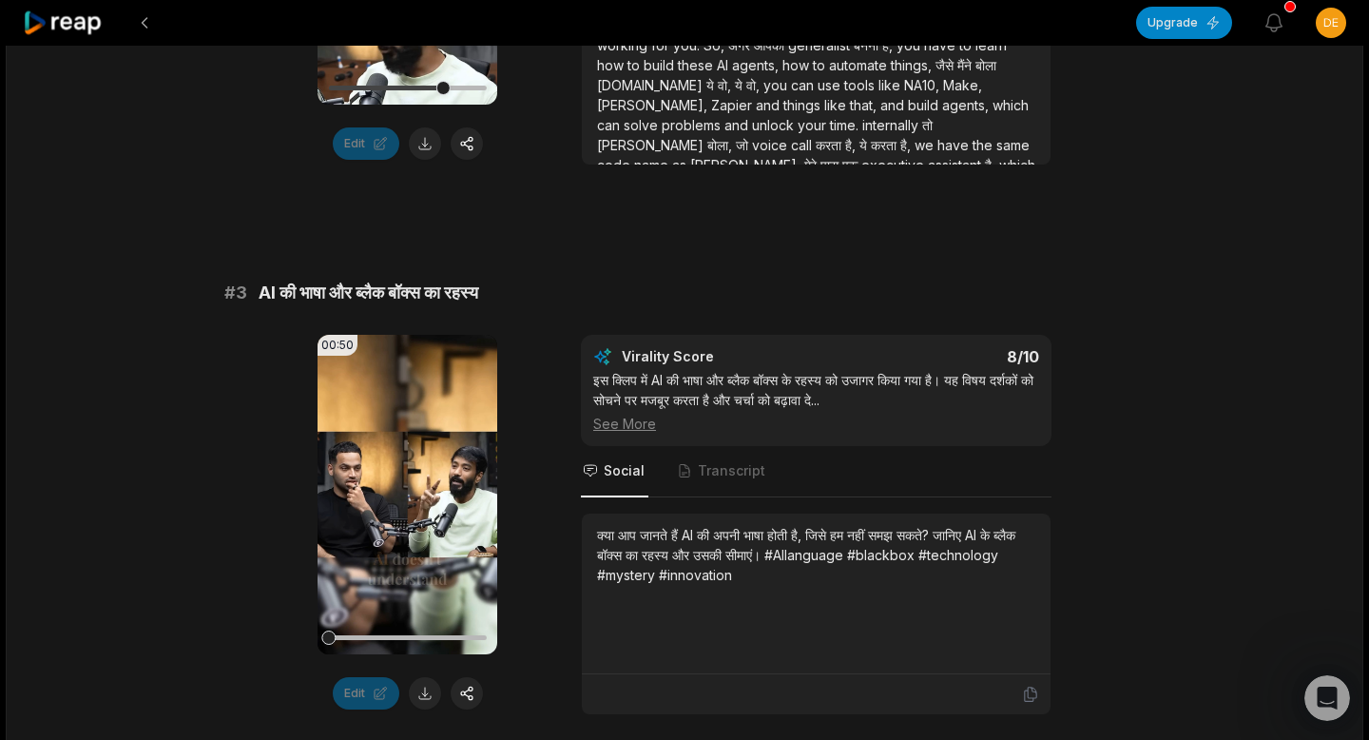
click at [632, 422] on div "See More" at bounding box center [816, 424] width 446 height 20
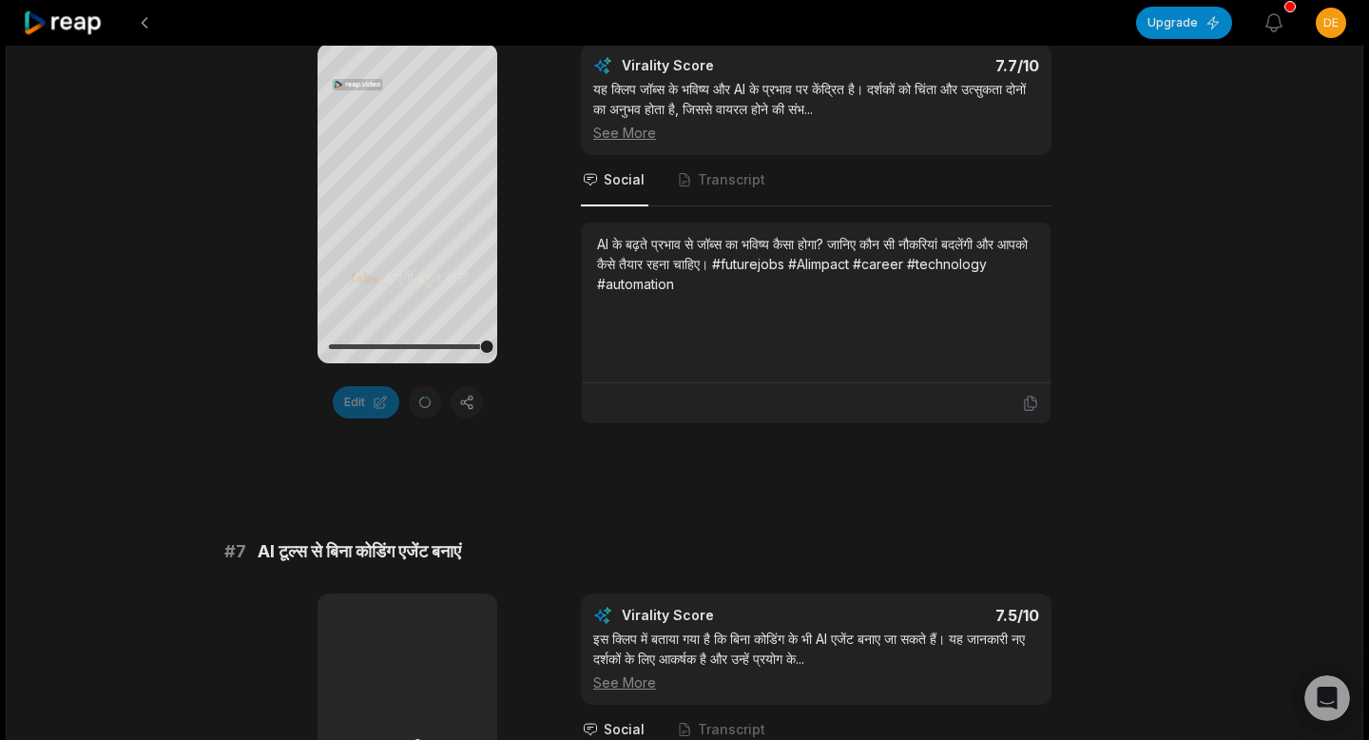
scroll to position [3140, 0]
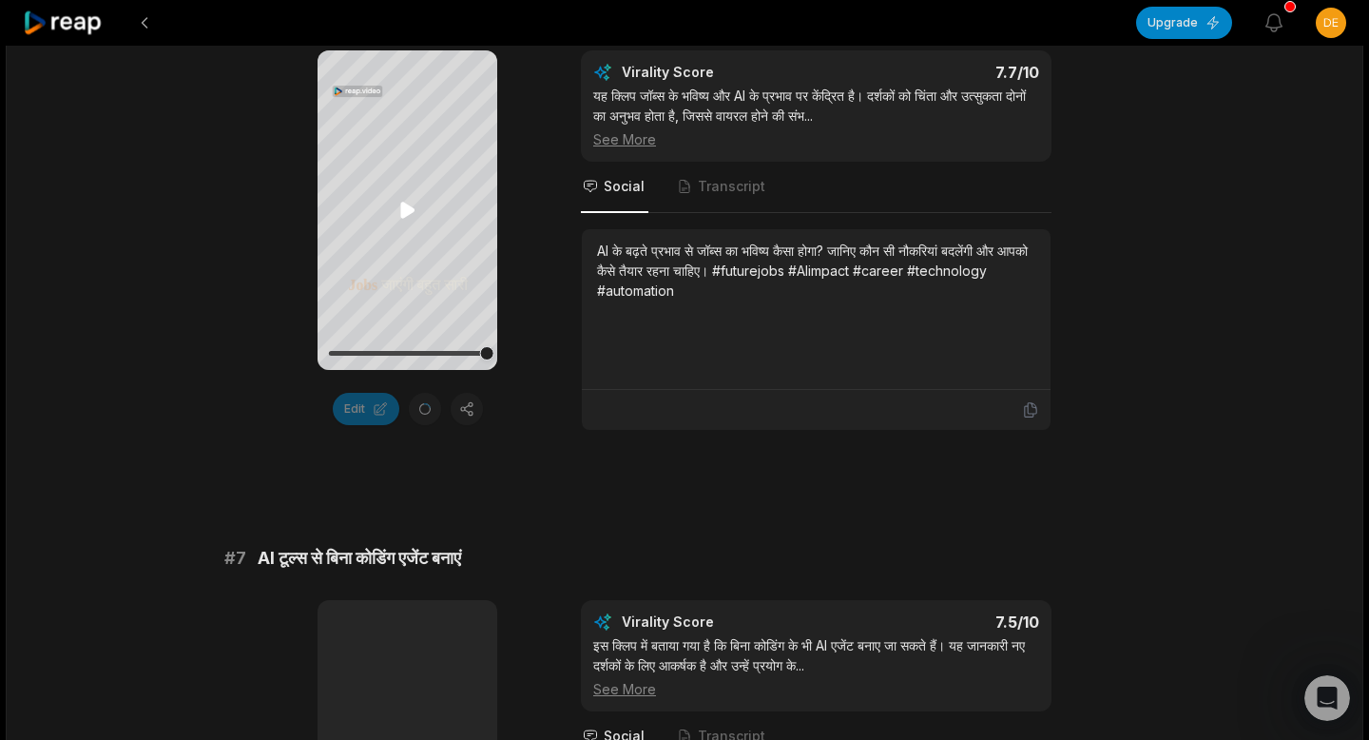
click at [398, 205] on icon at bounding box center [407, 210] width 23 height 23
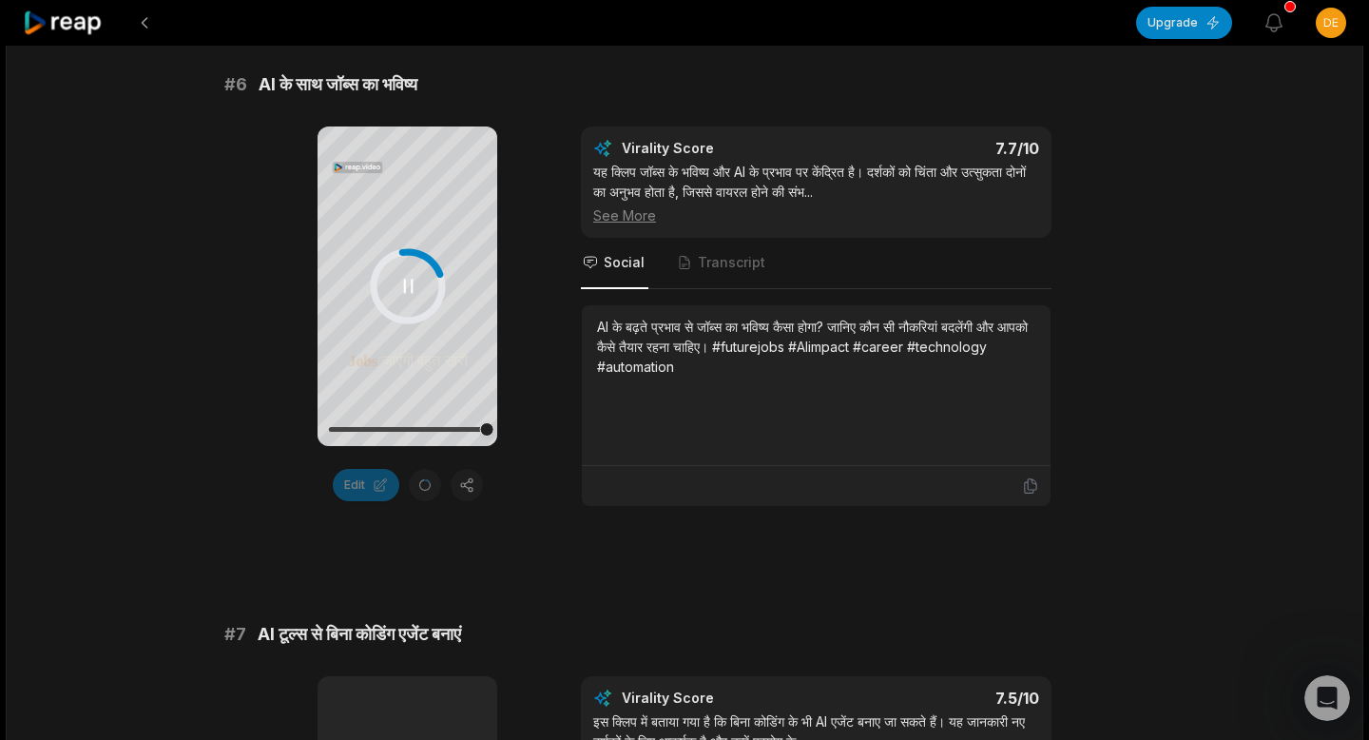
scroll to position [3062, 0]
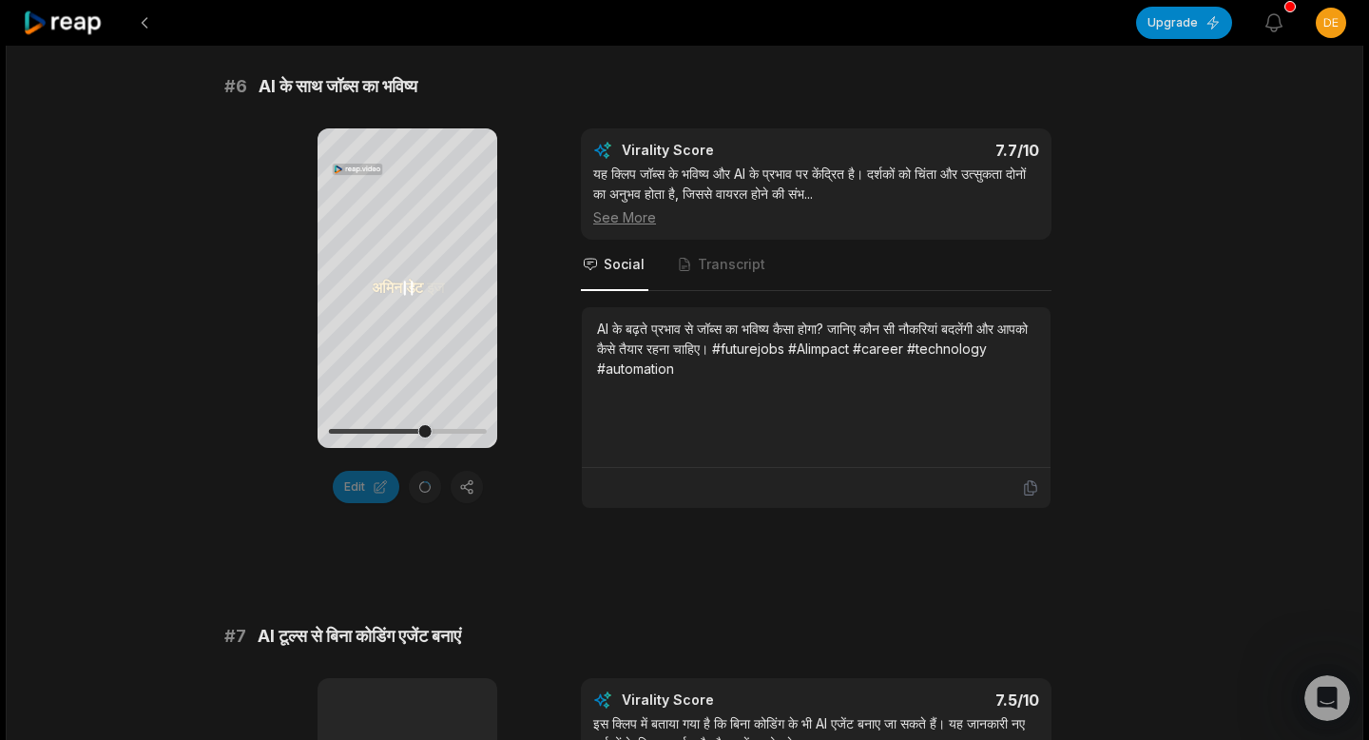
click at [396, 277] on button at bounding box center [407, 288] width 23 height 23
